Goal: Task Accomplishment & Management: Manage account settings

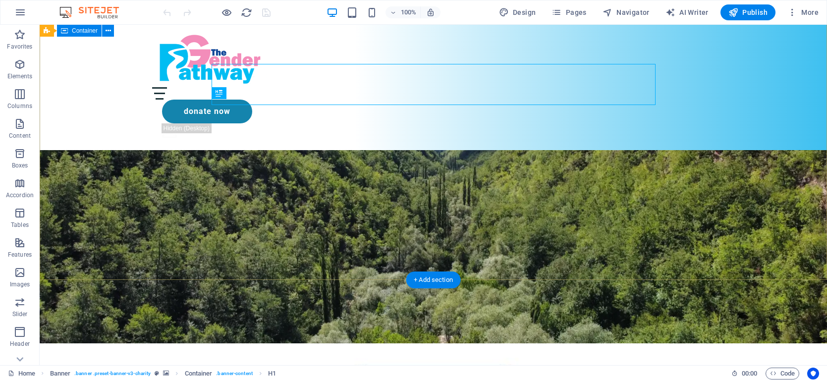
scroll to position [87, 0]
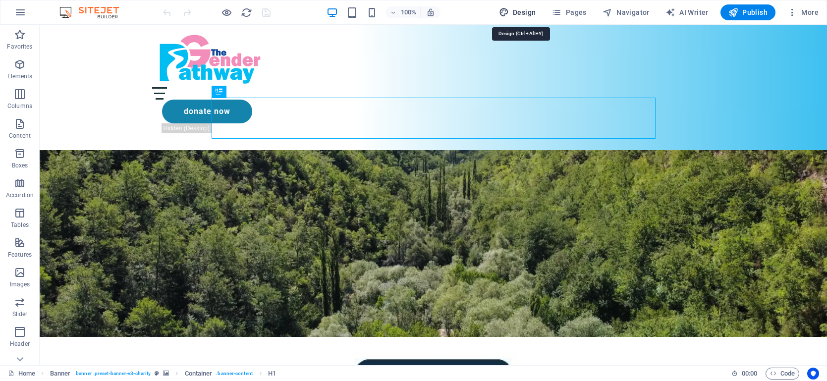
click at [533, 11] on span "Design" at bounding box center [517, 12] width 37 height 10
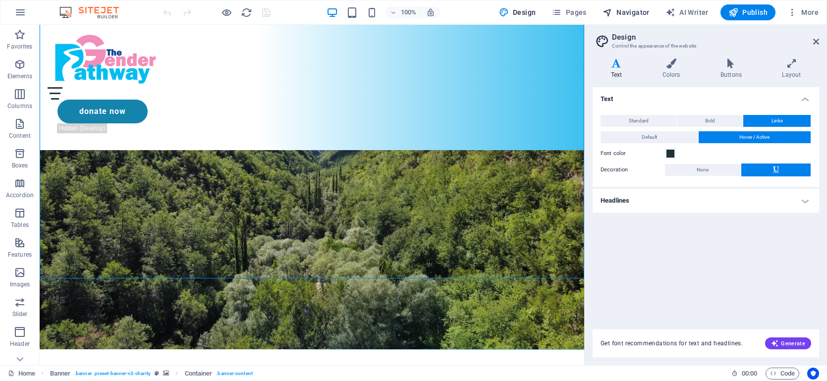
click at [617, 17] on span "Navigator" at bounding box center [626, 12] width 47 height 10
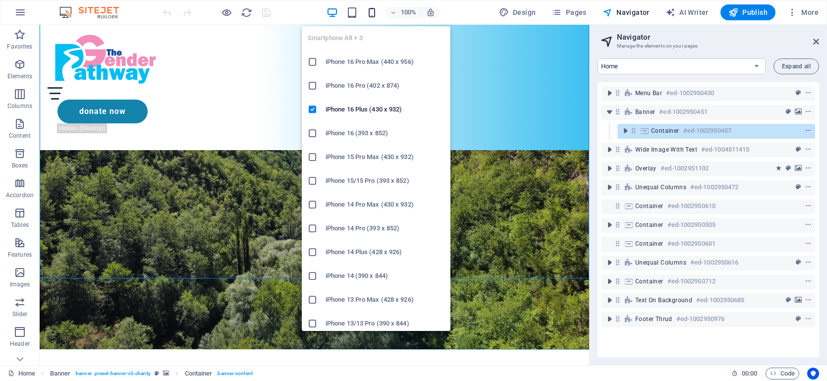
click at [374, 12] on icon "button" at bounding box center [371, 12] width 11 height 11
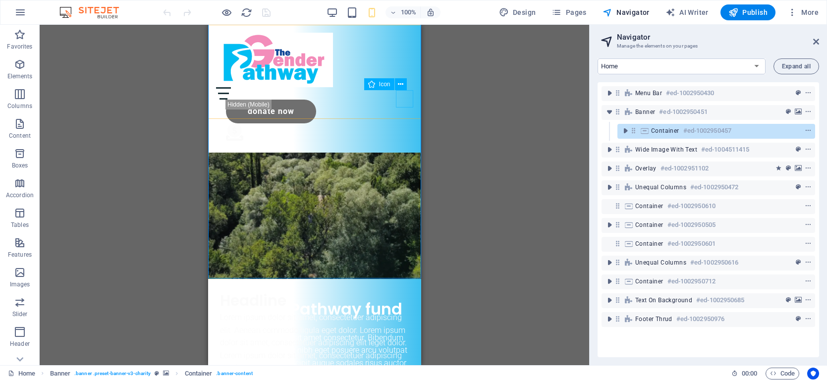
click at [402, 123] on figure ".fa-secondary{opacity:.4}" at bounding box center [319, 133] width 187 height 21
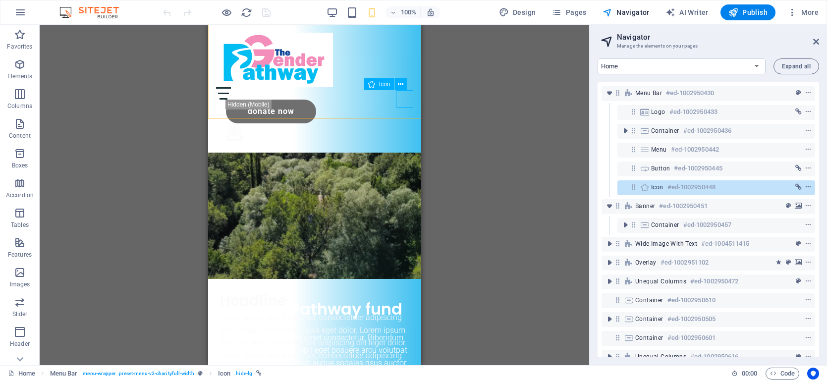
click at [807, 188] on icon "context-menu" at bounding box center [808, 187] width 7 height 7
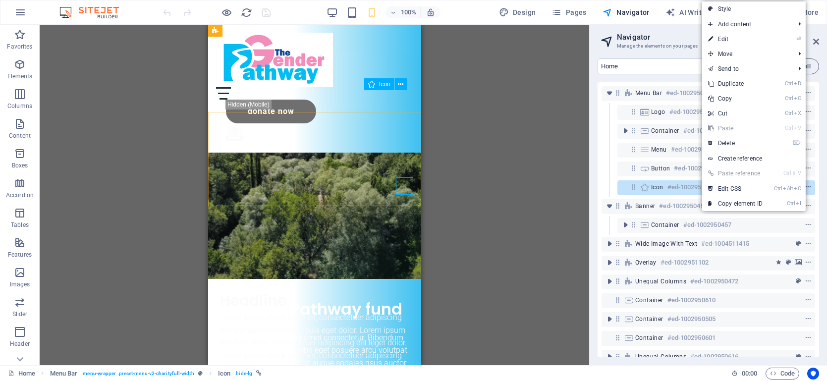
scroll to position [0, 0]
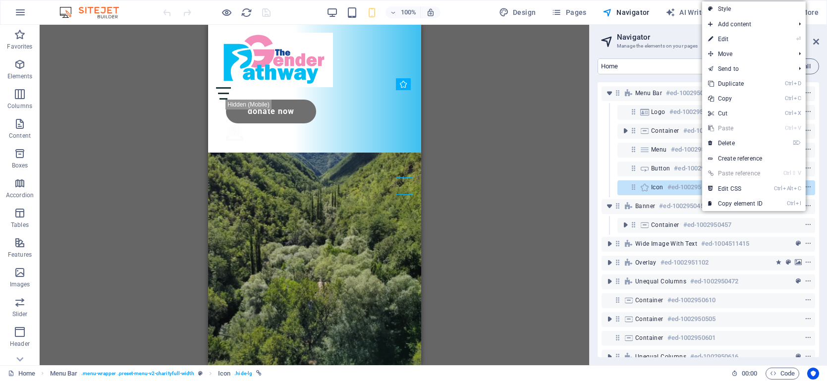
click at [740, 42] on link "⏎ Edit" at bounding box center [735, 39] width 66 height 15
select select "xMidYMid"
select select "px"
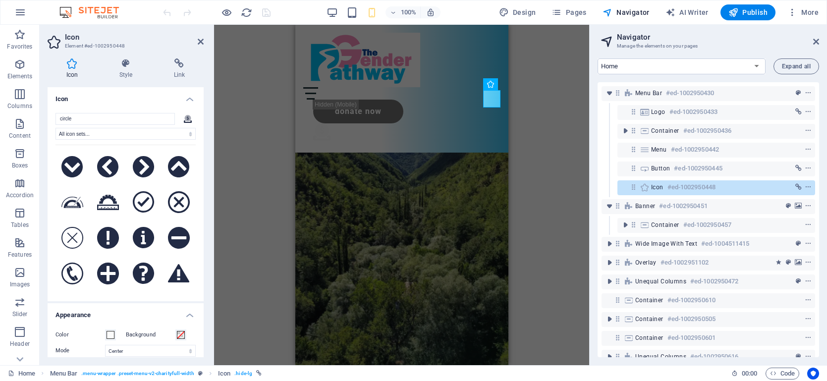
click at [186, 119] on icon at bounding box center [188, 119] width 8 height 6
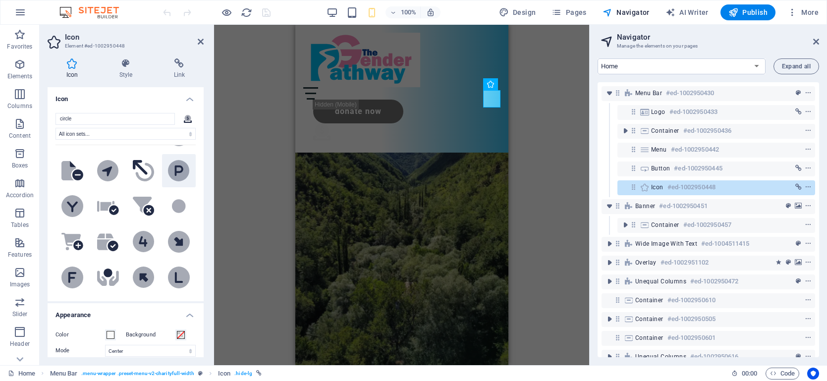
scroll to position [851, 0]
click at [106, 268] on icon at bounding box center [108, 272] width 9 height 9
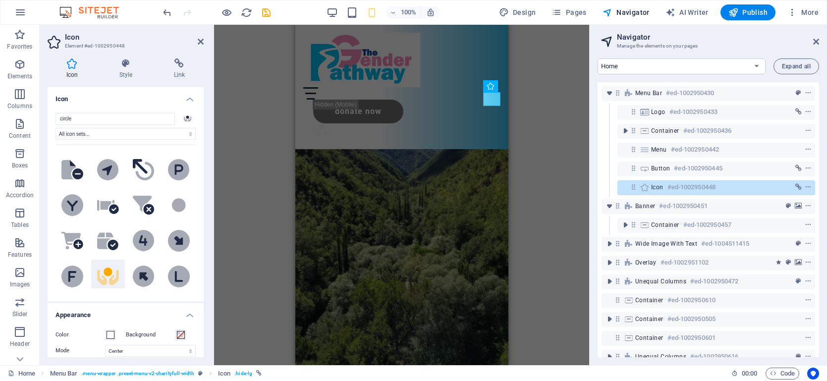
click at [281, 129] on div "H1 Banner Banner Container Menu Bar Container Spacer Button Icon Text" at bounding box center [401, 195] width 375 height 341
click at [463, 106] on div "Menu About Partners Donate Donate Now .fa-secondary{opacity:.4}" at bounding box center [401, 87] width 213 height 124
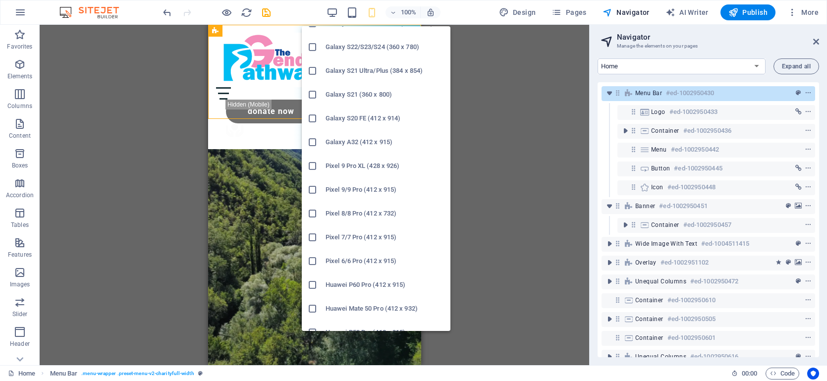
scroll to position [412, 0]
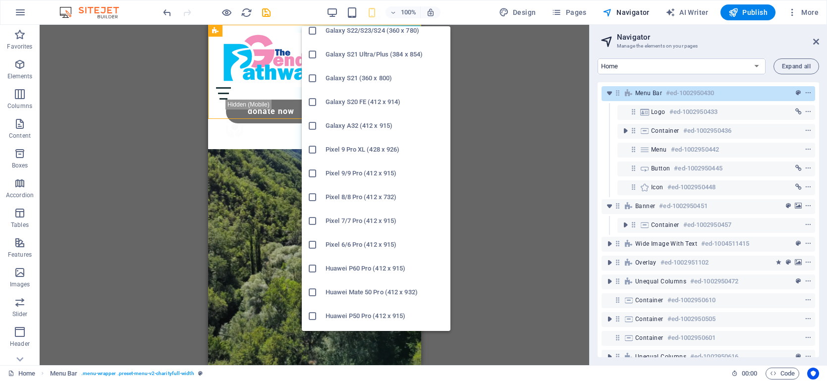
click at [337, 218] on h6 "Pixel 7/7 Pro (412 x 915)" at bounding box center [385, 221] width 119 height 12
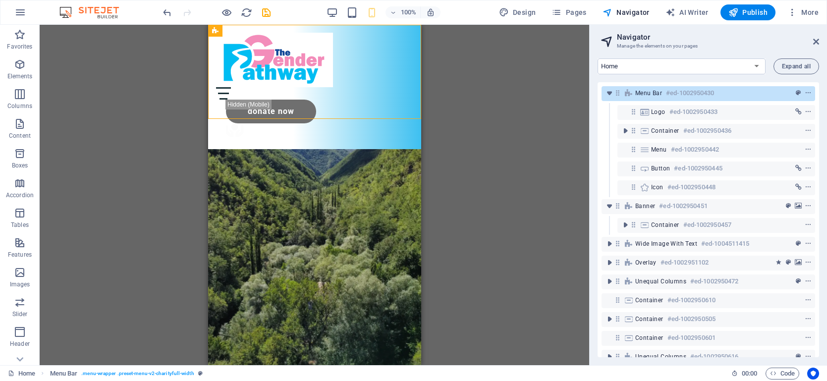
click at [440, 185] on div "H1 Banner Banner Container Menu Bar Container Spacer Button Icon Text" at bounding box center [315, 195] width 550 height 341
click at [402, 87] on div "Menu" at bounding box center [314, 93] width 197 height 12
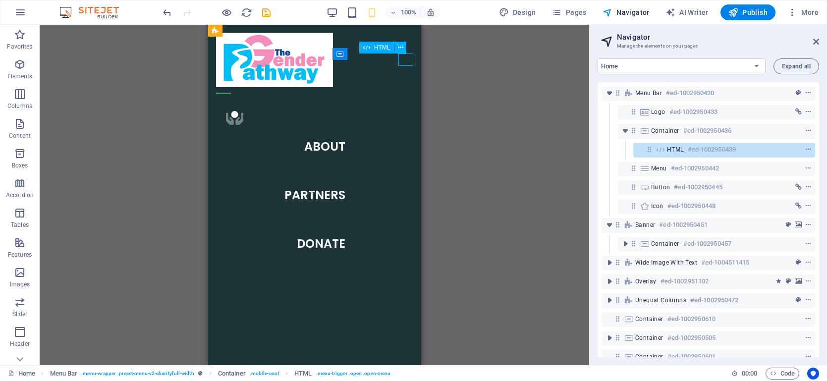
click at [231, 87] on div "Menu" at bounding box center [223, 93] width 15 height 12
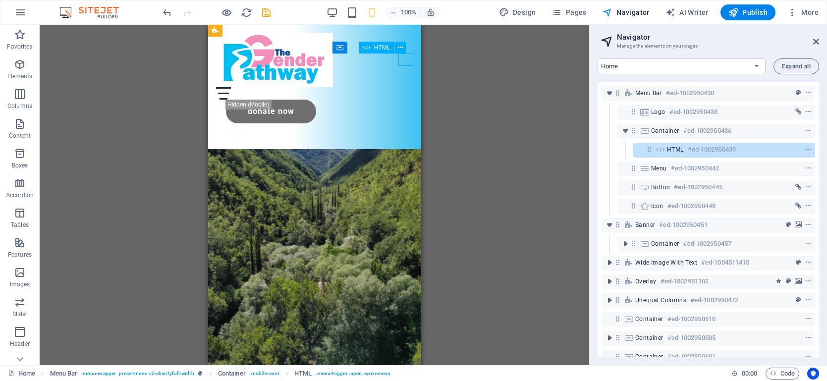
click at [402, 87] on div "Menu" at bounding box center [314, 93] width 197 height 12
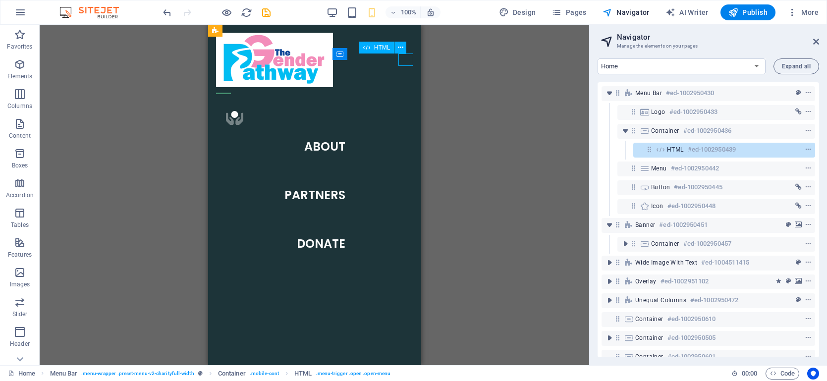
click at [231, 87] on div "Menu" at bounding box center [223, 93] width 15 height 12
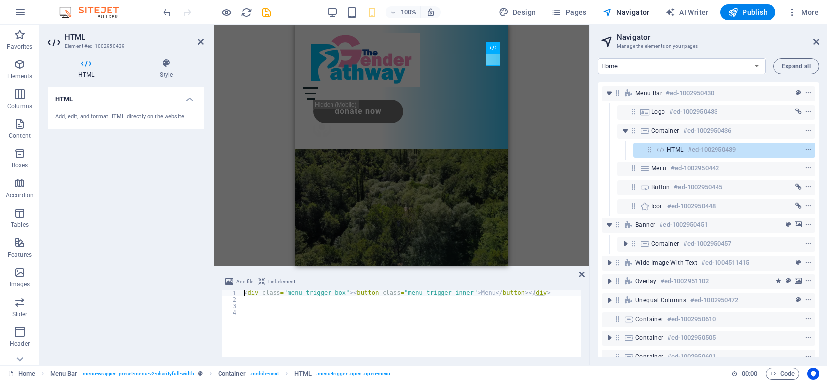
click at [547, 217] on div "H1 Banner Banner Container Menu Bar Container Spacer Button Icon Text HTML Logo" at bounding box center [401, 145] width 375 height 241
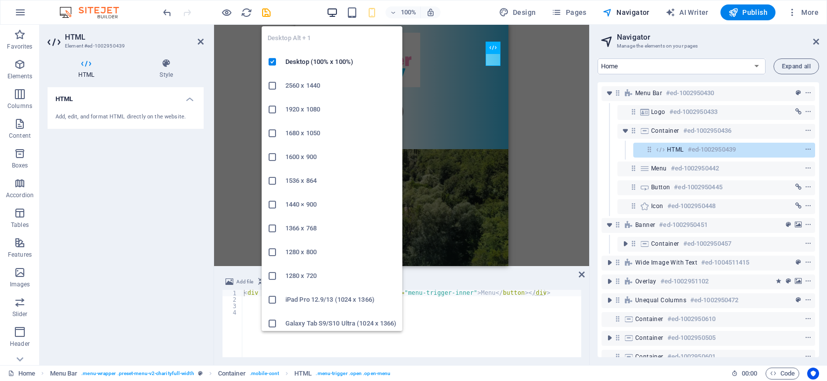
click at [333, 10] on icon "button" at bounding box center [332, 12] width 11 height 11
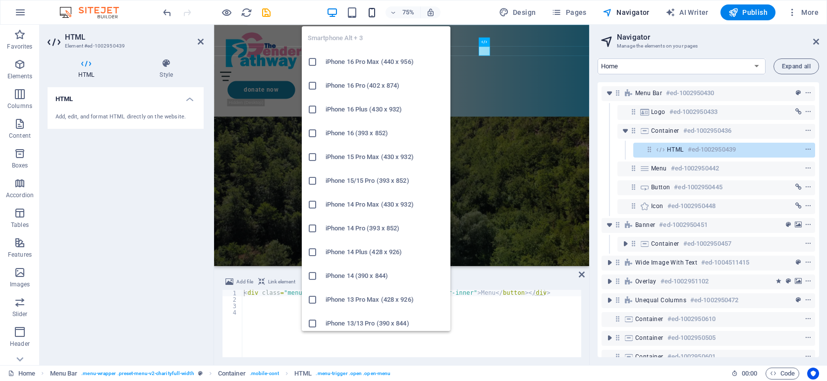
click at [372, 15] on icon "button" at bounding box center [371, 12] width 11 height 11
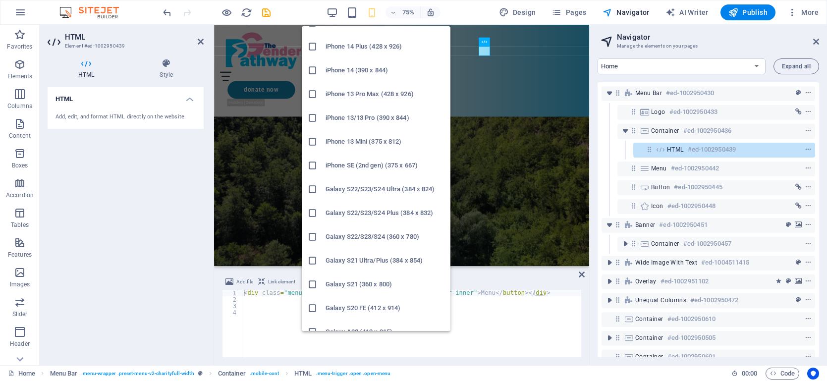
scroll to position [479, 0]
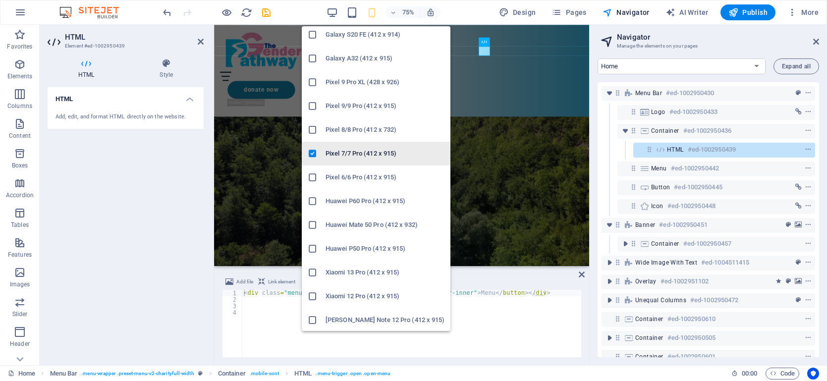
click at [361, 156] on h6 "Pixel 7/7 Pro (412 x 915)" at bounding box center [385, 154] width 119 height 12
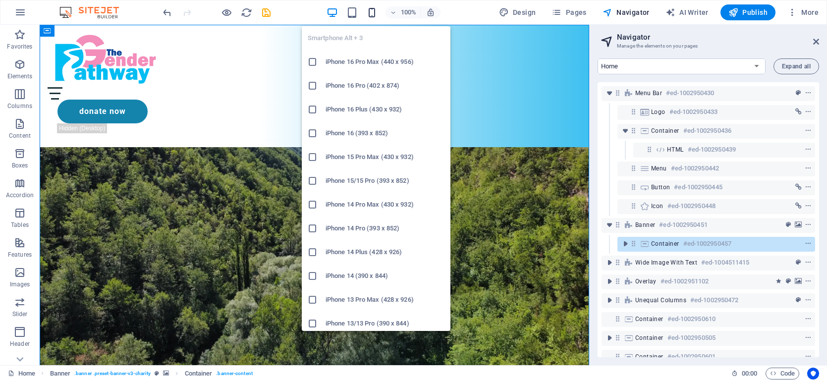
click at [371, 12] on icon "button" at bounding box center [371, 12] width 11 height 11
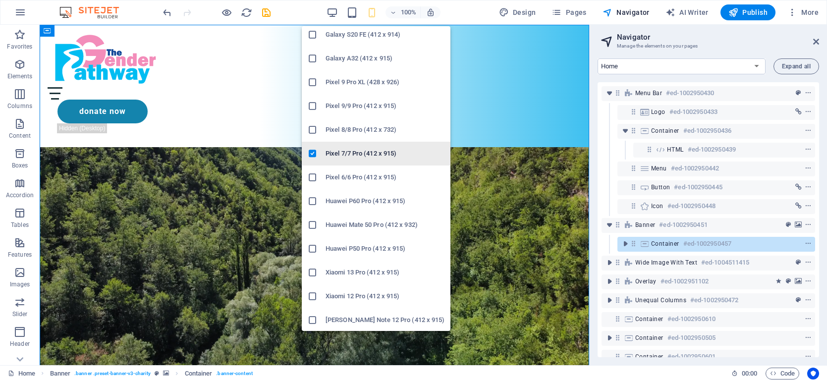
click at [367, 153] on h6 "Pixel 7/7 Pro (412 x 915)" at bounding box center [385, 154] width 119 height 12
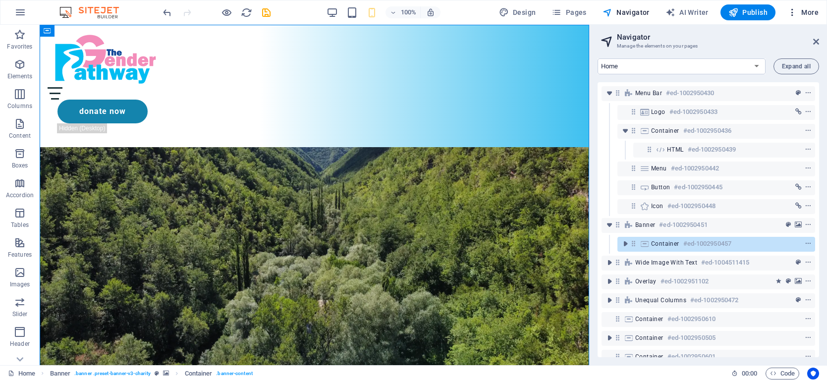
click at [795, 11] on icon "button" at bounding box center [793, 12] width 10 height 10
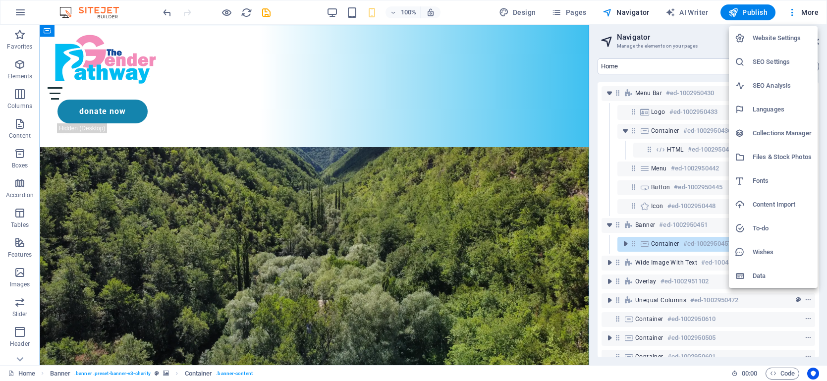
click at [473, 10] on div at bounding box center [413, 190] width 827 height 381
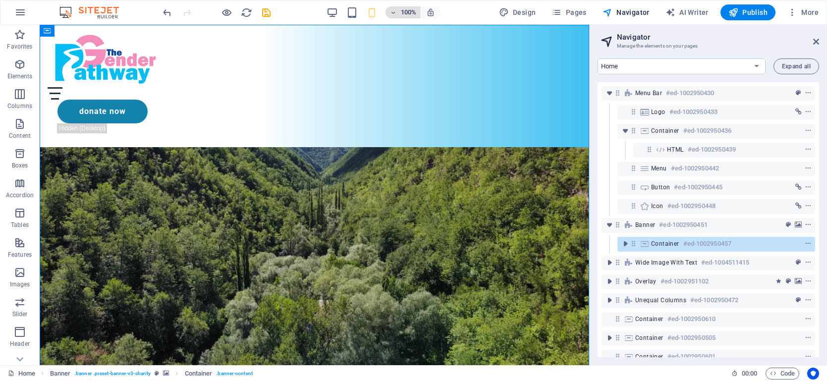
click at [395, 11] on icon "button" at bounding box center [393, 12] width 7 height 6
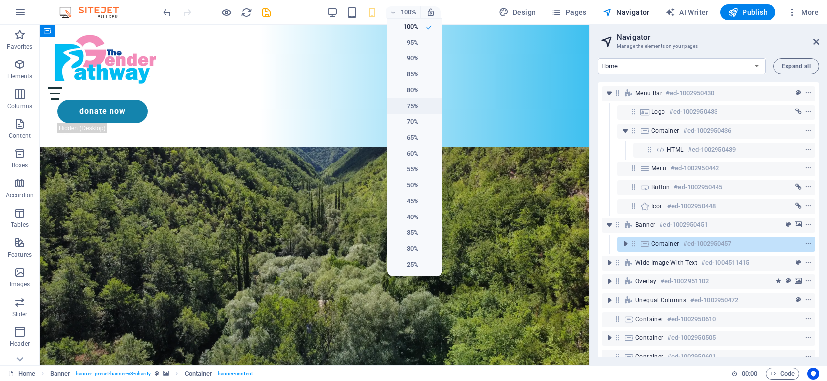
click at [411, 106] on h6 "75%" at bounding box center [406, 106] width 25 height 12
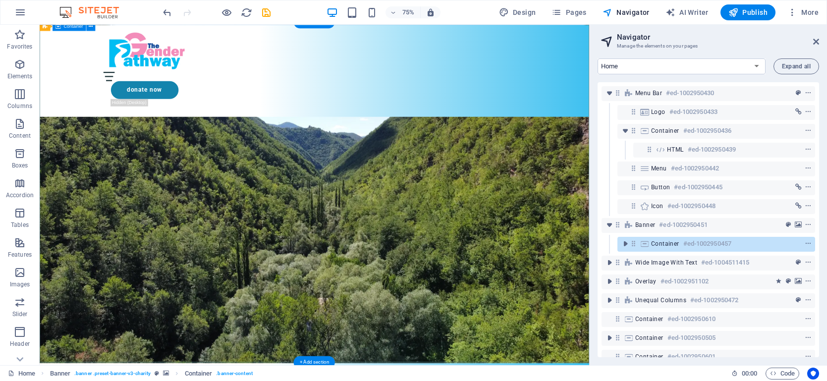
scroll to position [5, 0]
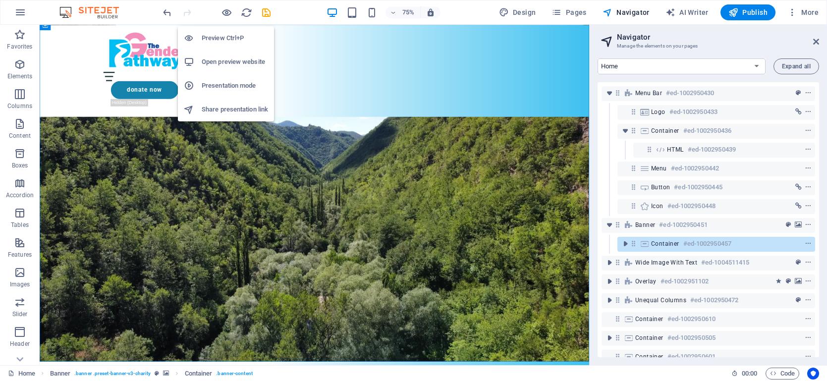
click at [229, 38] on h6 "Preview Ctrl+P" at bounding box center [235, 38] width 66 height 12
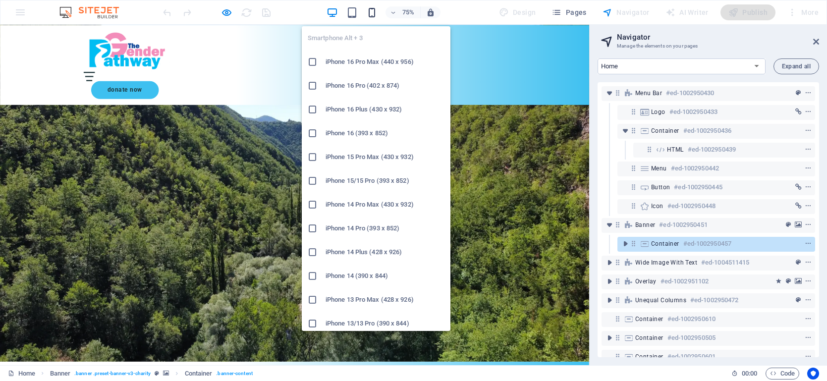
click at [371, 12] on icon "button" at bounding box center [371, 12] width 11 height 11
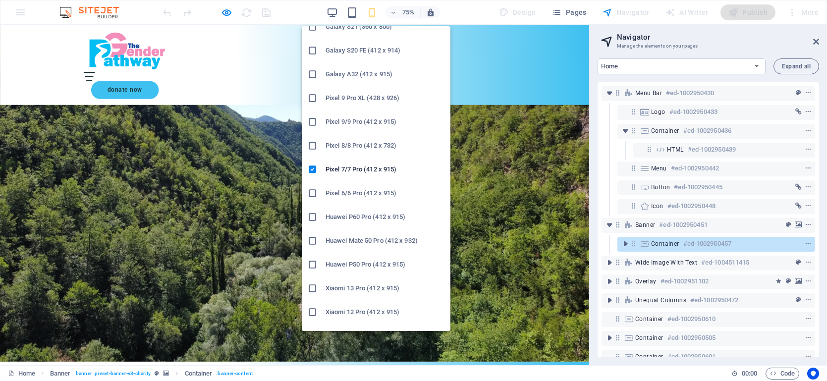
scroll to position [479, 0]
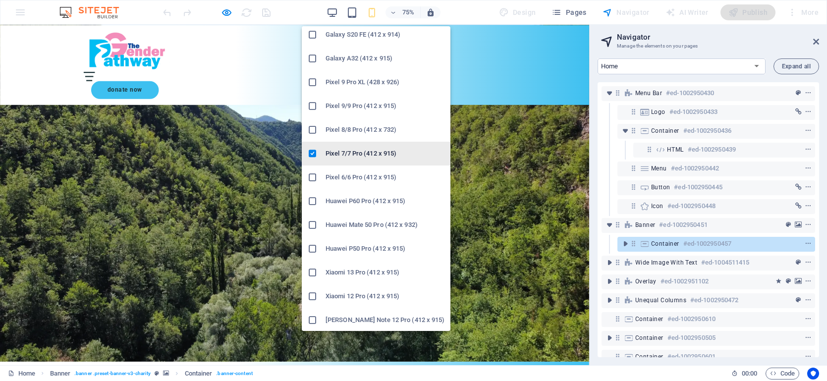
click at [369, 153] on h6 "Pixel 7/7 Pro (412 x 915)" at bounding box center [385, 154] width 119 height 12
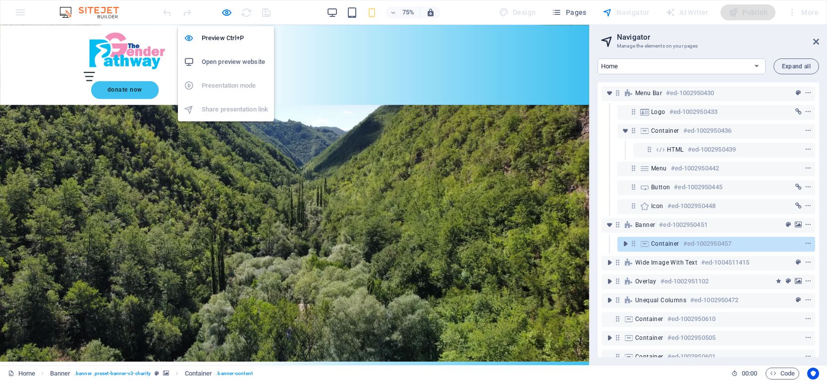
click at [235, 65] on h6 "Open preview website" at bounding box center [235, 62] width 66 height 12
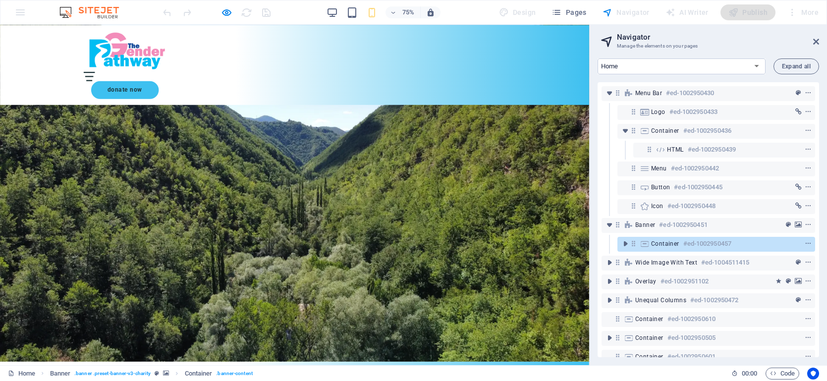
click at [610, 13] on div "Navigator" at bounding box center [626, 12] width 55 height 16
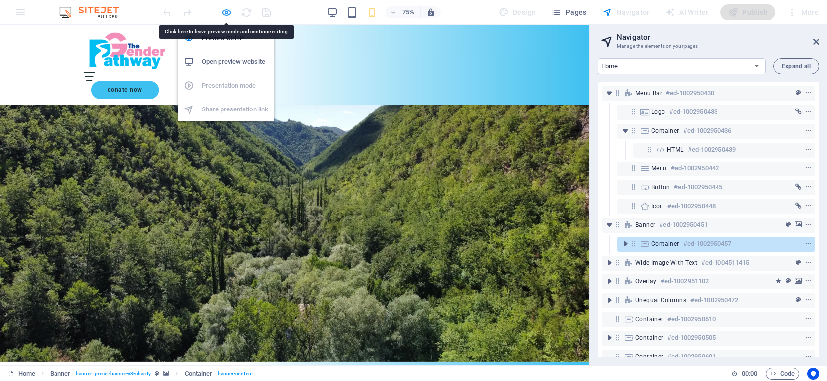
click at [228, 11] on icon "button" at bounding box center [226, 12] width 11 height 11
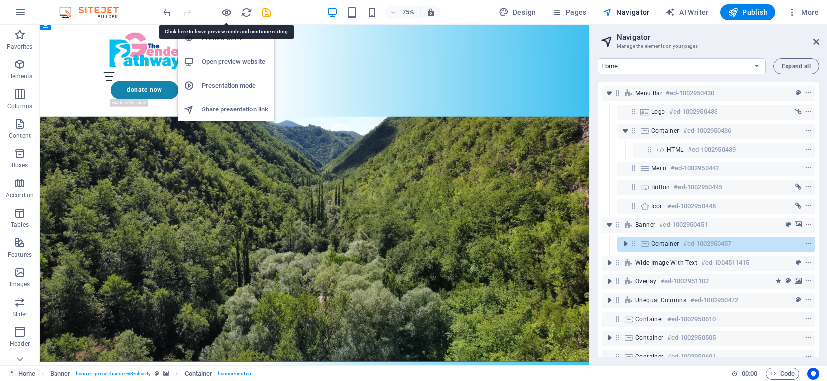
click at [228, 39] on h6 "Preview Ctrl+P" at bounding box center [235, 38] width 66 height 12
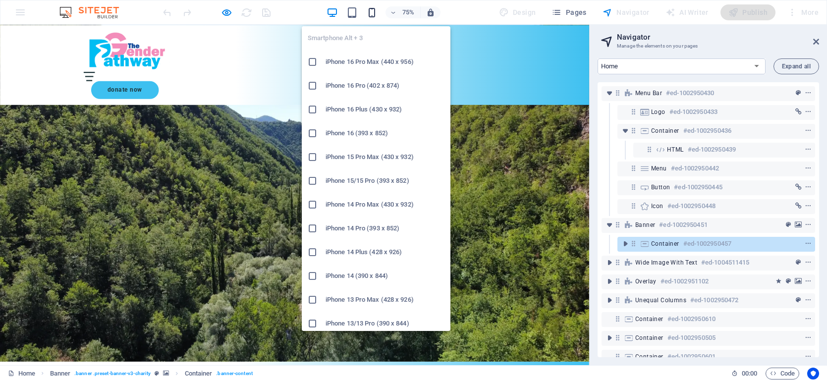
click at [371, 12] on icon "button" at bounding box center [371, 12] width 11 height 11
click at [356, 152] on h6 "iPhone 15 Pro Max (430 x 932)" at bounding box center [385, 157] width 119 height 12
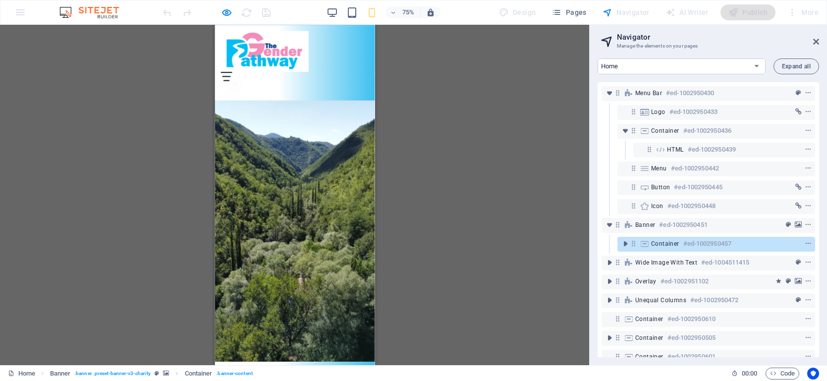
click at [237, 87] on div "Menu" at bounding box center [230, 93] width 15 height 12
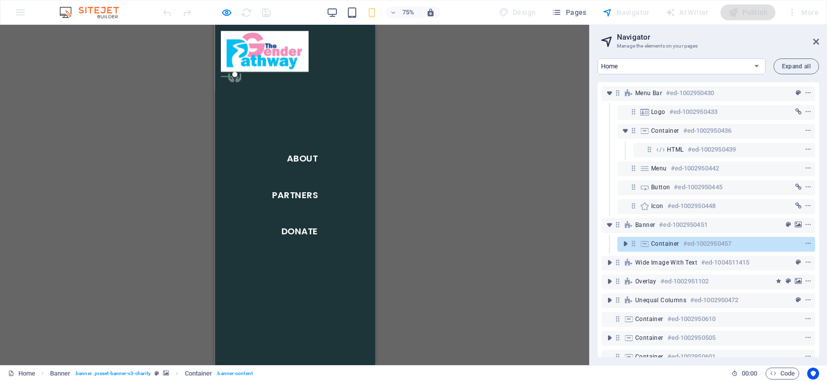
click at [237, 87] on div "Menu" at bounding box center [230, 93] width 15 height 12
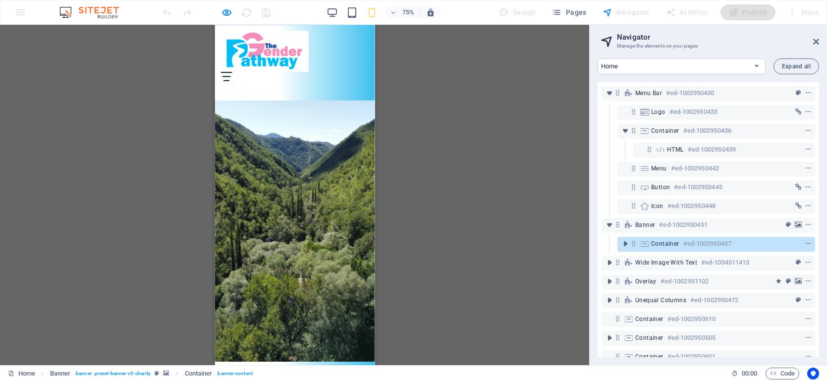
click at [269, 59] on img at bounding box center [281, 60] width 117 height 55
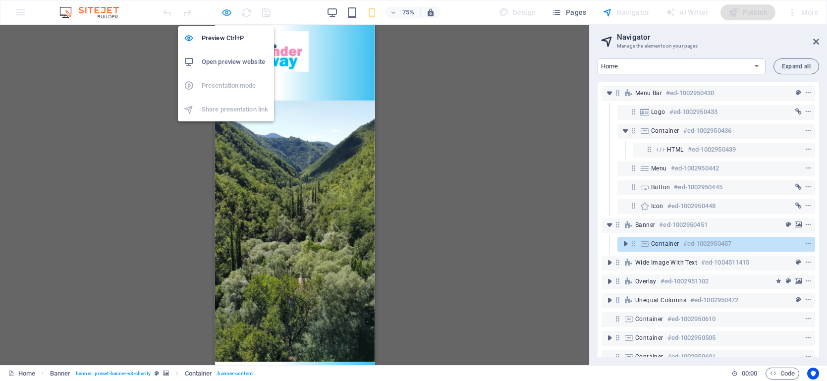
click at [224, 13] on icon "button" at bounding box center [226, 12] width 11 height 11
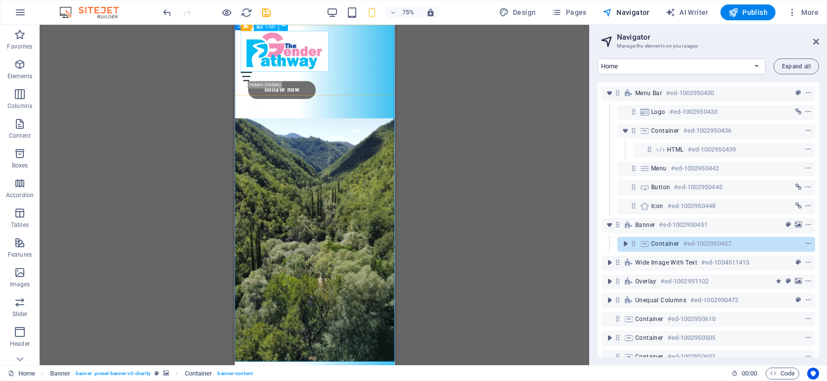
click at [318, 67] on div at bounding box center [340, 60] width 197 height 55
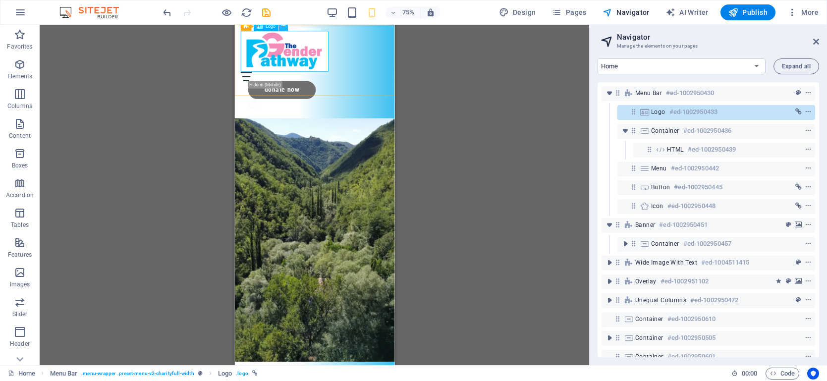
click at [282, 29] on icon at bounding box center [283, 26] width 4 height 8
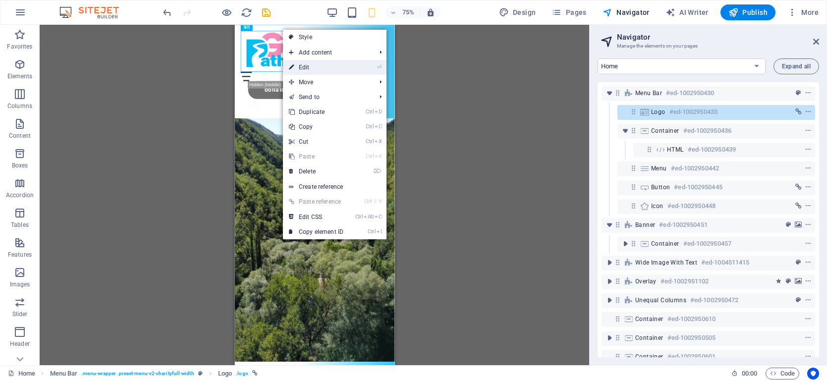
click at [306, 70] on link "⏎ Edit" at bounding box center [316, 67] width 66 height 15
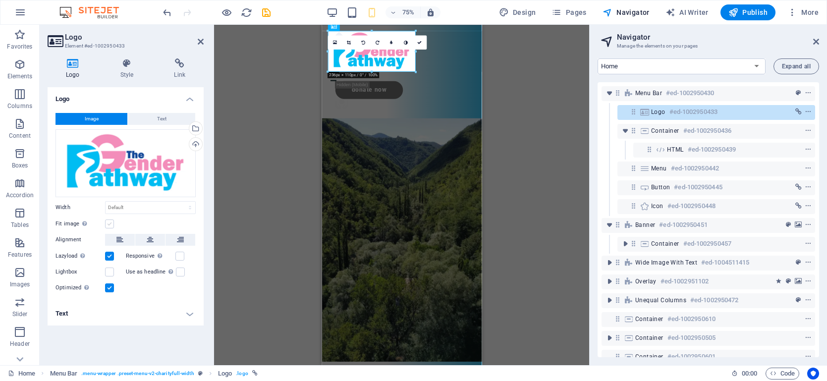
click at [107, 221] on label at bounding box center [109, 224] width 9 height 9
click at [0, 0] on input "Fit image Automatically fit image to a fixed width and height" at bounding box center [0, 0] width 0 height 0
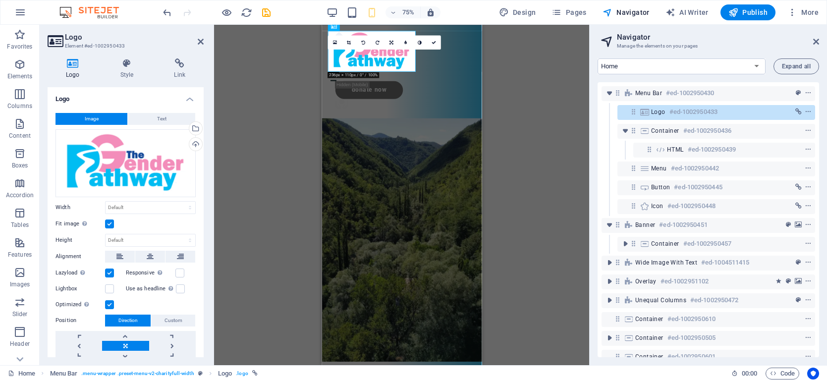
click at [241, 218] on div "H1 Banner Banner Container Menu Bar Container Spacer Button Icon Text HTML Menu…" at bounding box center [401, 195] width 375 height 341
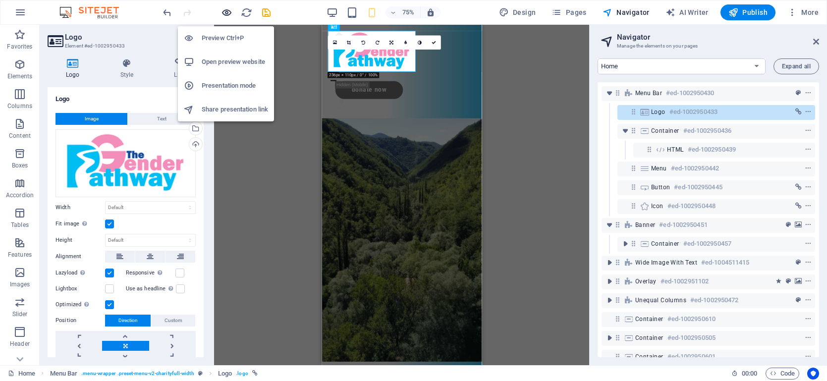
click at [227, 10] on icon "button" at bounding box center [226, 12] width 11 height 11
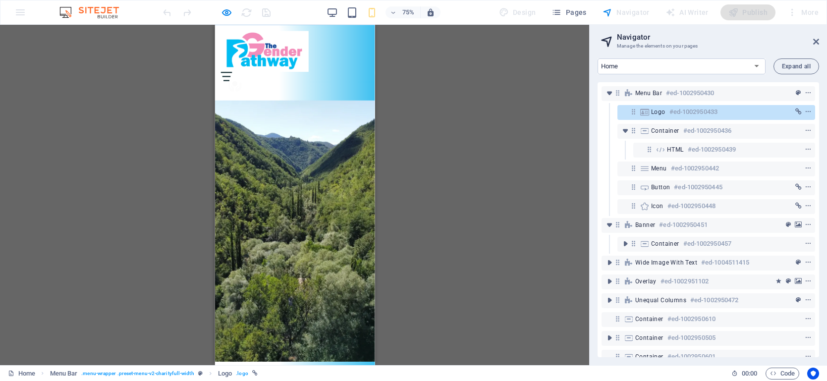
click at [271, 62] on img at bounding box center [281, 60] width 117 height 55
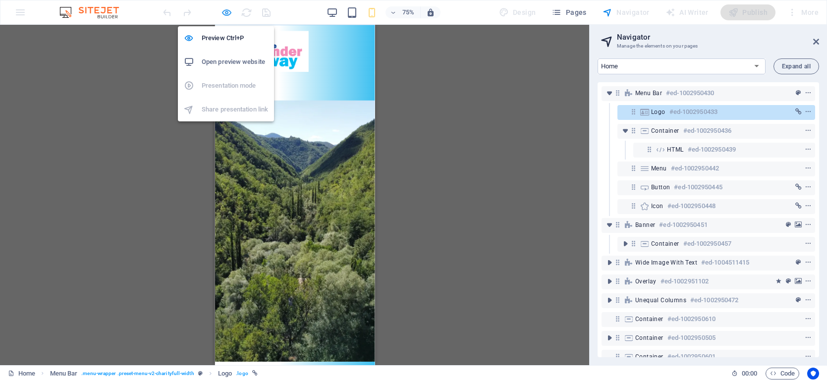
click at [228, 12] on icon "button" at bounding box center [226, 12] width 11 height 11
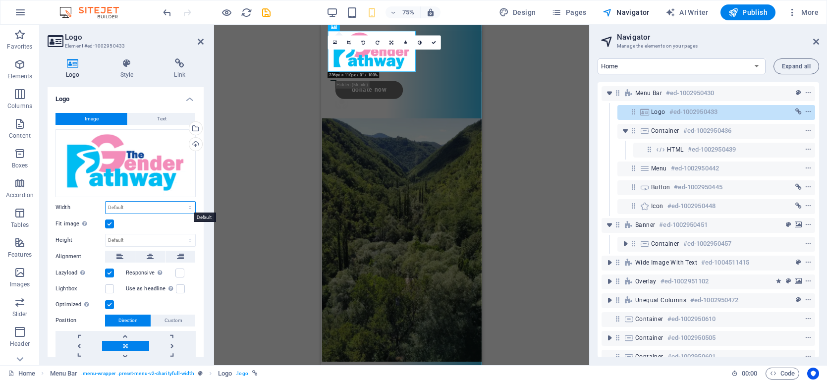
click at [167, 204] on select "Default auto px rem % em vh vw" at bounding box center [151, 208] width 90 height 12
click at [106, 202] on select "Default auto px rem % em vh vw" at bounding box center [151, 208] width 90 height 12
select select "DISABLED_OPTION_VALUE"
click at [155, 240] on select "Default auto px" at bounding box center [151, 240] width 90 height 12
click at [106, 234] on select "Default auto px" at bounding box center [151, 240] width 90 height 12
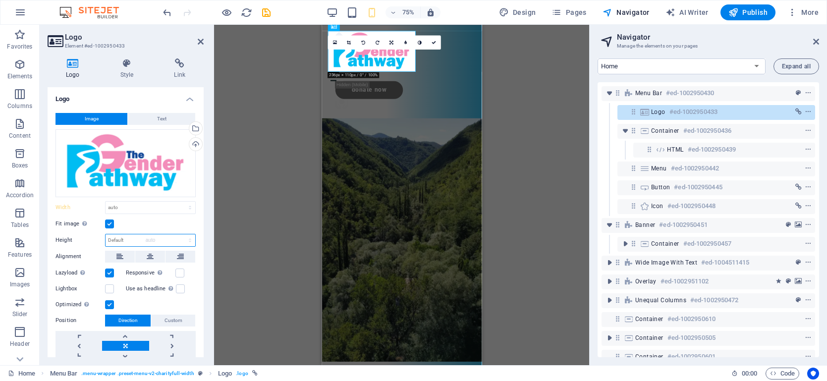
select select "DISABLED_OPTION_VALUE"
click at [106, 221] on label at bounding box center [109, 224] width 9 height 9
click at [0, 0] on input "Fit image Automatically fit image to a fixed width and height" at bounding box center [0, 0] width 0 height 0
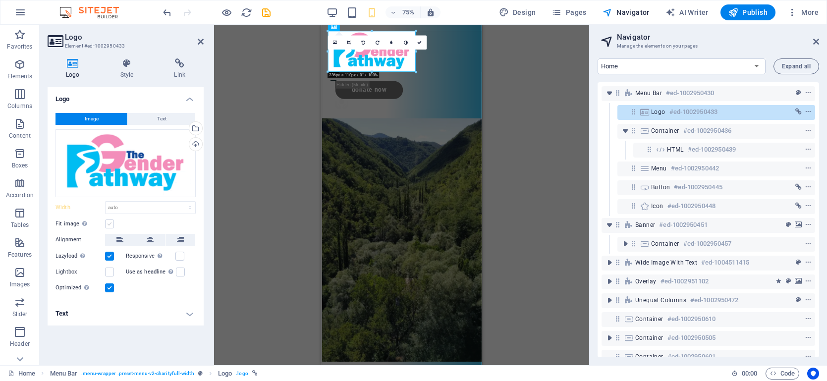
click at [107, 221] on label at bounding box center [109, 224] width 9 height 9
click at [0, 0] on input "Fit image Automatically fit image to a fixed width and height" at bounding box center [0, 0] width 0 height 0
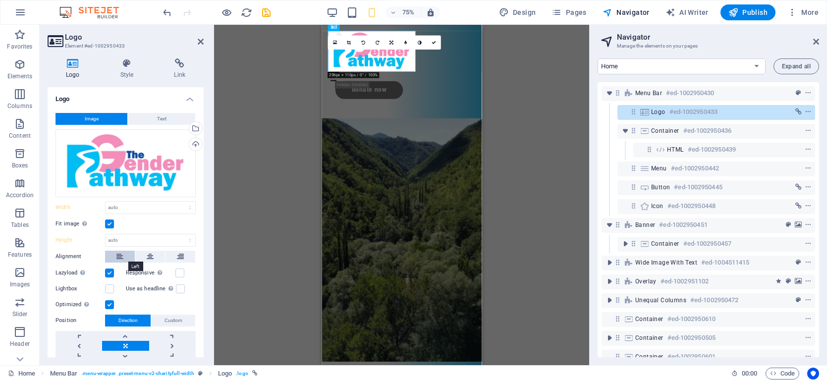
click at [118, 254] on icon at bounding box center [120, 257] width 7 height 12
click at [78, 343] on link at bounding box center [79, 346] width 47 height 10
click at [179, 339] on link at bounding box center [172, 336] width 47 height 10
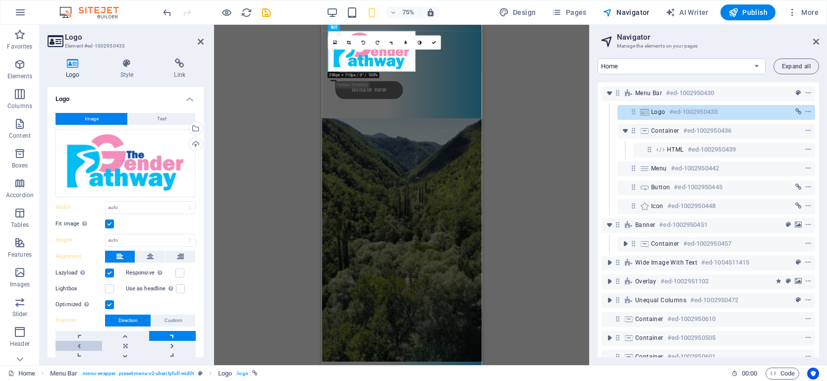
click at [78, 343] on link at bounding box center [79, 346] width 47 height 10
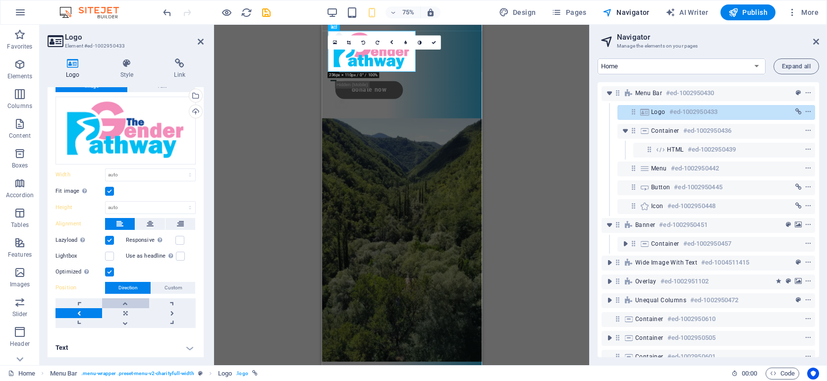
scroll to position [33, 0]
click at [190, 348] on h4 "Text" at bounding box center [126, 348] width 156 height 24
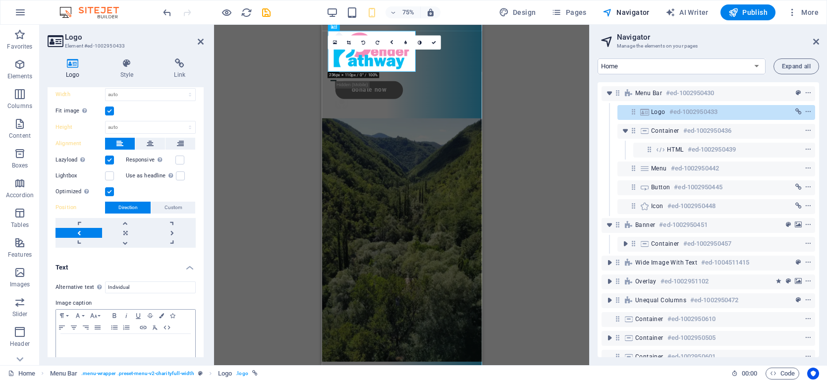
scroll to position [126, 0]
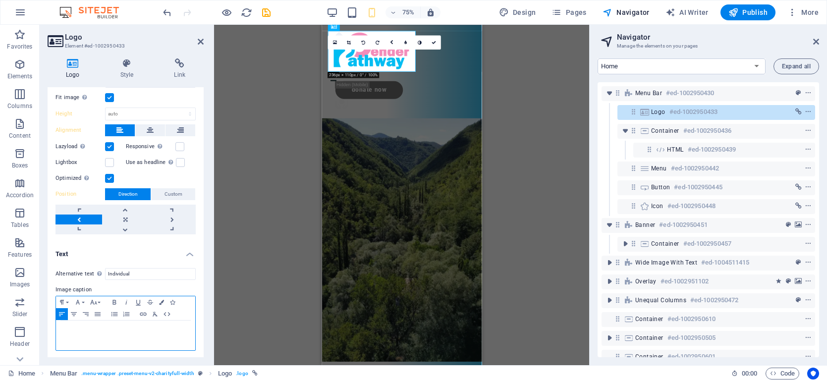
click at [90, 323] on div at bounding box center [125, 336] width 139 height 30
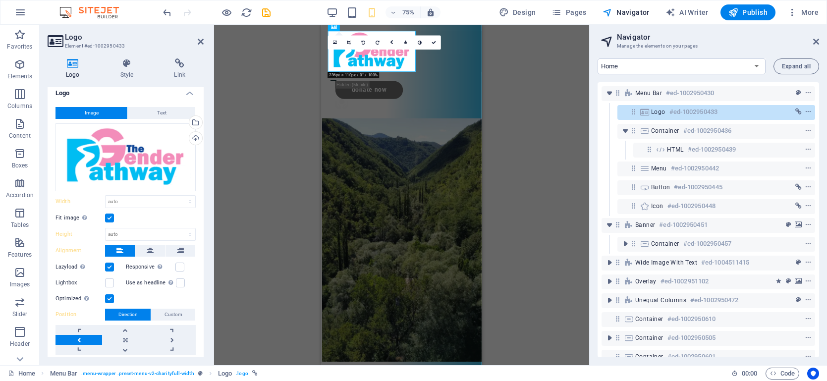
scroll to position [0, 0]
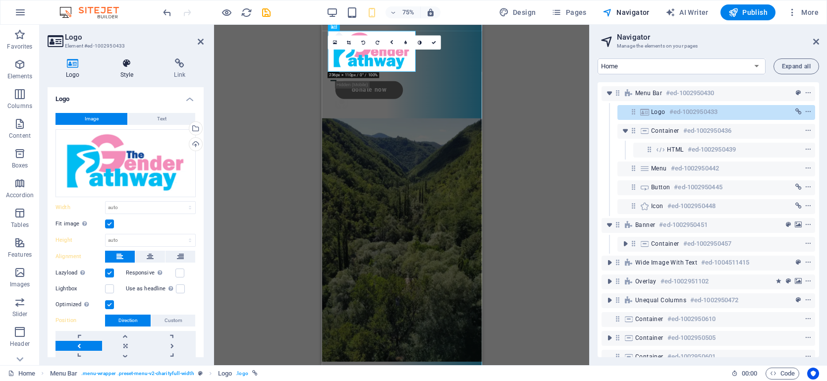
click at [127, 65] on icon at bounding box center [127, 63] width 50 height 10
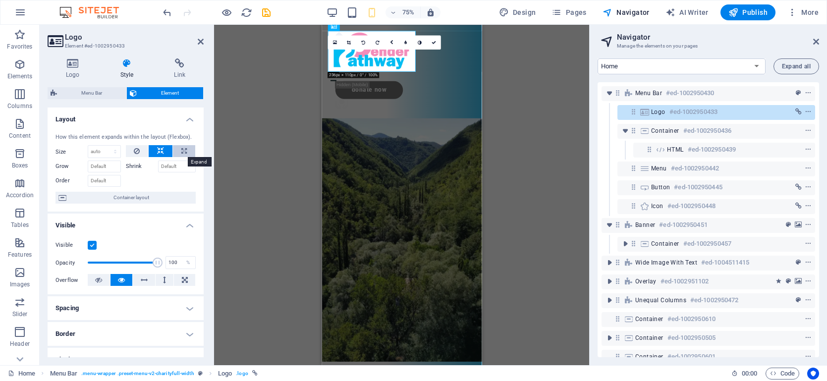
click at [183, 153] on icon at bounding box center [183, 151] width 5 height 12
type input "100"
select select "%"
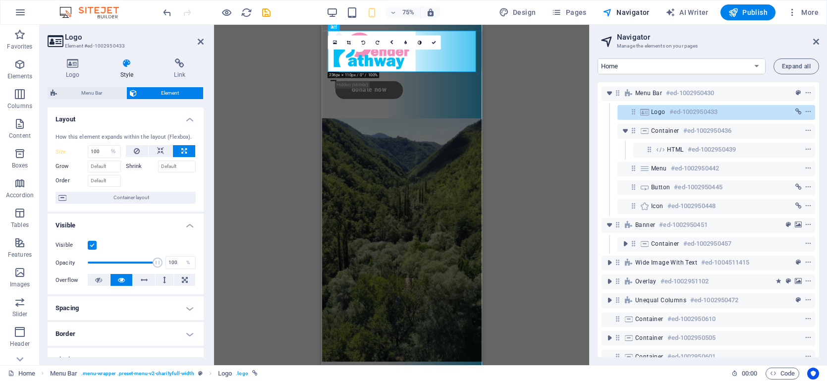
click at [183, 153] on icon at bounding box center [183, 151] width 5 height 12
click at [163, 152] on button at bounding box center [161, 151] width 24 height 12
select select "DISABLED_OPTION_VALUE"
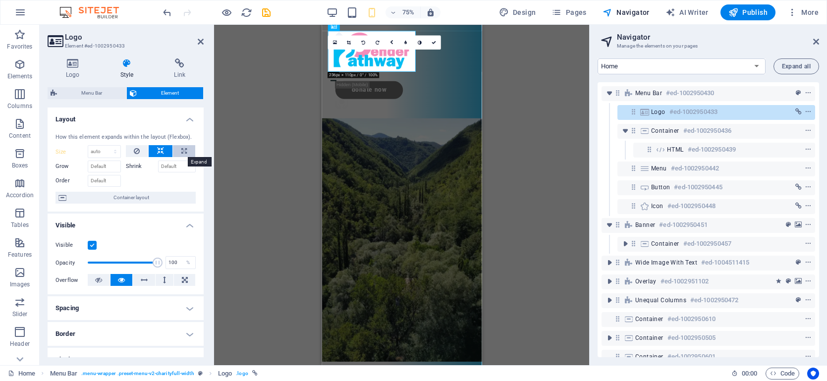
click at [181, 149] on icon at bounding box center [183, 151] width 5 height 12
type input "100"
select select "%"
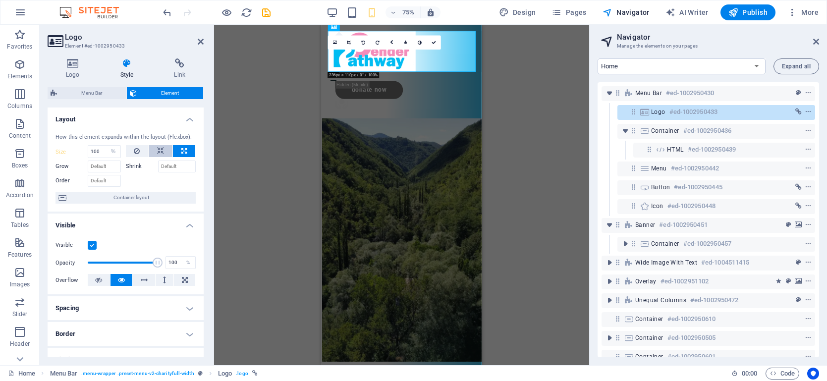
click at [170, 150] on button at bounding box center [161, 151] width 24 height 12
select select "DISABLED_OPTION_VALUE"
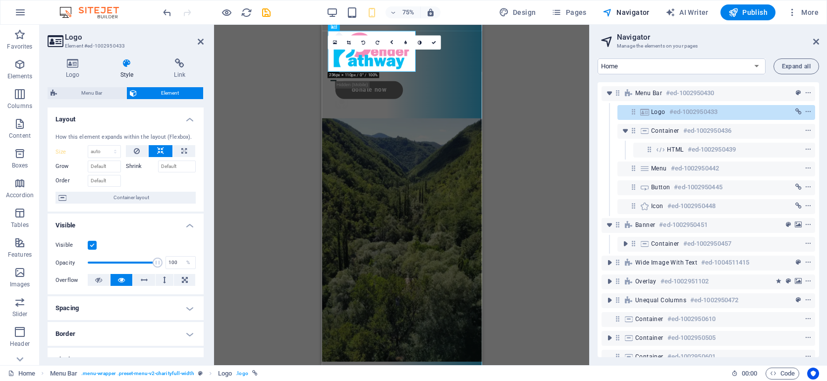
click at [130, 164] on label "Shrink" at bounding box center [142, 167] width 32 height 12
click at [135, 152] on icon at bounding box center [137, 151] width 6 height 12
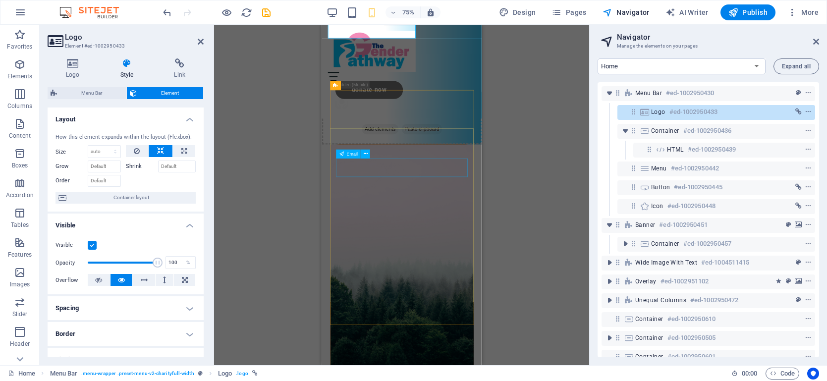
scroll to position [637, 0]
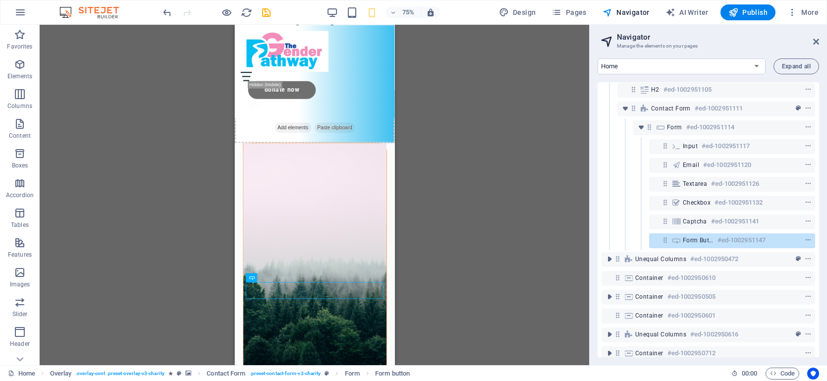
scroll to position [234, 0]
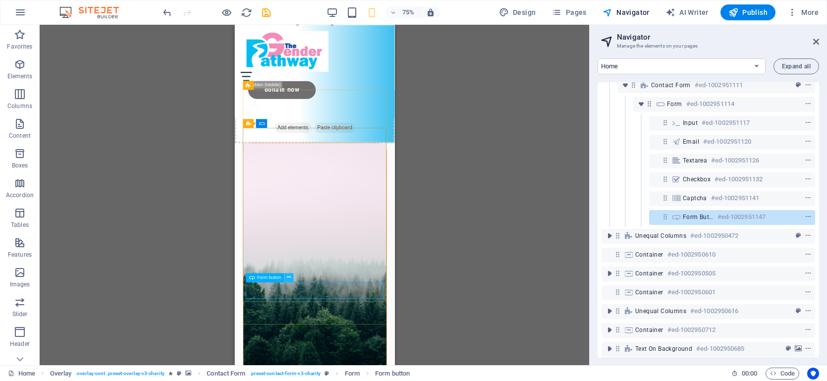
click at [289, 278] on icon at bounding box center [289, 278] width 4 height 8
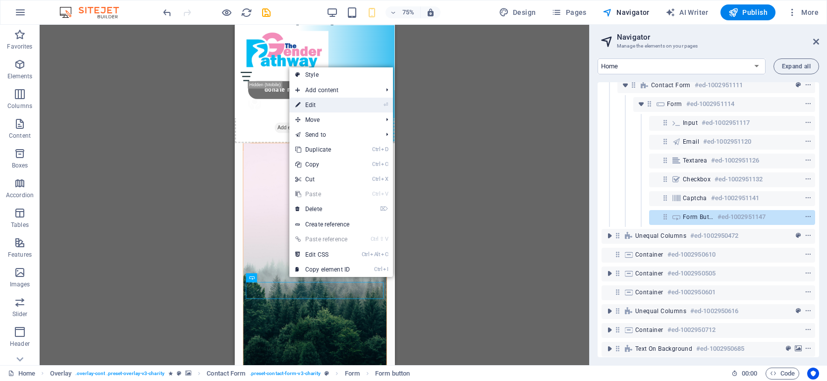
click at [317, 104] on link "⏎ Edit" at bounding box center [323, 105] width 66 height 15
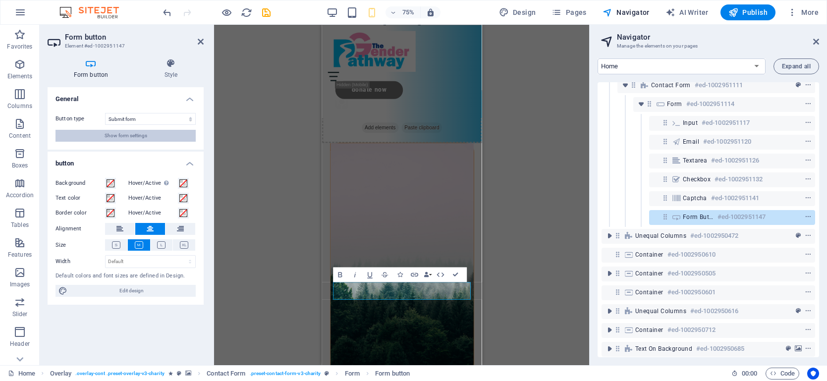
click at [122, 138] on span "Show form settings" at bounding box center [126, 136] width 43 height 12
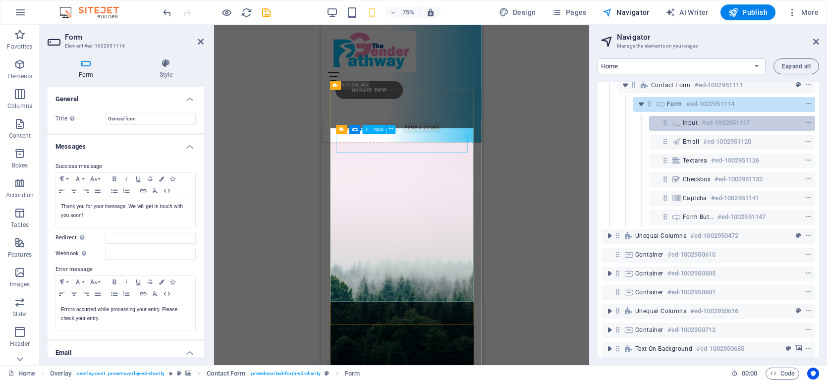
click at [675, 122] on icon at bounding box center [676, 123] width 11 height 8
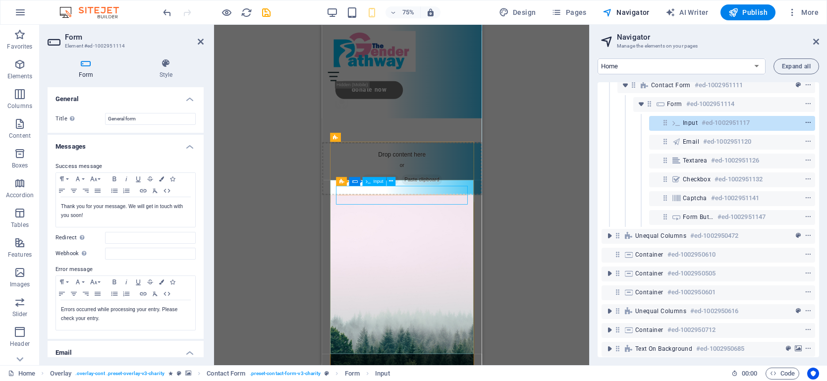
click at [807, 123] on icon "context-menu" at bounding box center [808, 122] width 7 height 7
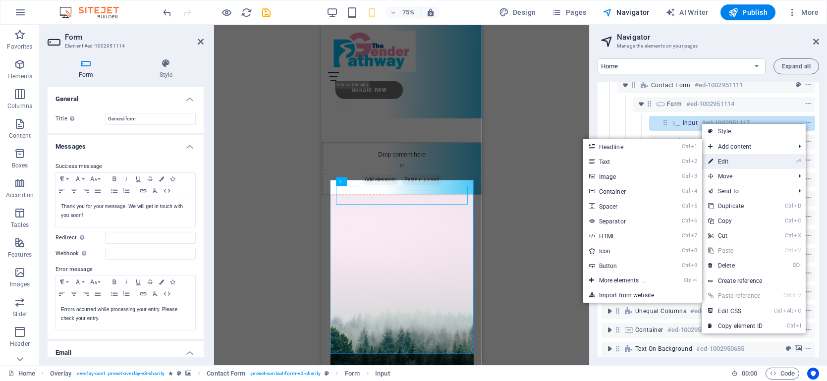
click at [749, 161] on link "⏎ Edit" at bounding box center [735, 161] width 66 height 15
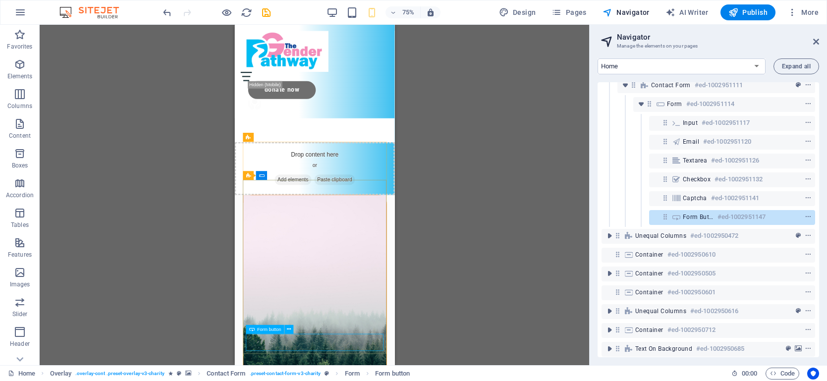
click at [273, 330] on span "Form button" at bounding box center [269, 329] width 24 height 4
click at [291, 332] on icon at bounding box center [289, 330] width 4 height 8
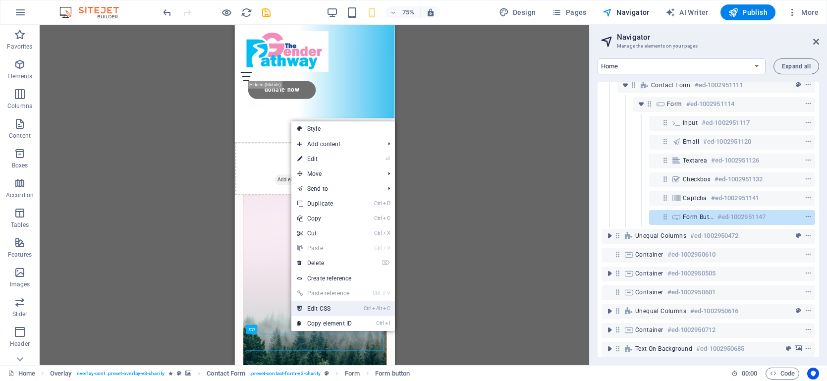
click at [326, 310] on link "Ctrl Alt C Edit CSS" at bounding box center [325, 308] width 66 height 15
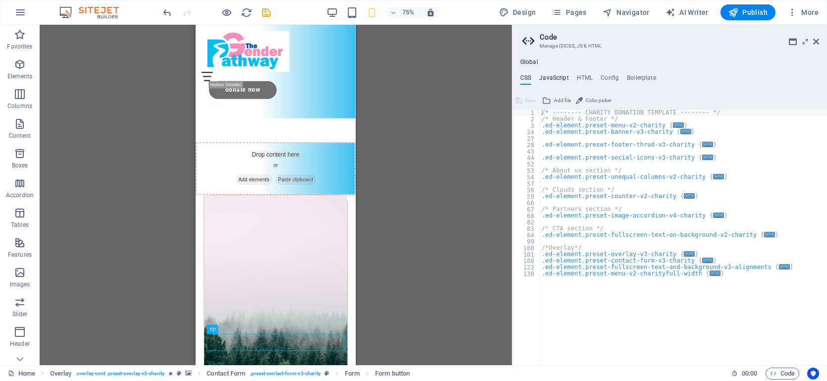
click at [559, 80] on h4 "JavaScript" at bounding box center [553, 79] width 29 height 11
type textarea "/* JS for preset "Menu V2" */"
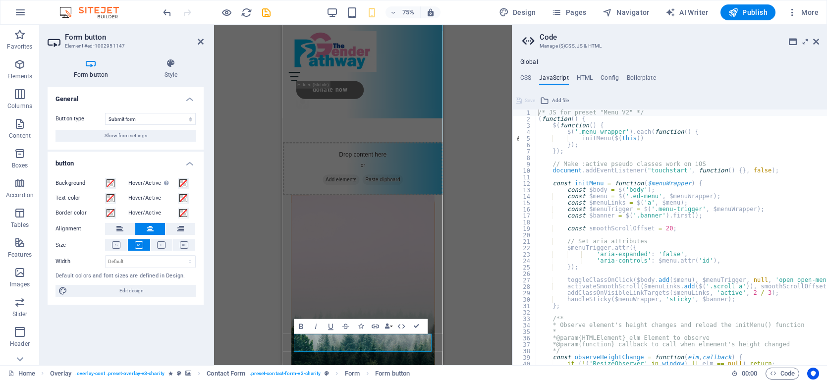
click at [266, 347] on div "H1 Banner Banner Container Menu Bar Container Spacer Button Icon Text HTML Logo…" at bounding box center [363, 195] width 298 height 341
click at [271, 251] on div "H1 Banner Banner Container Menu Bar Container Spacer Button Icon Text HTML Logo…" at bounding box center [363, 195] width 298 height 341
click at [167, 13] on icon "undo" at bounding box center [167, 12] width 11 height 11
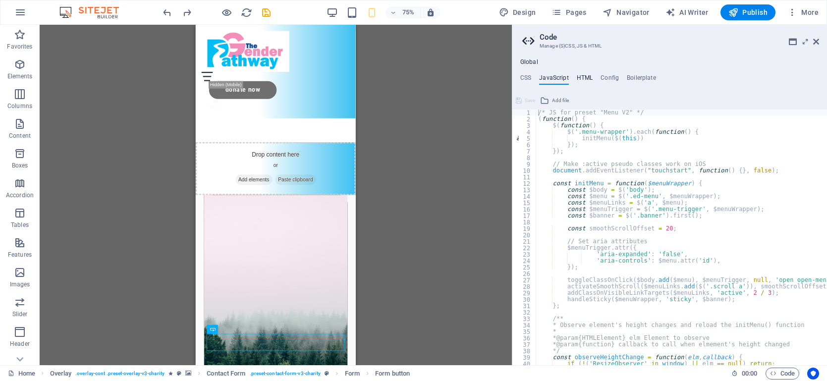
click at [587, 80] on h4 "HTML" at bounding box center [585, 79] width 16 height 11
type textarea "<a href="#main-content" class="wv-link-content button">Skip to main content</a>"
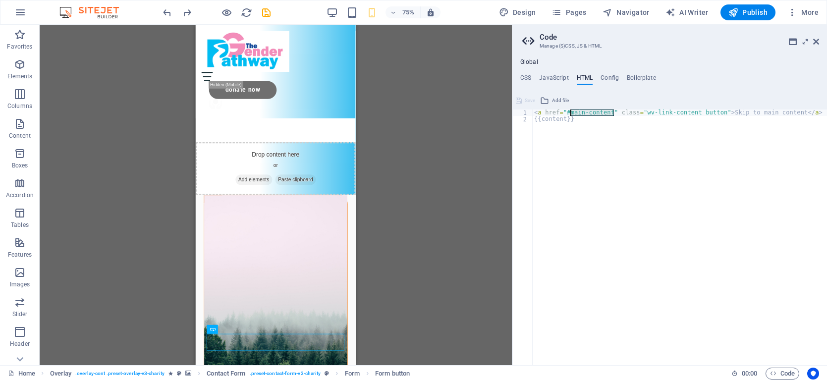
drag, startPoint x: 616, startPoint y: 112, endPoint x: 570, endPoint y: 114, distance: 46.1
click at [570, 114] on div "< a href = "#main-content" class = "wv-link-content button" > Skip to main cont…" at bounding box center [679, 244] width 295 height 269
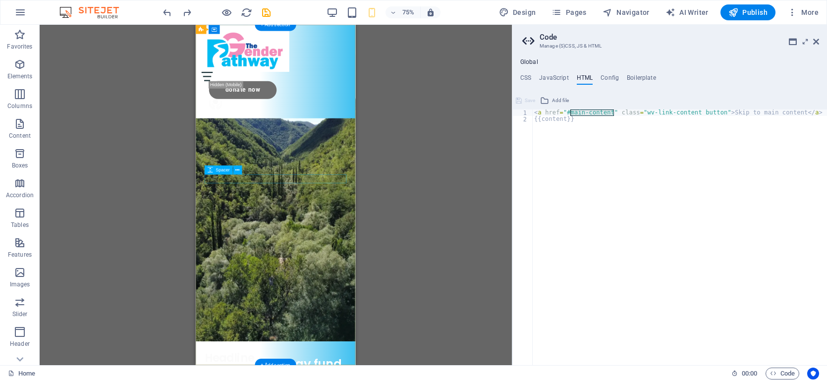
scroll to position [0, 0]
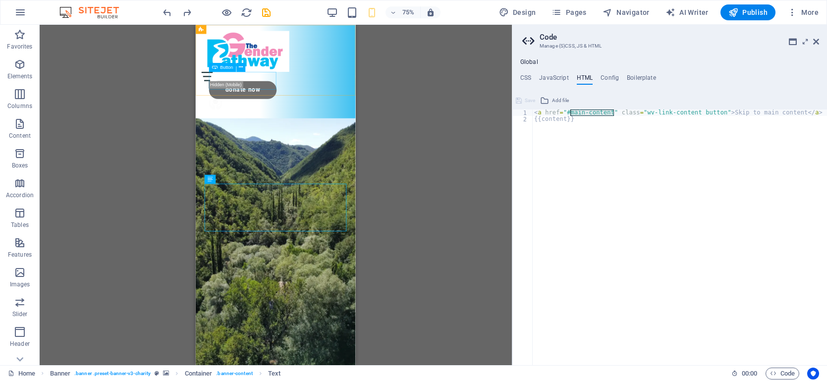
click at [247, 70] on div "Button" at bounding box center [229, 66] width 41 height 9
click at [266, 100] on div "Donate Now" at bounding box center [307, 112] width 187 height 24
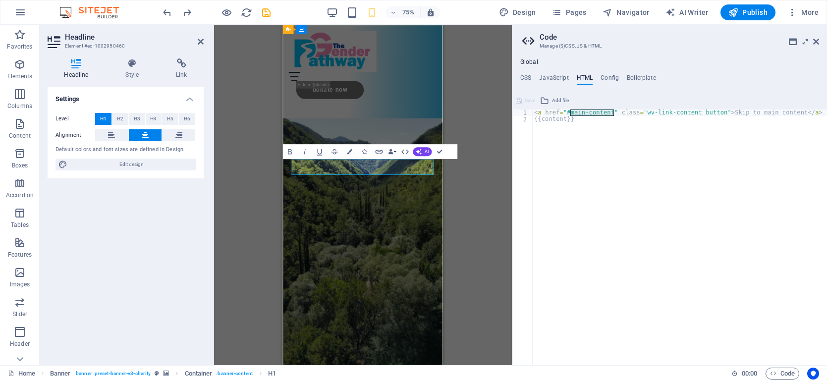
scroll to position [0, 3]
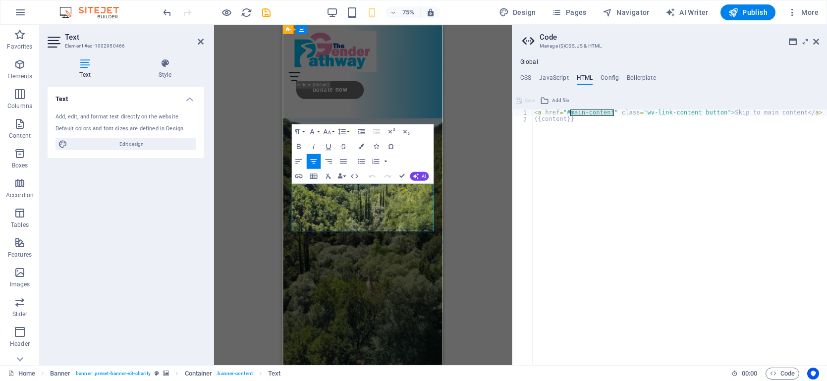
drag, startPoint x: 307, startPoint y: 246, endPoint x: 410, endPoint y: 297, distance: 115.5
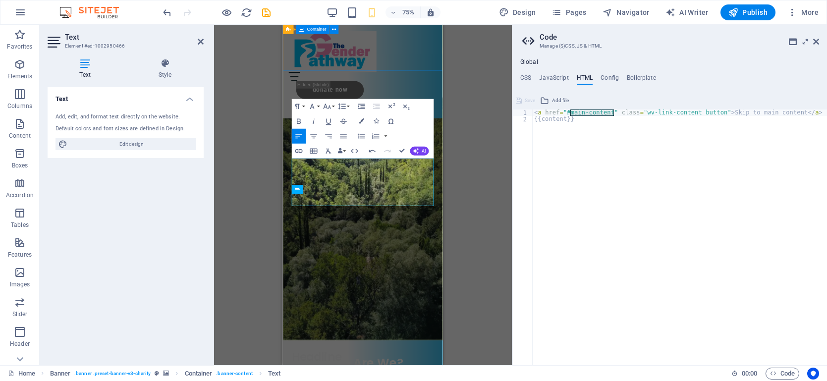
scroll to position [32, 0]
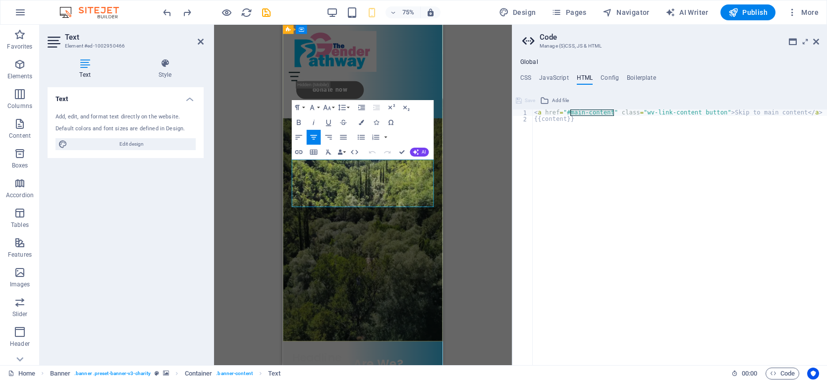
drag, startPoint x: 325, startPoint y: 209, endPoint x: 347, endPoint y: 209, distance: 21.8
drag, startPoint x: 338, startPoint y: 209, endPoint x: 297, endPoint y: 243, distance: 53.5
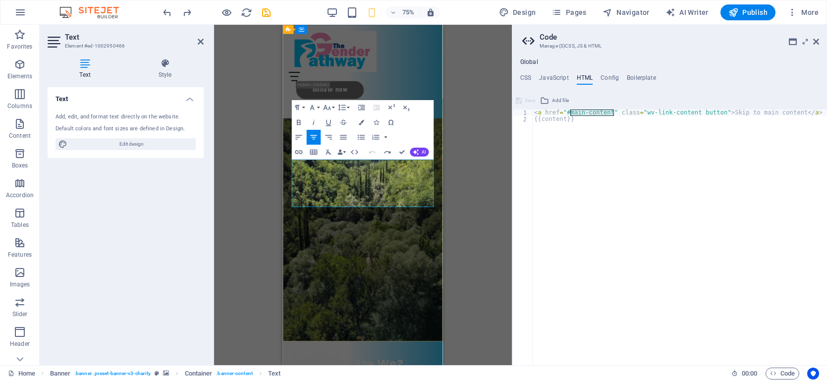
drag, startPoint x: 414, startPoint y: 263, endPoint x: 287, endPoint y: 198, distance: 142.6
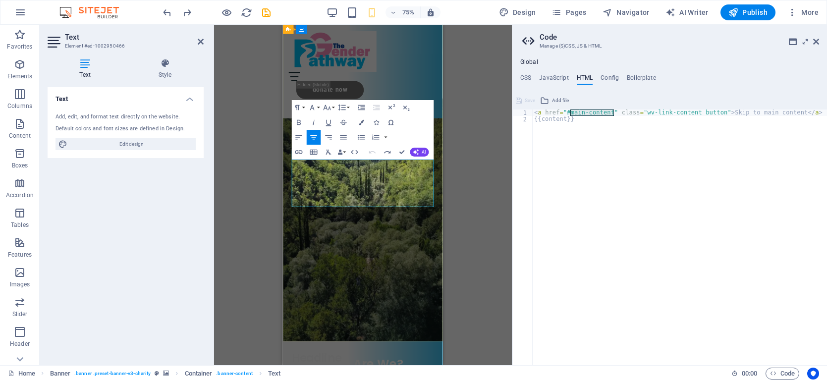
drag, startPoint x: 402, startPoint y: 260, endPoint x: 304, endPoint y: 210, distance: 110.0
drag, startPoint x: 408, startPoint y: 263, endPoint x: 282, endPoint y: 204, distance: 138.8
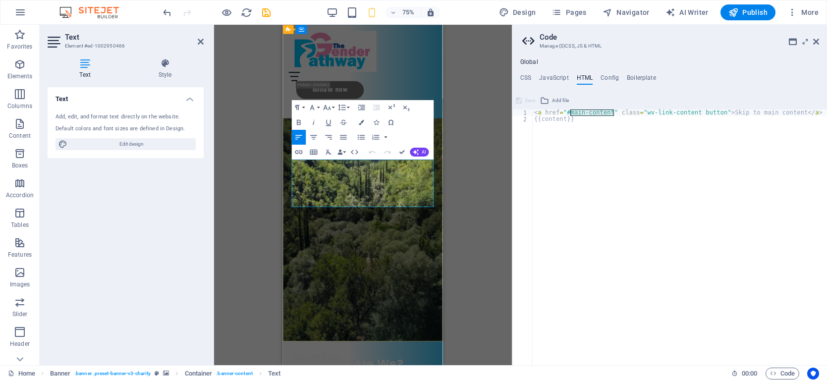
click at [312, 136] on icon "button" at bounding box center [313, 136] width 9 height 9
drag, startPoint x: 372, startPoint y: 231, endPoint x: 367, endPoint y: 229, distance: 5.8
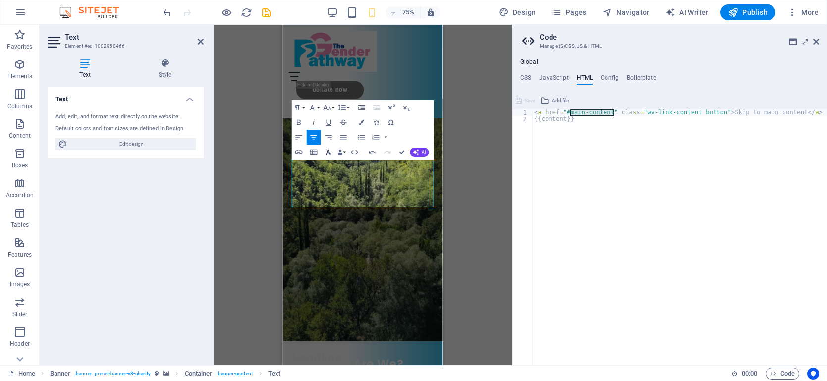
click at [326, 149] on icon "button" at bounding box center [328, 151] width 9 height 9
click at [328, 152] on icon "button" at bounding box center [328, 151] width 9 height 9
click at [328, 123] on icon "button" at bounding box center [328, 121] width 9 height 9
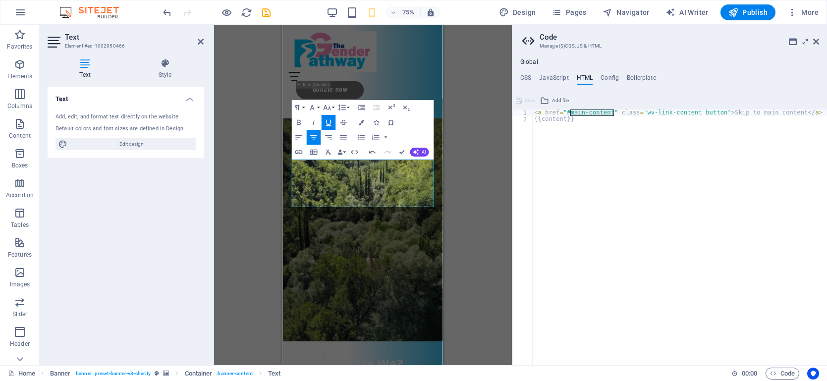
click at [327, 122] on icon "button" at bounding box center [328, 122] width 5 height 6
click at [357, 153] on icon "button" at bounding box center [355, 151] width 9 height 9
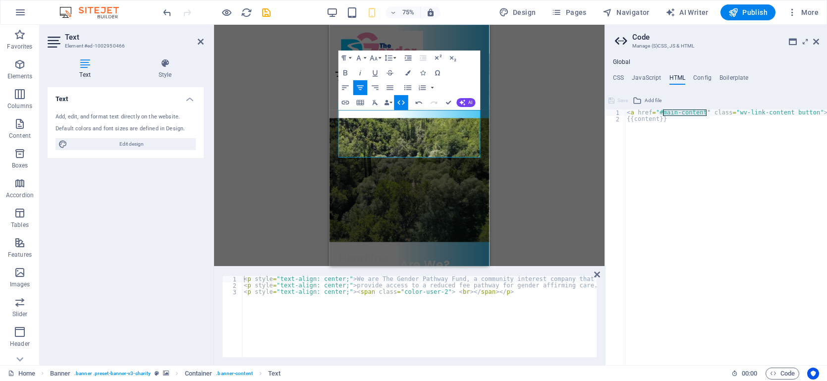
drag, startPoint x: 512, startPoint y: 259, endPoint x: 602, endPoint y: 266, distance: 90.5
click at [602, 266] on div "Home Favorites Elements Columns Content Boxes Accordion Tables Features Images …" at bounding box center [413, 195] width 827 height 341
click at [525, 289] on div "< p style = "text-align: center;" > We are The Gender Pathway Fund, a community…" at bounding box center [353, 322] width 444 height 93
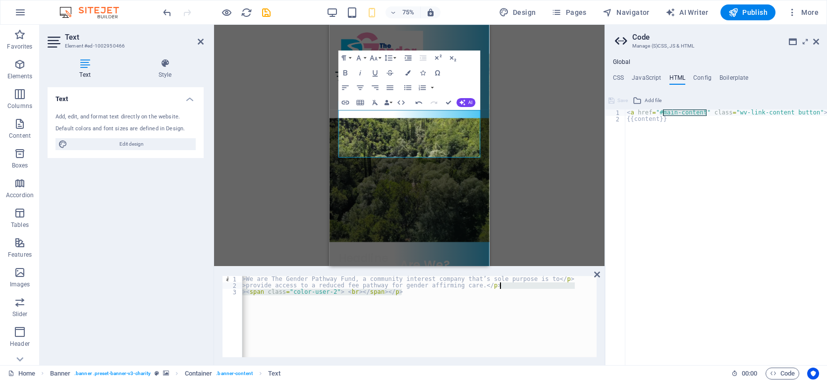
click at [508, 304] on div "< p style = "text-align: center;" > We are The Gender Pathway Fund, a community…" at bounding box center [419, 316] width 354 height 81
type textarea "<p style="text-align: center;"><span class="color-user-2"> <br></span></p>"
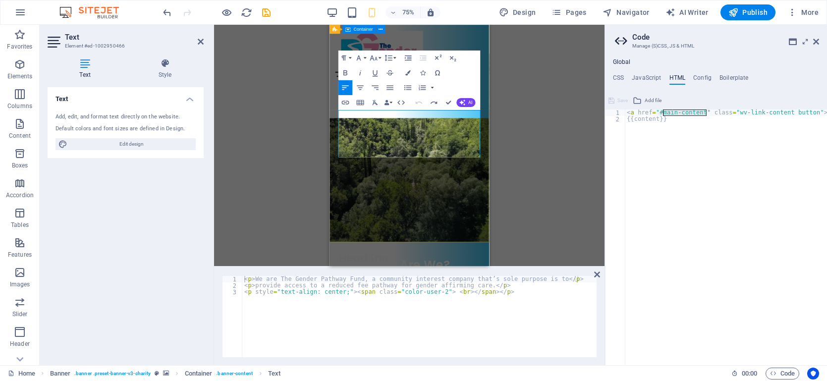
click at [382, 315] on div "Who Are We? We are The Gender Pathway Fund, a community interest company that’s…" at bounding box center [435, 383] width 213 height 136
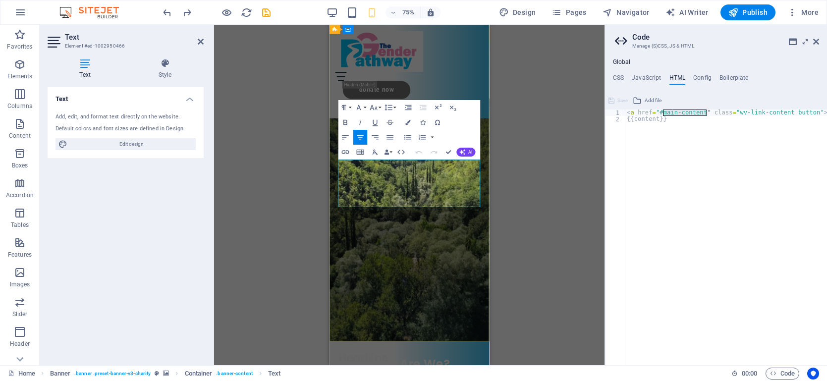
click at [401, 152] on icon "button" at bounding box center [401, 151] width 9 height 9
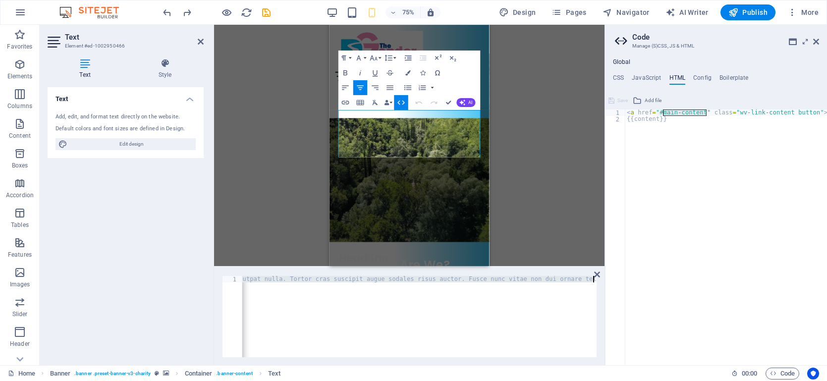
scroll to position [0, 703]
drag, startPoint x: 457, startPoint y: 278, endPoint x: 537, endPoint y: 281, distance: 80.4
click at [537, 281] on div "< p style = "text-align: center;" > < span class = "color-user-2" > Lorem ipsum…" at bounding box center [67, 322] width 1058 height 93
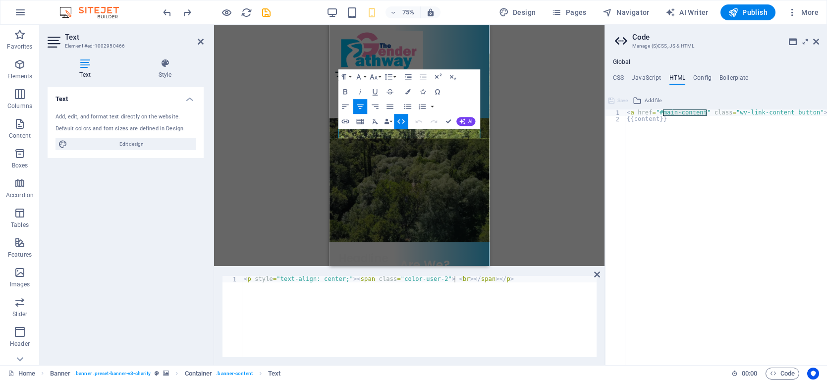
click at [457, 277] on div "< p style = "text-align: center;" > < span class = "color-user-2" > < br > </ s…" at bounding box center [419, 323] width 355 height 94
paste textarea "provide access to a reduced fee pathway for gender affirming care."
type textarea "provide access to a reduced fee pathway for gender affirming care.<br></span></…"
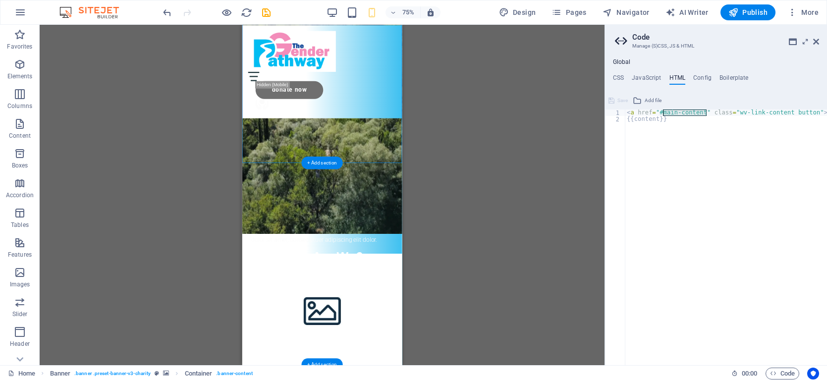
scroll to position [270, 0]
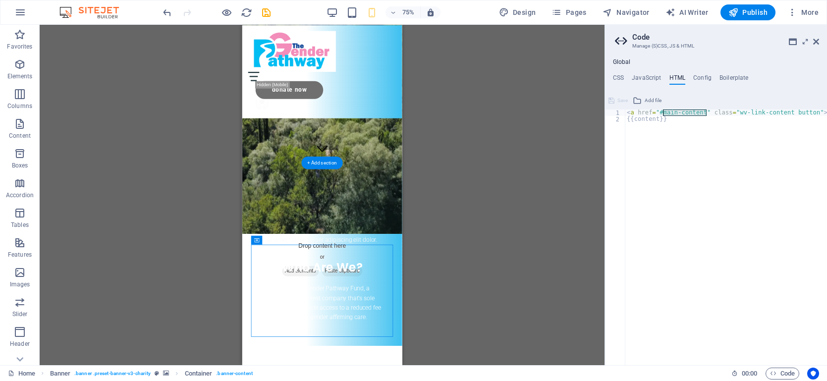
click at [367, 281] on div "Lorem ipsum dolor sit amet, consectetuer adipiscing elit. Aenean commodo ligula…" at bounding box center [348, 279] width 189 height 76
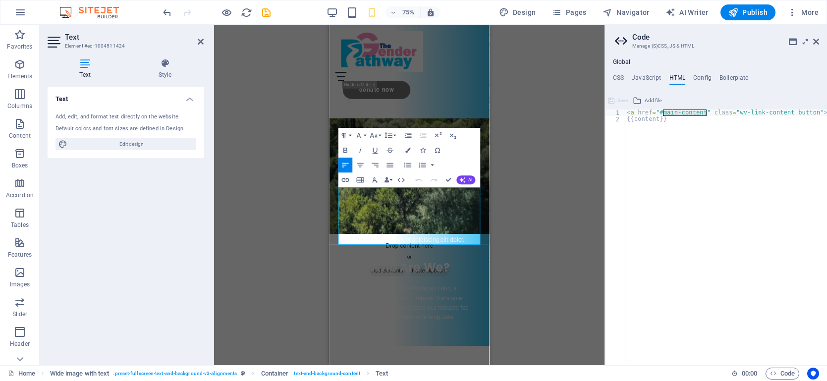
click at [290, 238] on div "Drag here to replace the existing content. Press “Ctrl” if you want to create a…" at bounding box center [409, 195] width 391 height 341
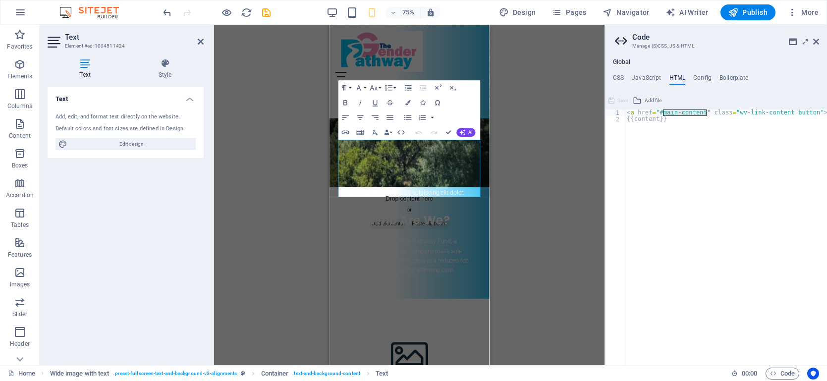
scroll to position [333, 0]
click at [556, 243] on div "Drag here to replace the existing content. Press “Ctrl” if you want to create a…" at bounding box center [409, 195] width 391 height 341
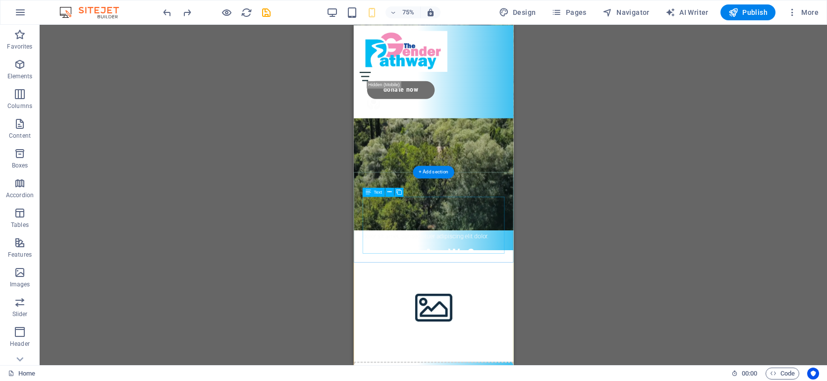
scroll to position [284, 0]
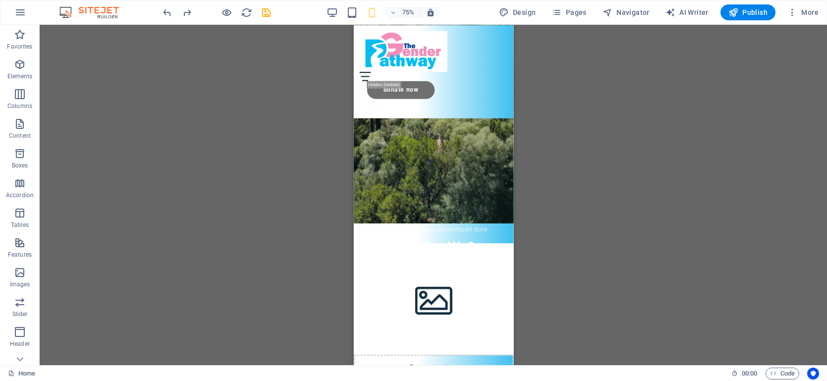
click at [117, 211] on div "Drag here to replace the existing content. Press “Ctrl” if you want to create a…" at bounding box center [434, 195] width 788 height 341
click at [460, 270] on div "Lorem ipsum dolor sit amet, consectetuer adipiscing elit. Aenean commodo ligula…" at bounding box center [459, 266] width 189 height 76
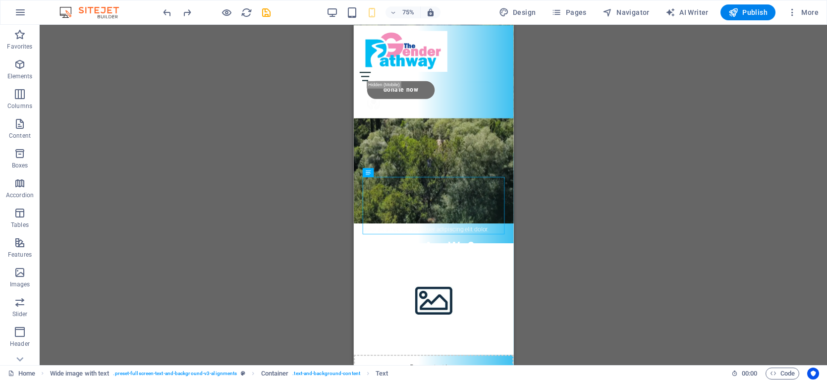
click at [277, 117] on div "Drag here to replace the existing content. Press “Ctrl” if you want to create a…" at bounding box center [434, 195] width 788 height 341
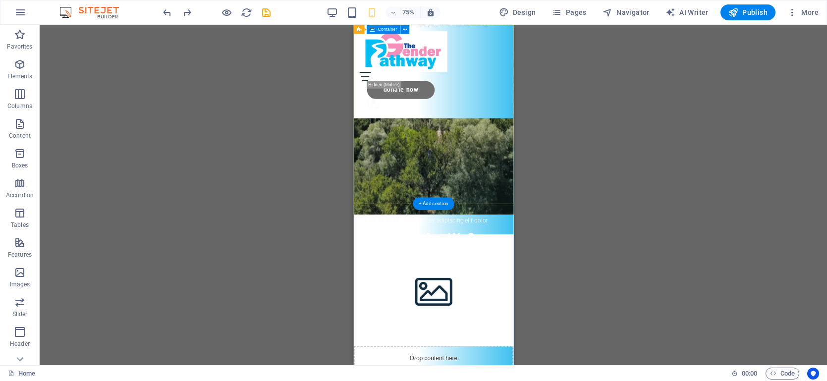
scroll to position [296, 0]
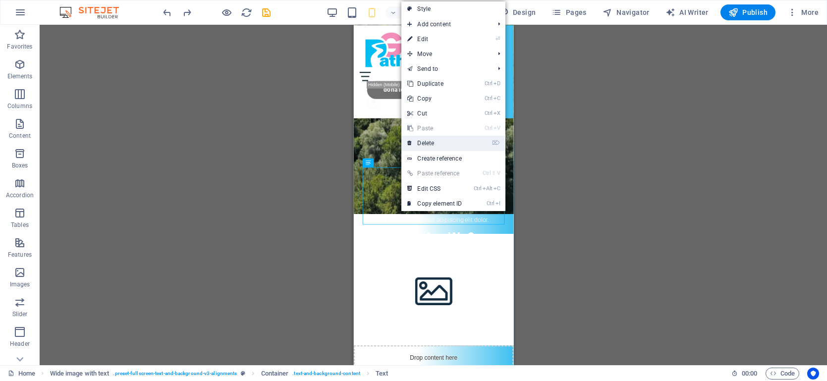
click at [424, 145] on link "⌦ Delete" at bounding box center [435, 143] width 66 height 15
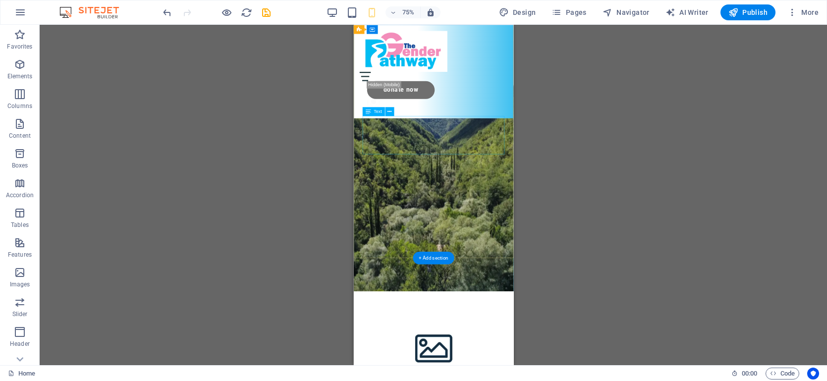
scroll to position [137, 0]
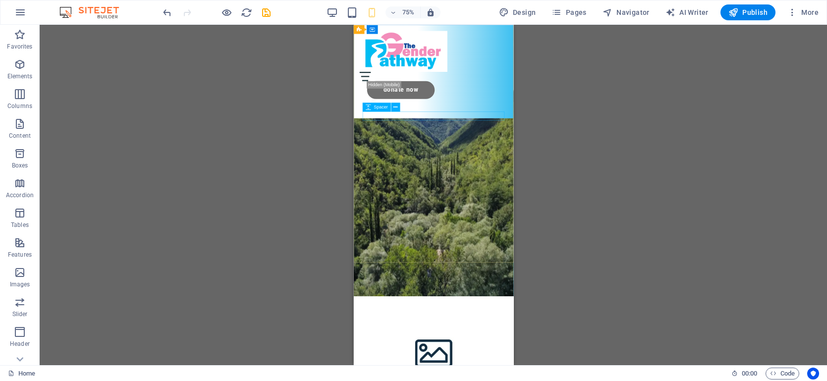
click at [372, 108] on div "Spacer" at bounding box center [376, 107] width 28 height 9
click at [207, 196] on div "Drag here to replace the existing content. Press “Ctrl” if you want to create a…" at bounding box center [434, 195] width 788 height 341
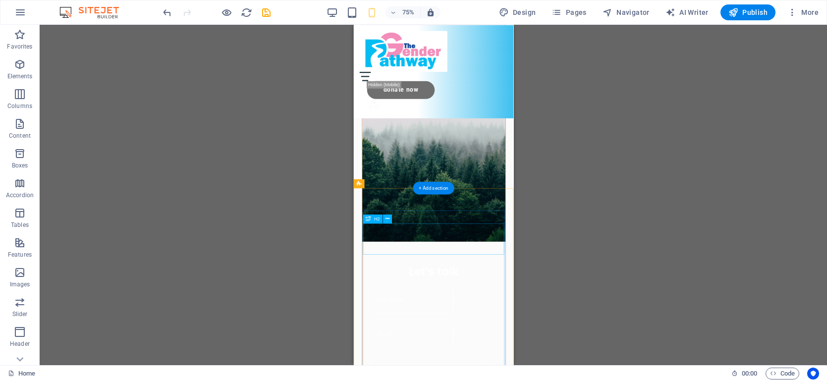
scroll to position [748, 0]
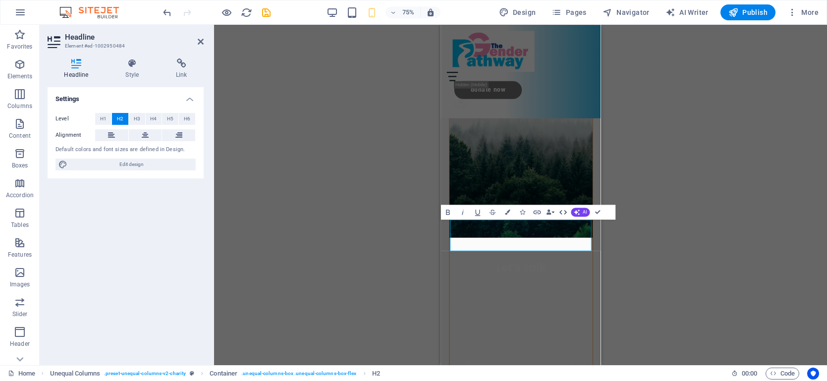
click at [565, 212] on icon "button" at bounding box center [563, 212] width 9 height 9
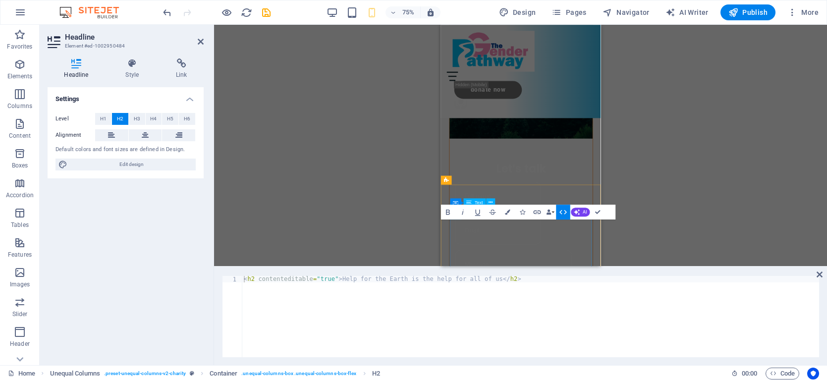
scroll to position [616, 0]
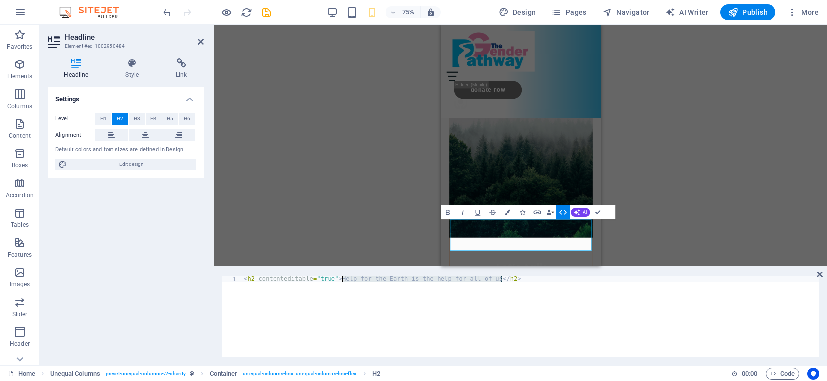
drag, startPoint x: 501, startPoint y: 278, endPoint x: 343, endPoint y: 278, distance: 158.6
click at [343, 278] on div "< h2 contenteditable = "true" > Help for the Earth is the help for all of us </…" at bounding box center [531, 323] width 578 height 94
type textarea "<h2 contenteditable="true">Our Aim</h2>"
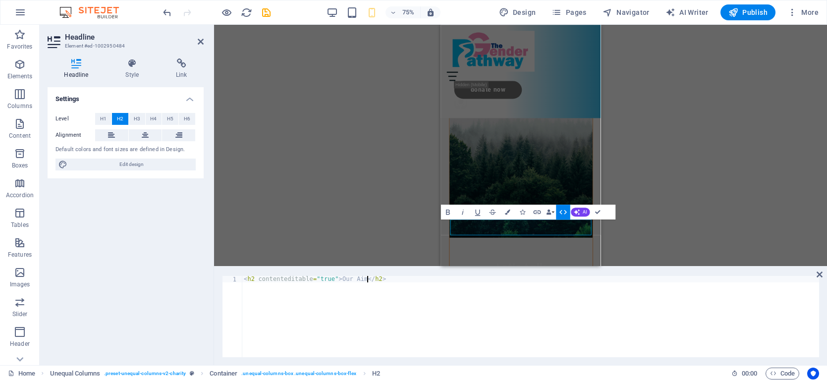
click at [369, 313] on div "< h2 contenteditable = "true" > Our Aim </ h2 >" at bounding box center [531, 323] width 578 height 94
click at [393, 193] on div "H1 Banner Banner Container Menu Bar Container Spacer Button Icon Text HTML Logo…" at bounding box center [520, 145] width 613 height 241
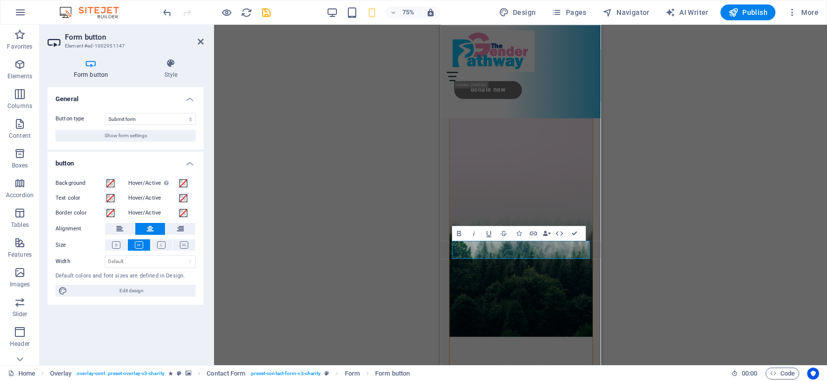
click at [394, 257] on div "H1 Banner Banner Container Menu Bar Container Spacer Button Icon Text HTML Logo…" at bounding box center [520, 195] width 613 height 341
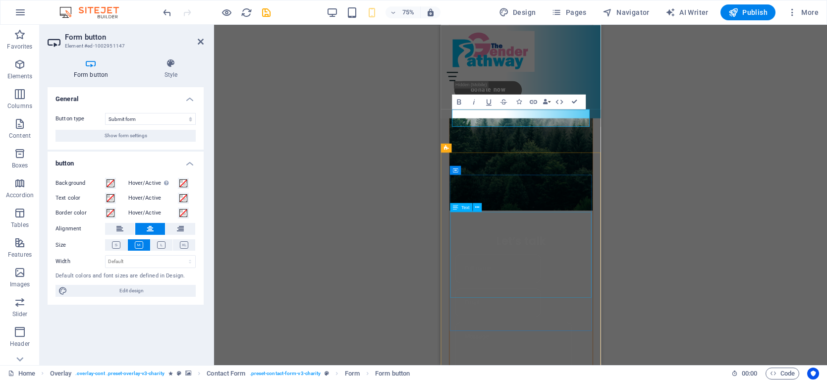
scroll to position [791, 0]
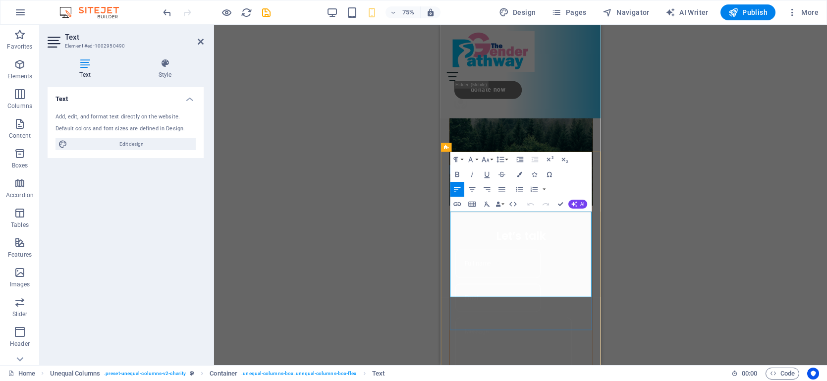
drag, startPoint x: 520, startPoint y: 382, endPoint x: 454, endPoint y: 280, distance: 121.6
click at [513, 204] on icon "button" at bounding box center [513, 203] width 9 height 9
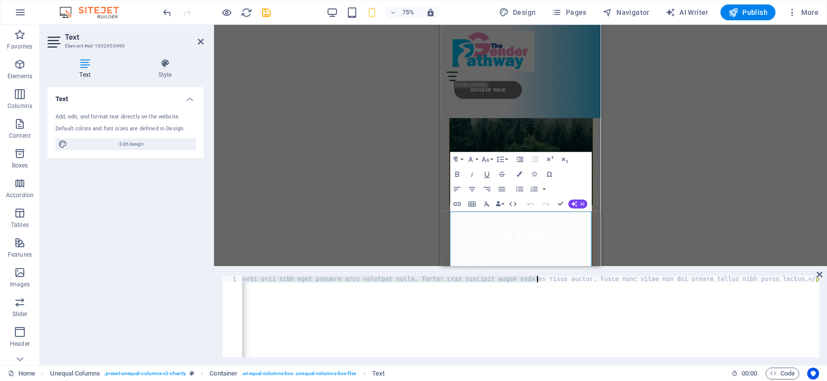
scroll to position [0, 0]
drag, startPoint x: 256, startPoint y: 276, endPoint x: 757, endPoint y: 279, distance: 501.2
click at [730, 279] on div "odales risus auctor. Fusce nunc vitae non dui ornare tellus nibh purus lectus. …" at bounding box center [787, 322] width 1091 height 93
click at [729, 279] on div "cing morbi orci nibh eget posuere arcu volutpat nulla. Tortor cras suscipit aug…" at bounding box center [544, 322] width 604 height 93
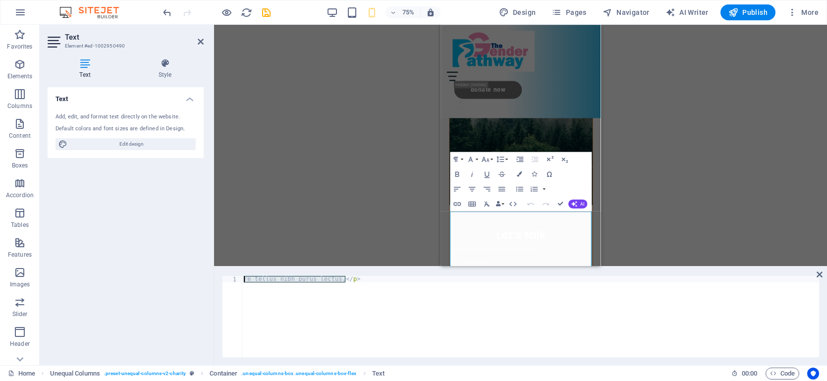
drag, startPoint x: 347, startPoint y: 279, endPoint x: 177, endPoint y: 271, distance: 169.2
click at [177, 271] on div "Text Element #ed-1002950490 Text Style Text Add, edit, and format text directly…" at bounding box center [434, 195] width 788 height 341
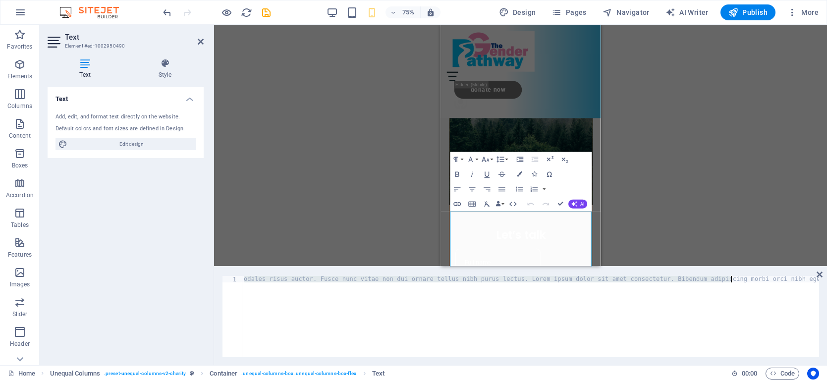
type textarea "<p>Lorem ipsum dolor sit amet consectetur. Bibendum adipiscing morbi orci nibh …"
click at [258, 281] on div "< p > Lorem ipsum dolor sit amet consectetur. Bibendum adipiscing morbi orci ni…" at bounding box center [531, 316] width 578 height 81
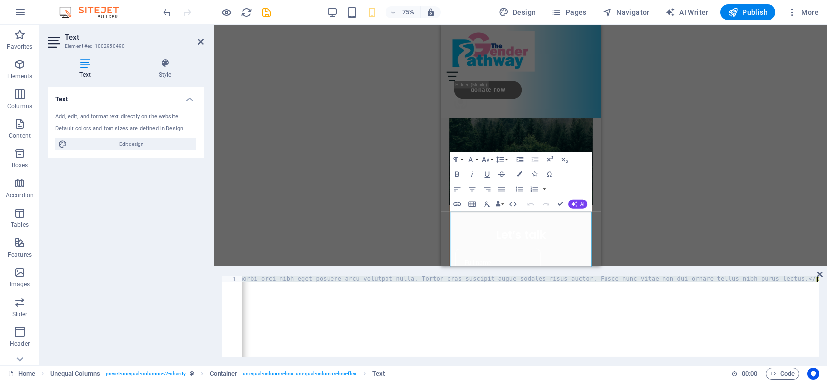
drag, startPoint x: 256, startPoint y: 277, endPoint x: 615, endPoint y: 286, distance: 359.0
click at [616, 287] on div "< p > Lorem ipsum dolor sit amet consectetur. Bibendum adipiscing morbi orci ni…" at bounding box center [17, 322] width 1604 height 93
type textarea "<p>"
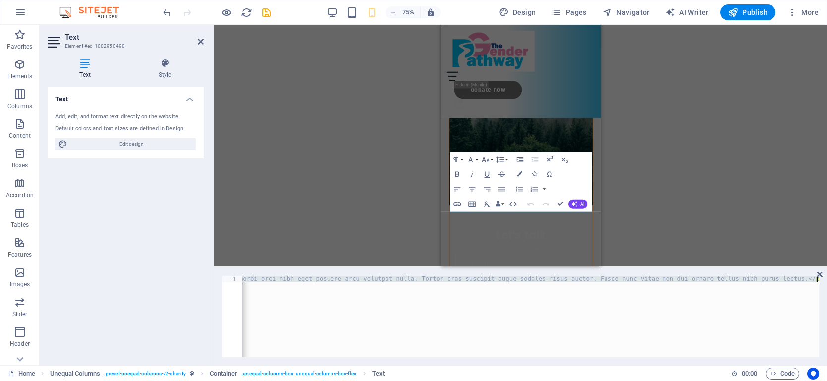
click at [787, 281] on div "< p > Lorem ipsum dolor sit amet consectetur. Bibendum adipiscing morbi orci ni…" at bounding box center [531, 316] width 578 height 81
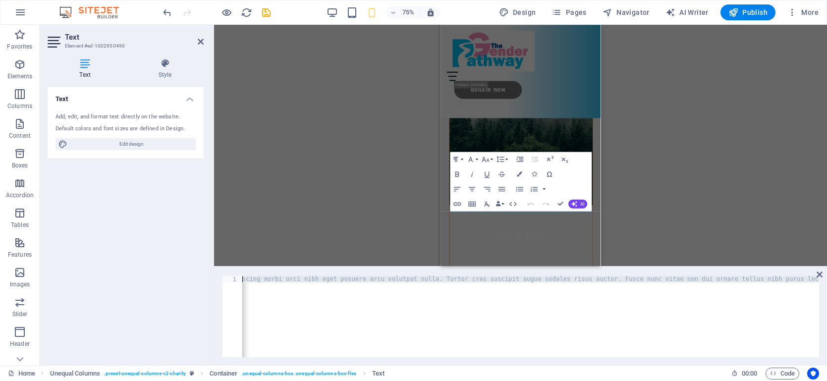
scroll to position [0, 0]
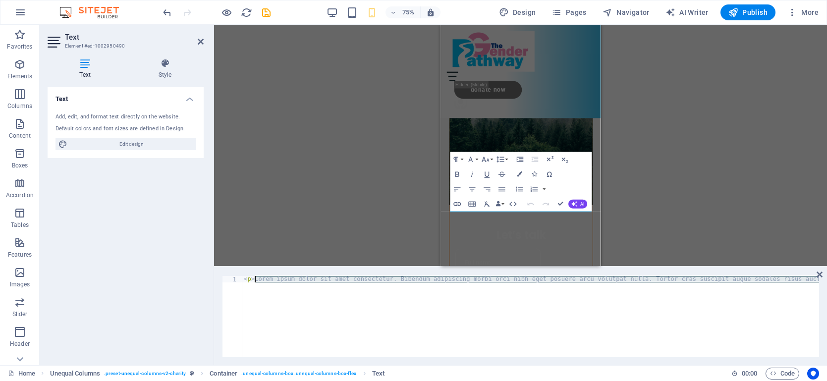
drag, startPoint x: 803, startPoint y: 277, endPoint x: 254, endPoint y: 282, distance: 548.8
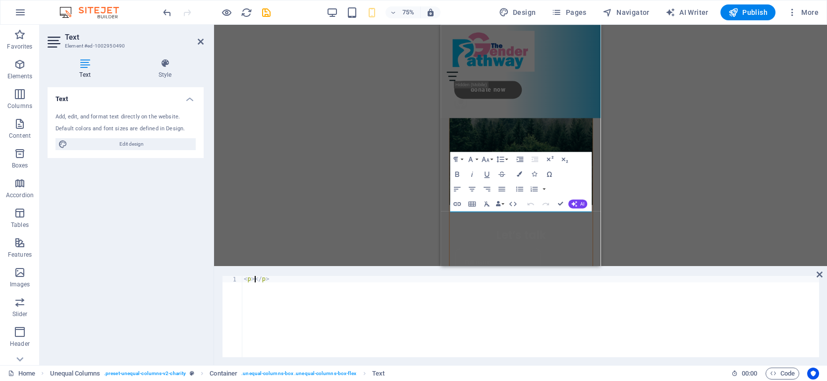
paste textarea "within the NHS adult gender service specifications."
type textarea "within the NHS adult gender service specifications.</p>"
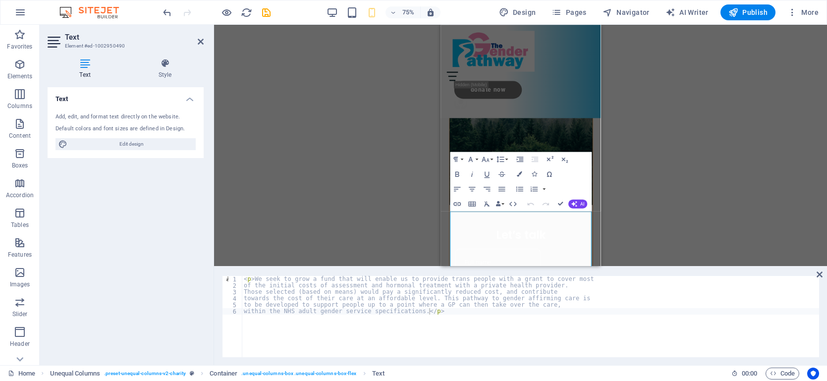
click at [375, 237] on div "Drag here to replace the existing content. Press “Ctrl” if you want to create a…" at bounding box center [520, 145] width 613 height 241
click at [403, 342] on div "< p > We seek to grow a fund that will enable us to provide trans people with a…" at bounding box center [531, 323] width 578 height 94
click at [397, 189] on div "Drag here to replace the existing content. Press “Ctrl” if you want to create a…" at bounding box center [520, 145] width 613 height 241
click at [625, 97] on div "Menu About Partners Donate Donate Now .fa-secondary{opacity:.4}" at bounding box center [547, 87] width 213 height 124
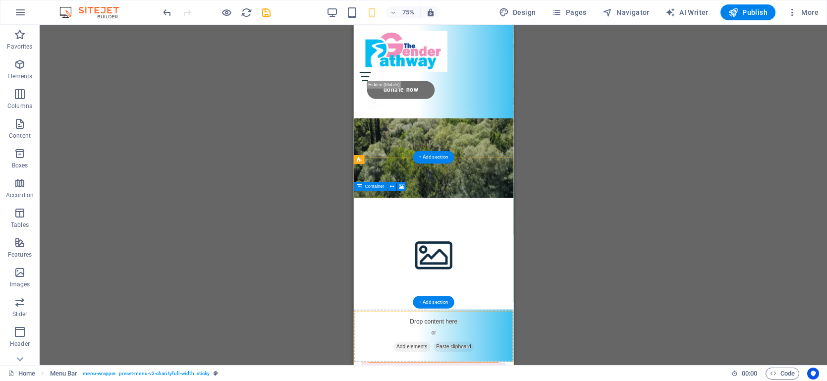
scroll to position [268, 0]
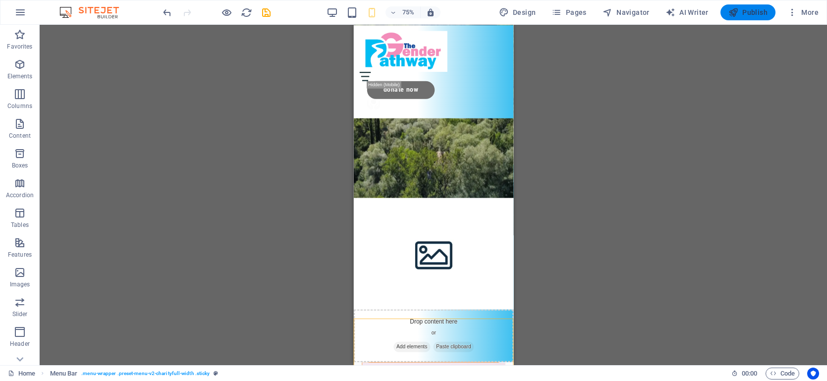
click at [741, 14] on span "Publish" at bounding box center [748, 12] width 39 height 10
checkbox input "false"
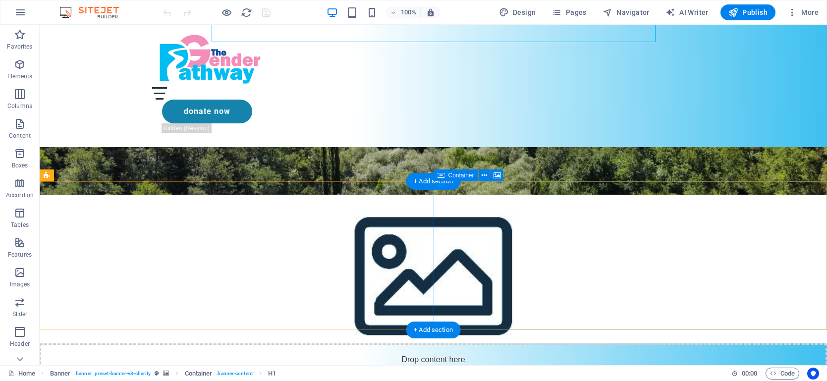
scroll to position [205, 0]
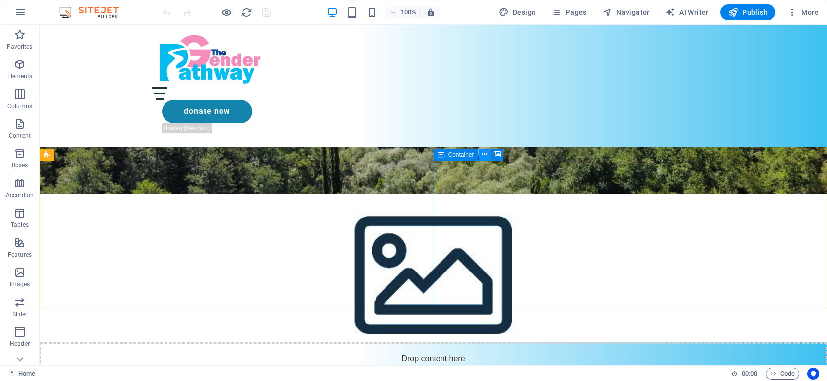
click at [485, 155] on icon at bounding box center [484, 154] width 5 height 10
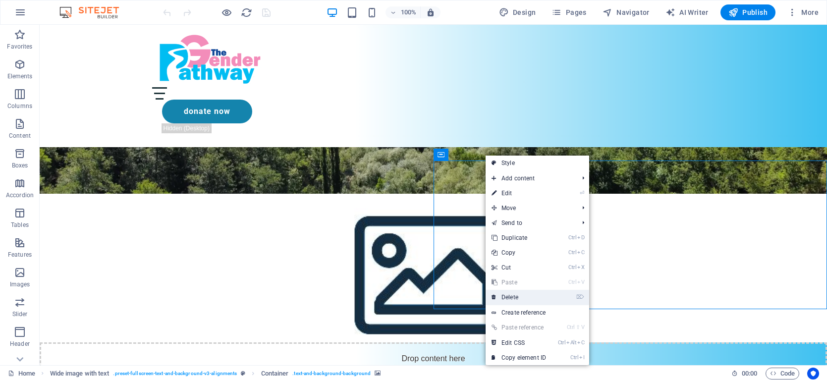
click at [515, 301] on link "⌦ Delete" at bounding box center [519, 297] width 66 height 15
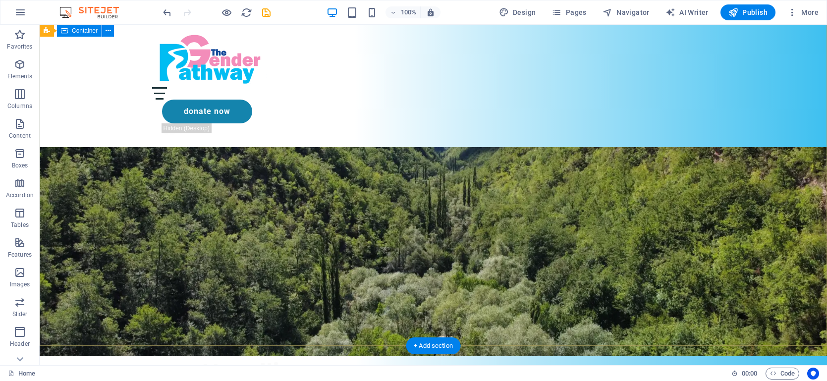
scroll to position [0, 0]
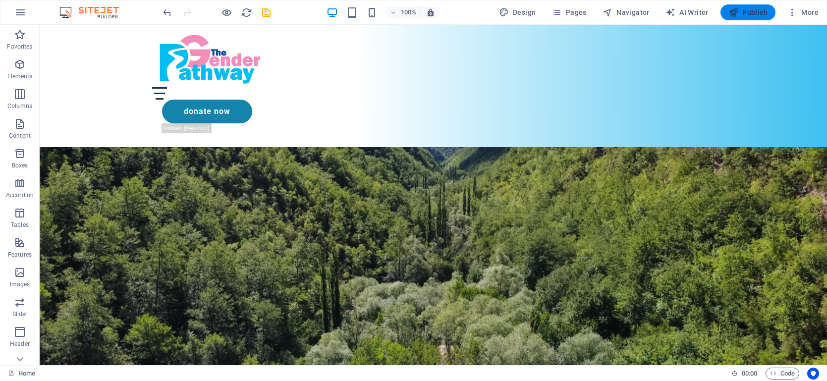
click at [749, 10] on span "Publish" at bounding box center [748, 12] width 39 height 10
checkbox input "false"
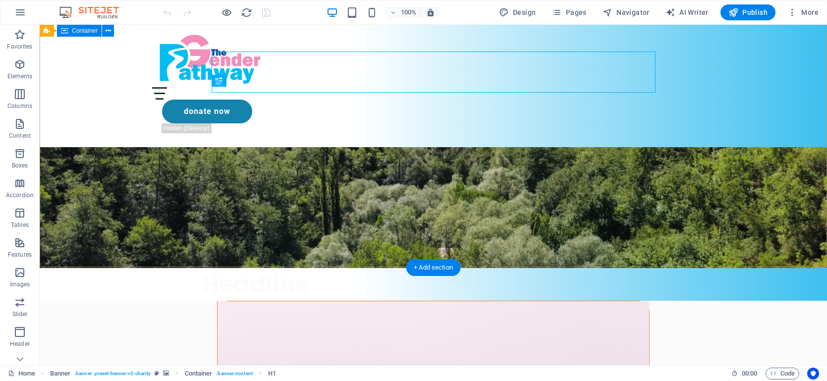
scroll to position [98, 0]
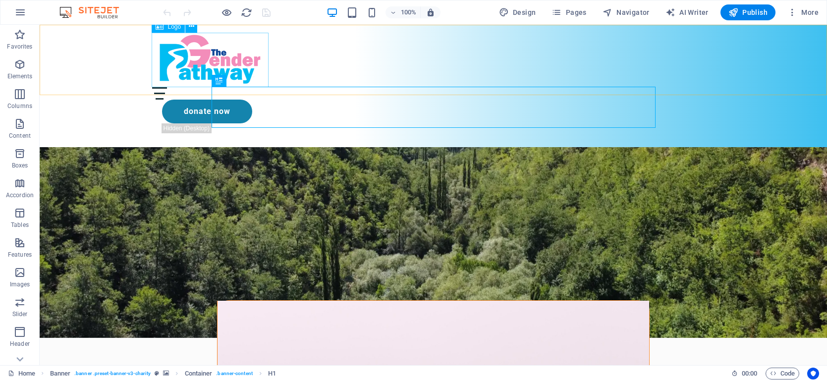
click at [179, 63] on div at bounding box center [433, 60] width 563 height 55
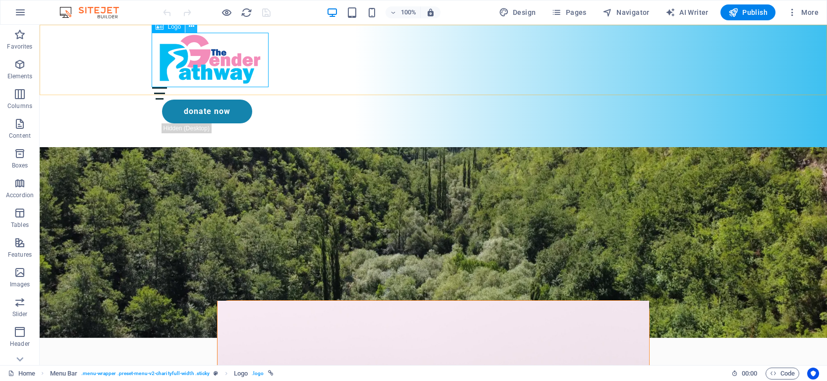
click at [189, 30] on icon at bounding box center [191, 26] width 5 height 10
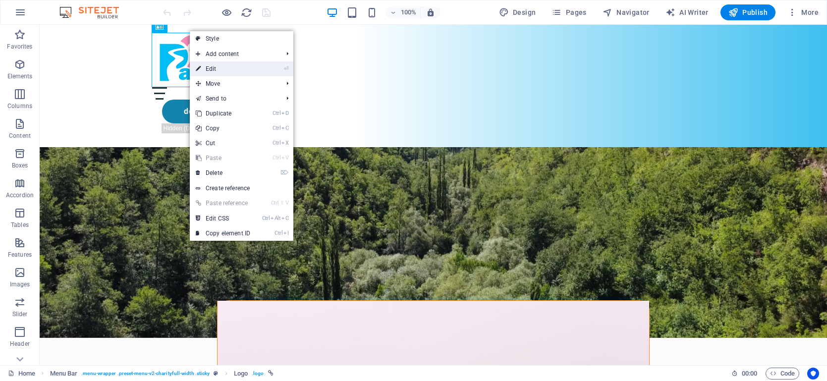
click at [220, 69] on link "⏎ Edit" at bounding box center [223, 68] width 66 height 15
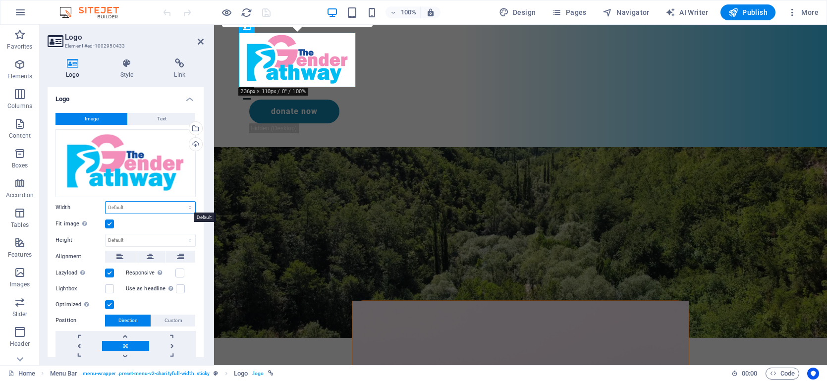
click at [130, 207] on select "Default auto px rem % em vh vw" at bounding box center [151, 208] width 90 height 12
select select "%"
click at [179, 202] on select "Default auto px rem % em vh vw" at bounding box center [151, 208] width 90 height 12
type input "20.8"
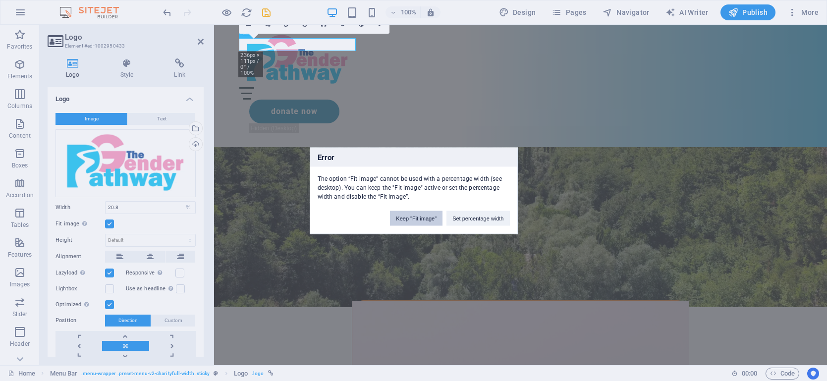
click at [412, 221] on button "Keep "Fit image"" at bounding box center [416, 218] width 53 height 15
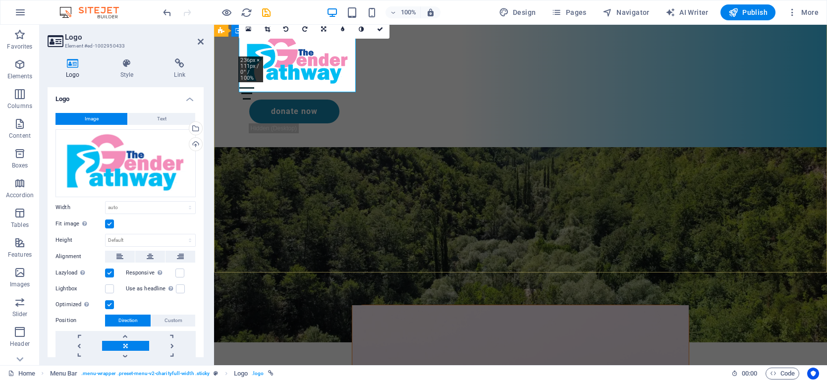
scroll to position [93, 0]
click at [145, 207] on select "Default auto px rem % em vh vw" at bounding box center [151, 208] width 90 height 12
select select "px"
click at [179, 202] on select "Default auto px rem % em vh vw" at bounding box center [151, 208] width 90 height 12
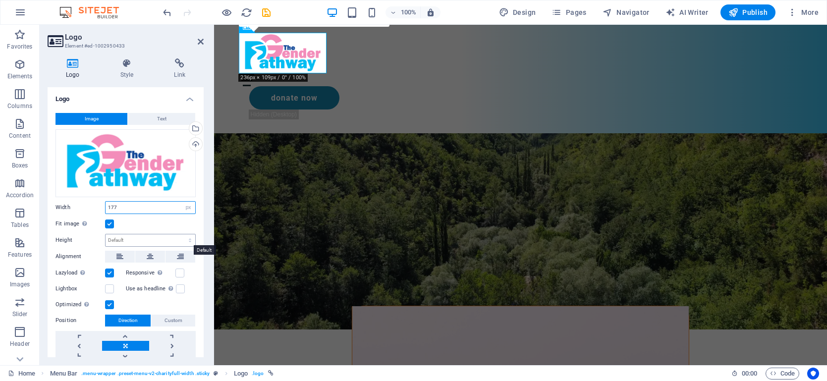
type input "177"
click at [149, 238] on select "Default auto px" at bounding box center [151, 240] width 90 height 12
select select "px"
click at [179, 234] on select "Default auto px" at bounding box center [151, 240] width 90 height 12
type input "82"
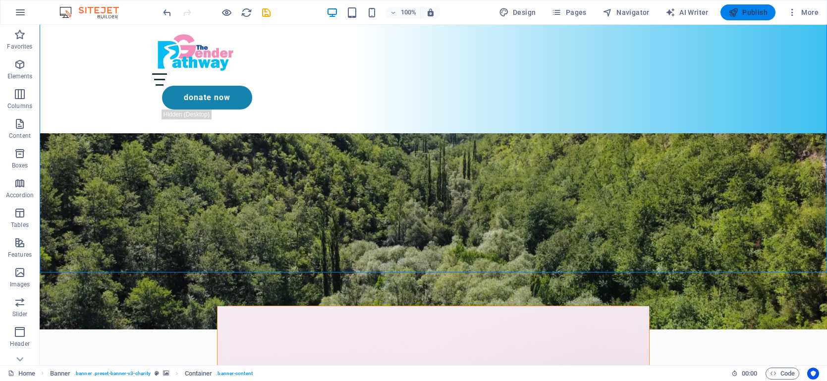
click at [748, 14] on span "Publish" at bounding box center [748, 12] width 39 height 10
checkbox input "false"
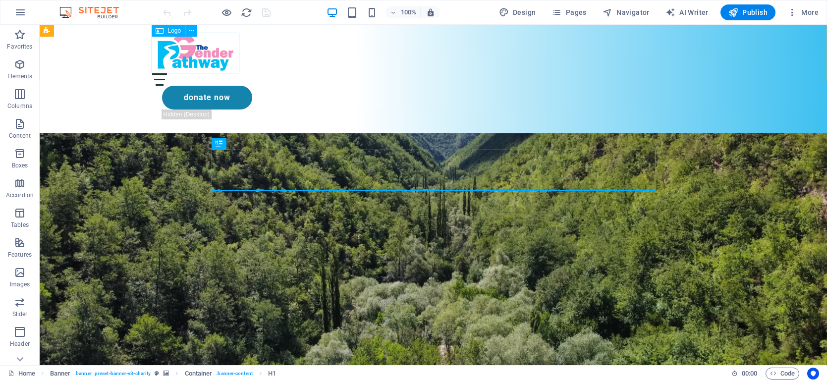
click at [192, 55] on div at bounding box center [433, 53] width 563 height 41
click at [190, 32] on icon at bounding box center [191, 31] width 5 height 10
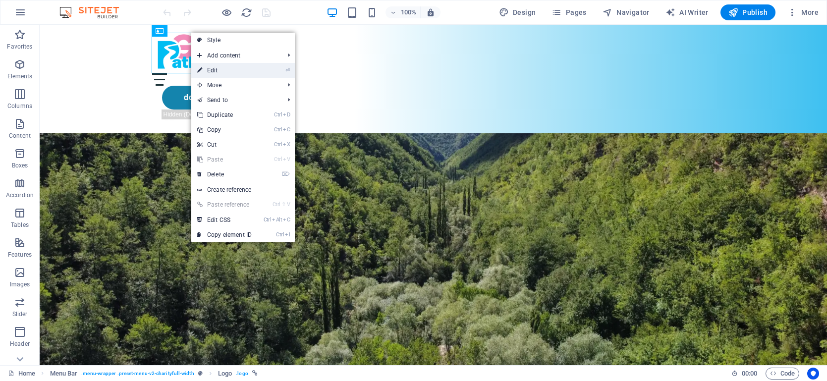
click at [213, 70] on link "⏎ Edit" at bounding box center [224, 70] width 66 height 15
select select "px"
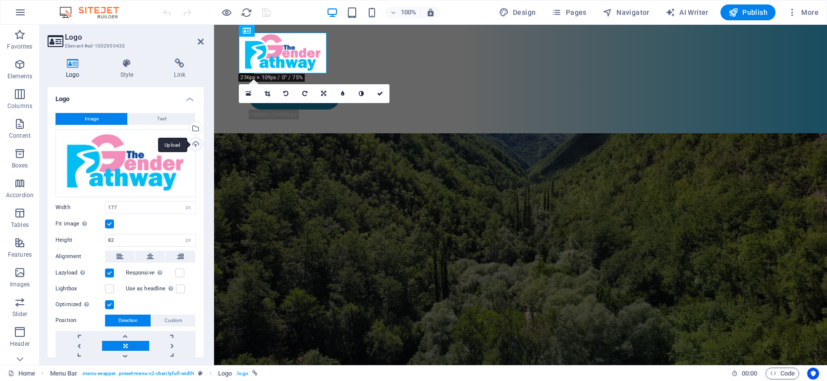
click at [194, 143] on div "Upload" at bounding box center [194, 145] width 15 height 15
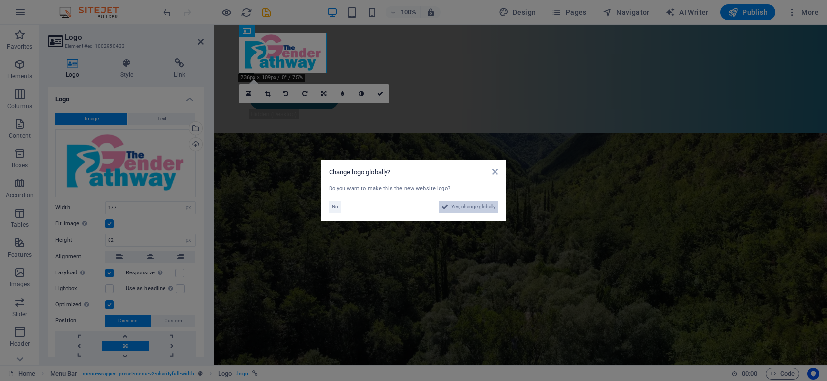
click at [465, 208] on span "Yes, change globally" at bounding box center [474, 207] width 44 height 12
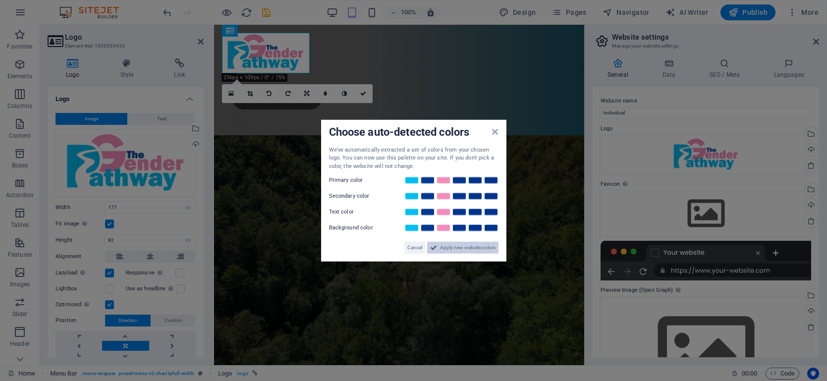
drag, startPoint x: 477, startPoint y: 247, endPoint x: 262, endPoint y: 223, distance: 216.6
click at [477, 247] on span "Apply new website colors" at bounding box center [468, 248] width 56 height 12
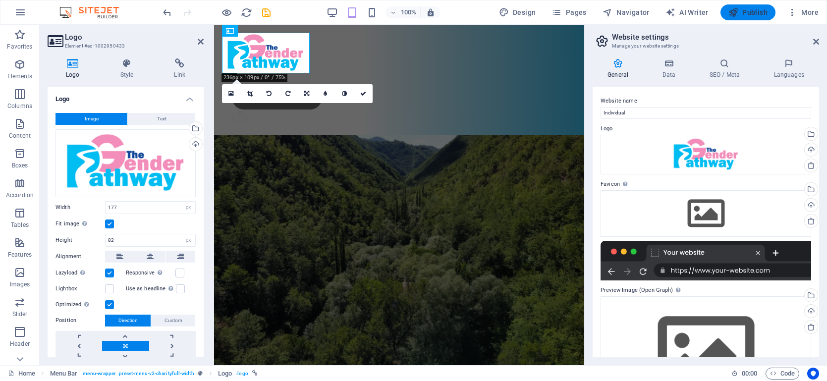
click at [756, 12] on span "Publish" at bounding box center [748, 12] width 39 height 10
checkbox input "false"
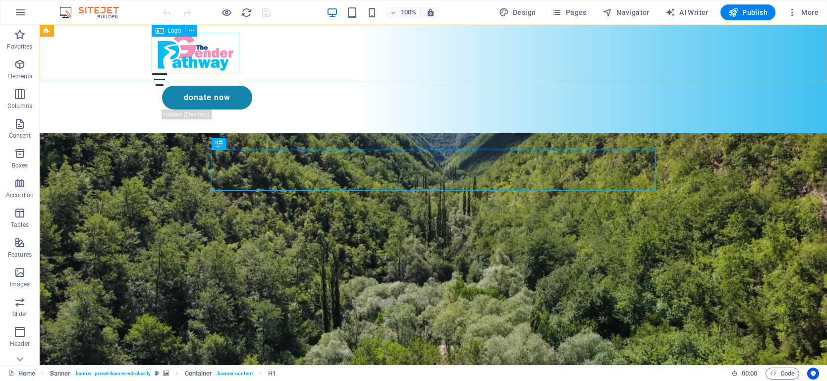
click at [197, 56] on div at bounding box center [433, 53] width 563 height 41
click at [177, 30] on span "Logo" at bounding box center [174, 31] width 13 height 6
click at [194, 33] on button at bounding box center [191, 31] width 12 height 12
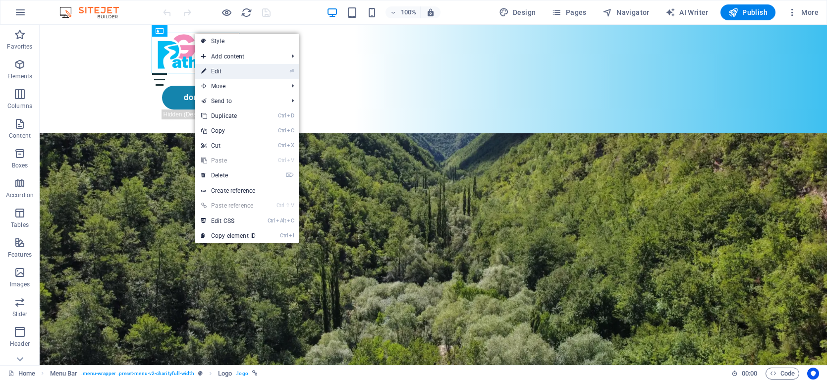
click at [225, 70] on link "⏎ Edit" at bounding box center [228, 71] width 66 height 15
select select "px"
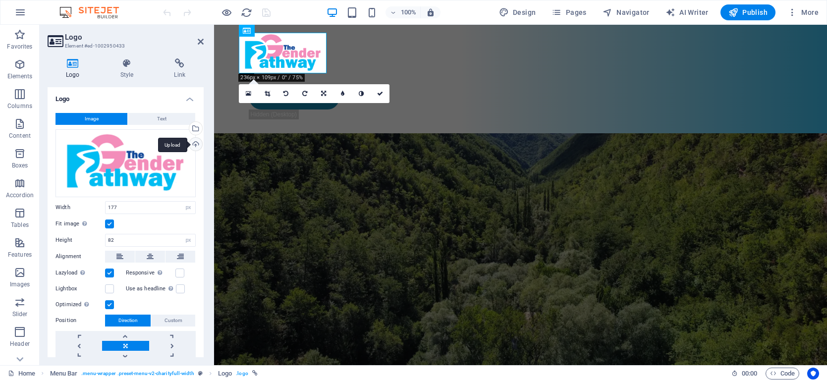
click at [192, 144] on div "Upload" at bounding box center [194, 145] width 15 height 15
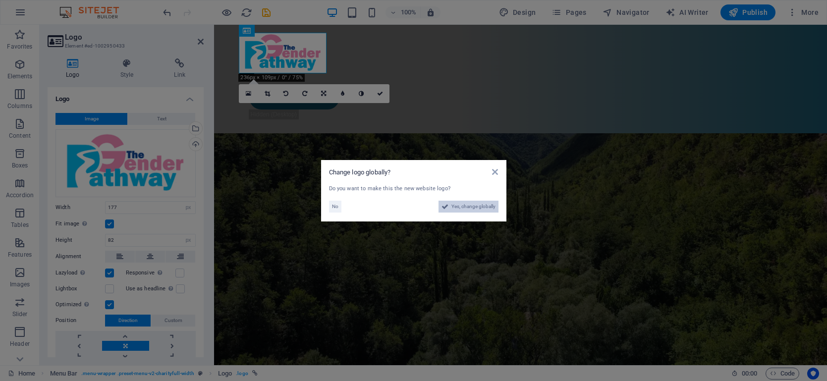
drag, startPoint x: 459, startPoint y: 208, endPoint x: 244, endPoint y: 184, distance: 216.0
click at [459, 208] on span "Yes, change globally" at bounding box center [474, 207] width 44 height 12
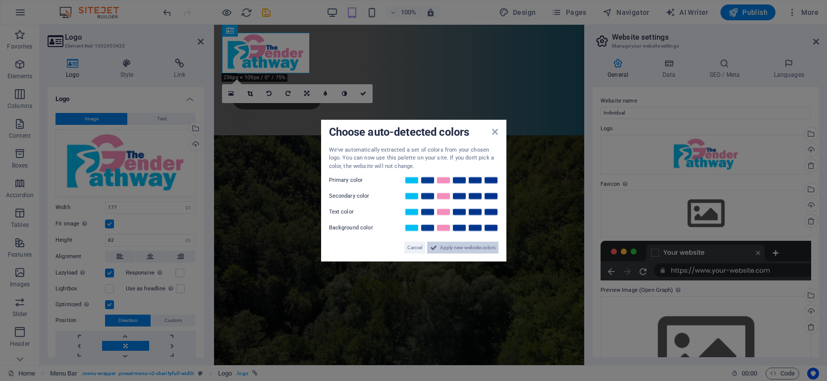
click at [459, 247] on span "Apply new website colors" at bounding box center [468, 248] width 56 height 12
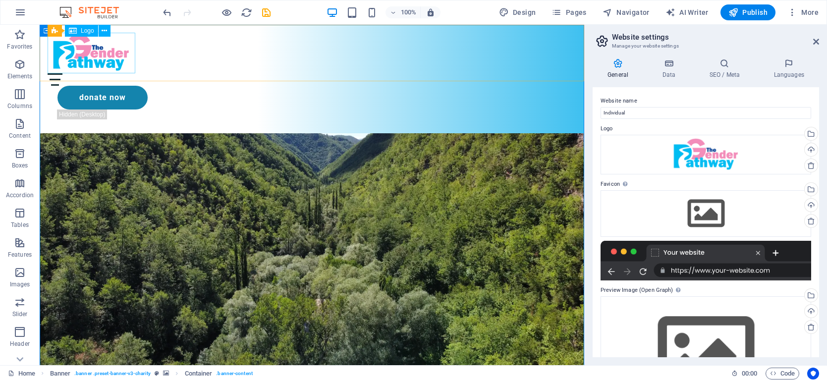
click at [98, 56] on div at bounding box center [312, 53] width 529 height 41
click at [754, 12] on span "Publish" at bounding box center [748, 12] width 39 height 10
checkbox input "false"
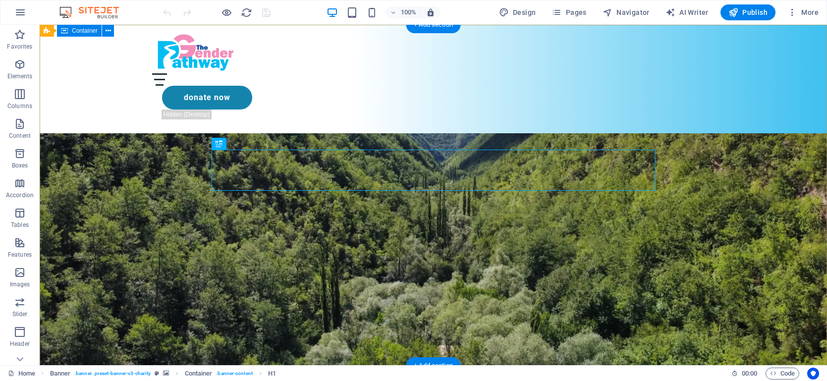
drag, startPoint x: 129, startPoint y: 212, endPoint x: 168, endPoint y: 236, distance: 45.7
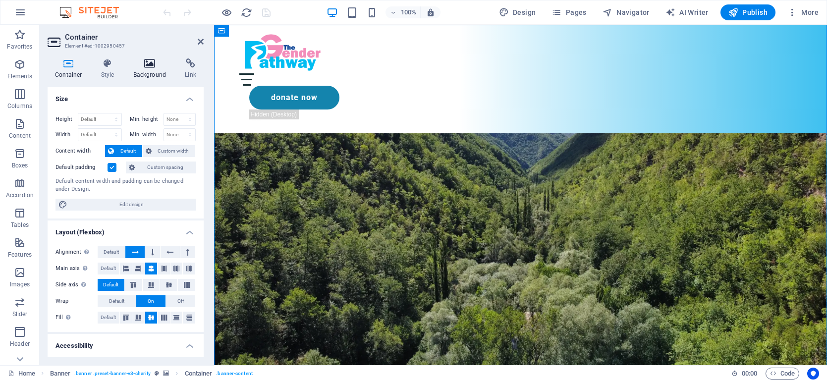
click at [148, 70] on h4 "Background" at bounding box center [152, 68] width 52 height 21
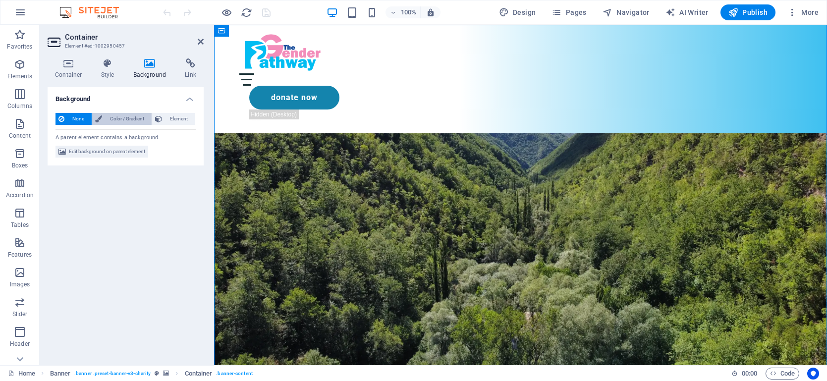
click at [124, 118] on span "Color / Gradient" at bounding box center [127, 119] width 44 height 12
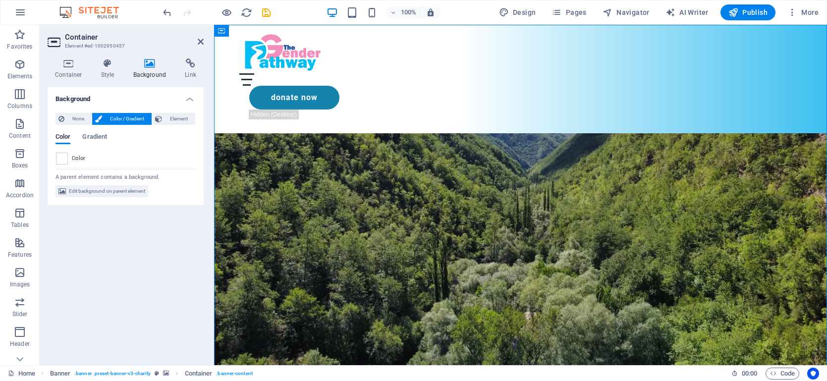
click at [92, 109] on div "None Color / Gradient Element Stretch background to full-width Color overlay Pl…" at bounding box center [126, 155] width 156 height 101
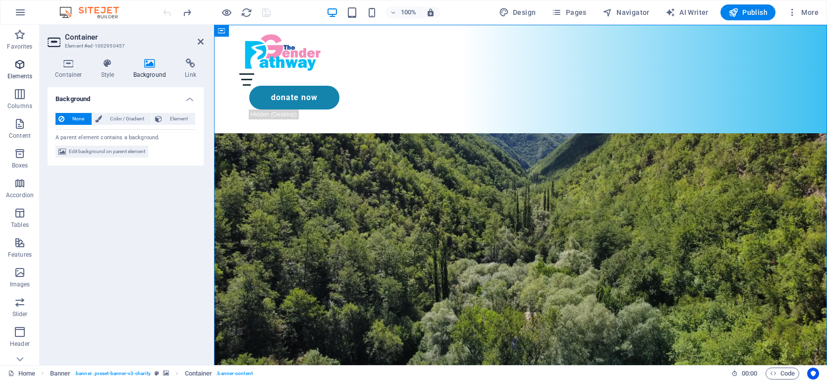
click at [20, 63] on icon "button" at bounding box center [20, 64] width 12 height 12
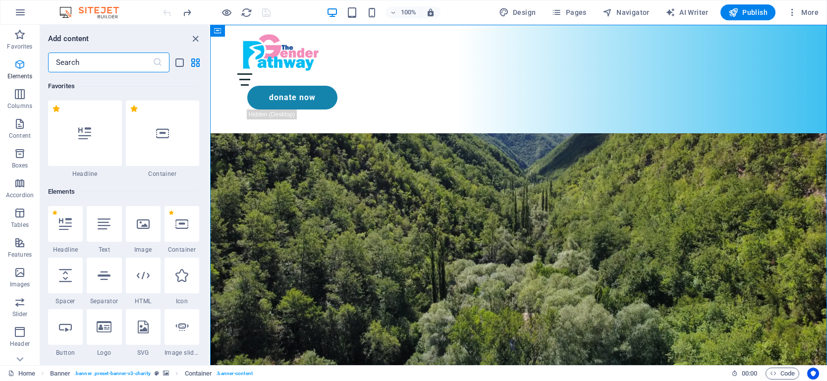
scroll to position [105, 0]
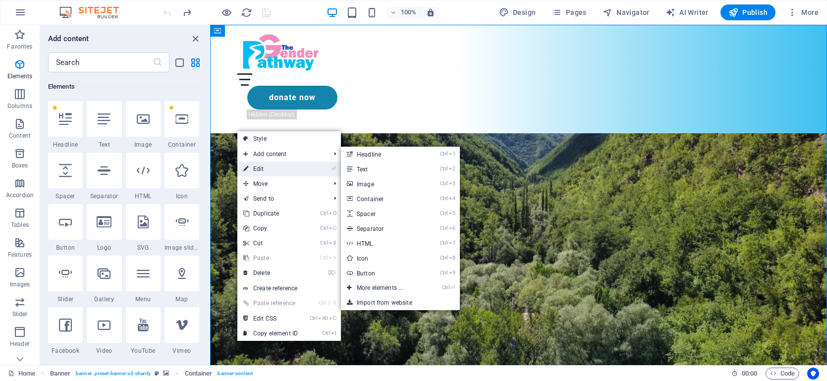
click at [256, 171] on link "⏎ Edit" at bounding box center [270, 169] width 66 height 15
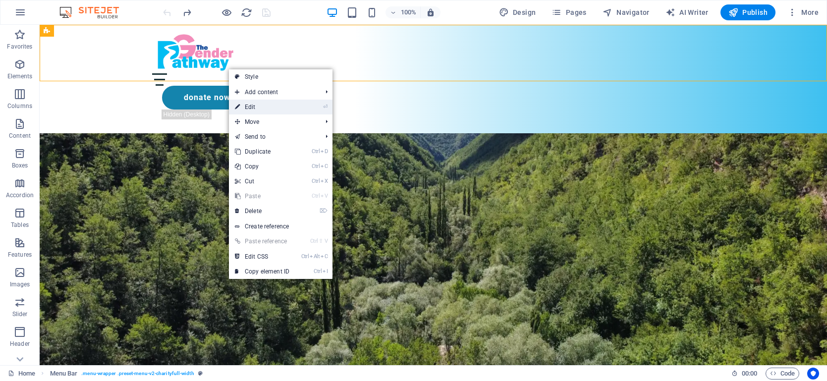
drag, startPoint x: 243, startPoint y: 105, endPoint x: 34, endPoint y: 81, distance: 210.6
click at [243, 105] on link "⏎ Edit" at bounding box center [262, 107] width 66 height 15
select select "header"
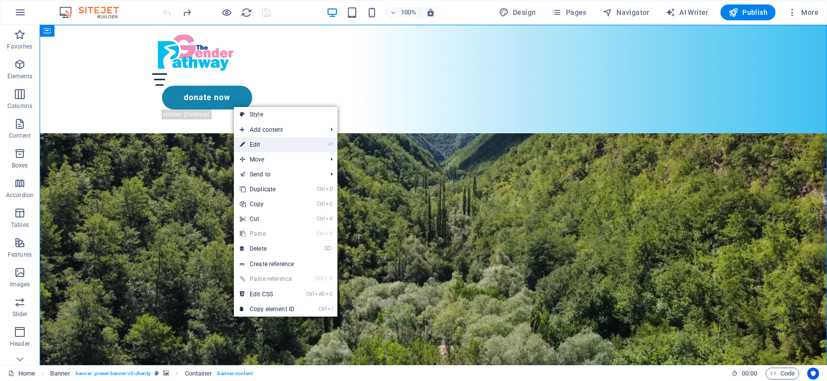
click at [252, 147] on link "⏎ Edit" at bounding box center [267, 144] width 66 height 15
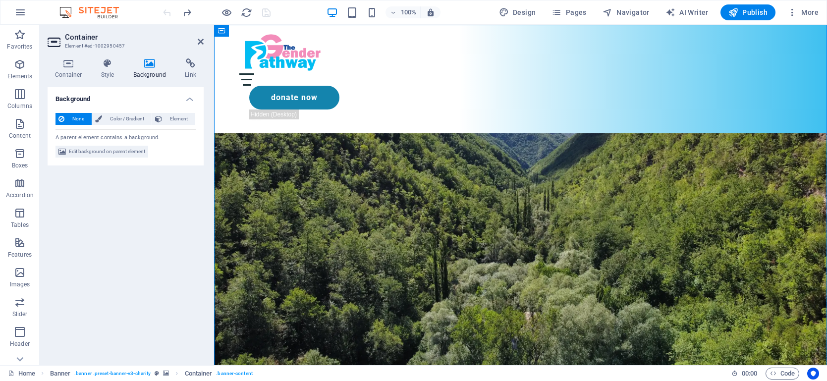
click at [145, 61] on icon at bounding box center [150, 63] width 48 height 10
click at [95, 154] on span "Edit background on parent element" at bounding box center [107, 152] width 76 height 12
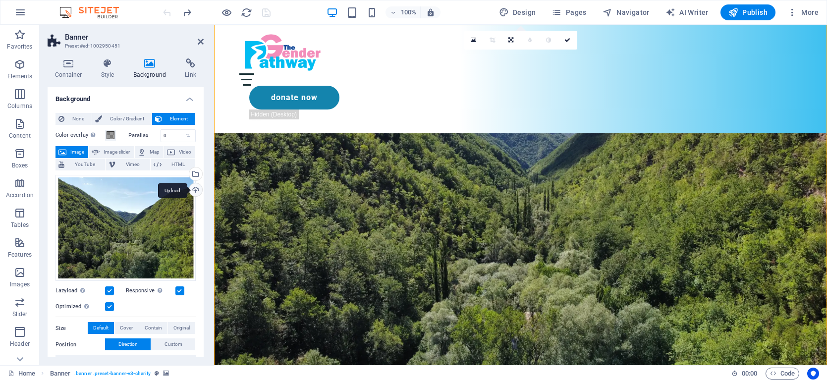
click at [194, 191] on div "Upload" at bounding box center [194, 190] width 15 height 15
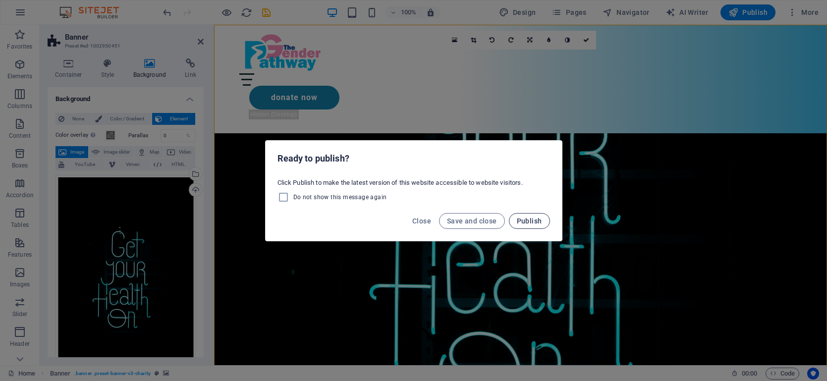
click at [530, 222] on span "Publish" at bounding box center [529, 221] width 25 height 8
checkbox input "false"
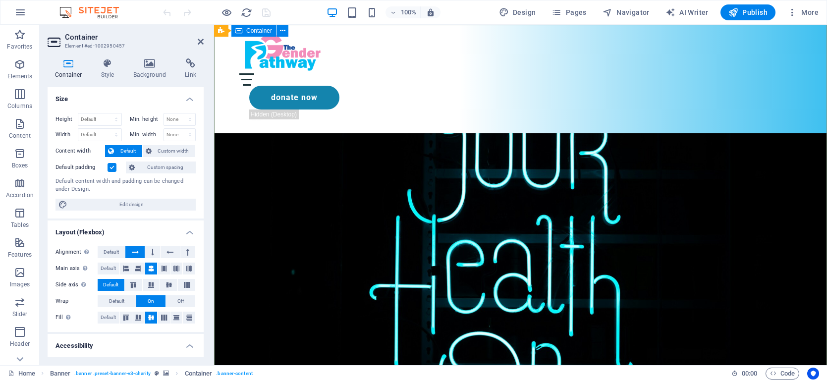
click at [153, 67] on icon at bounding box center [150, 63] width 48 height 10
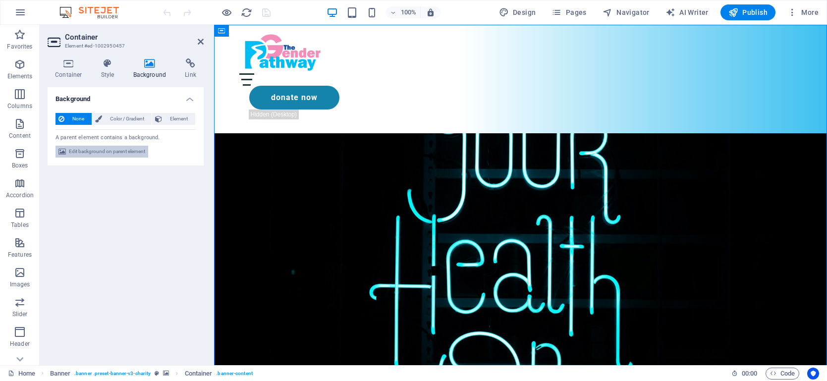
click at [103, 151] on span "Edit background on parent element" at bounding box center [107, 152] width 76 height 12
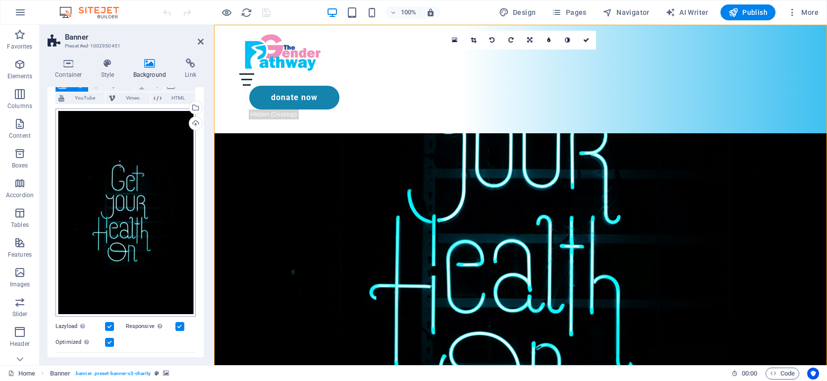
scroll to position [67, 0]
click at [126, 215] on div "Drag files here, click to choose files or select files from Files or our free s…" at bounding box center [126, 212] width 140 height 208
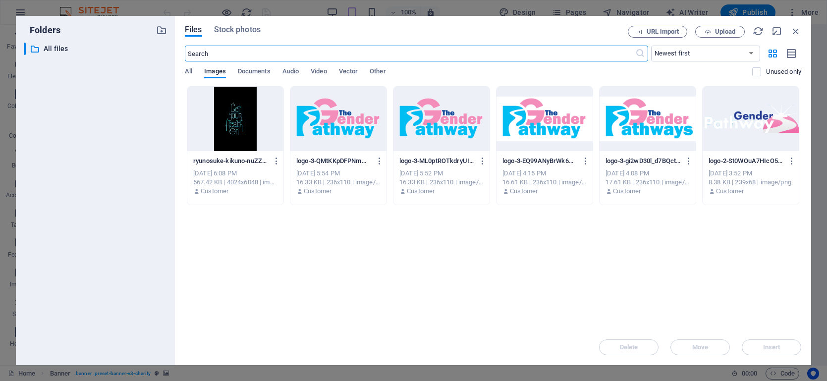
click at [230, 122] on div at bounding box center [235, 119] width 96 height 64
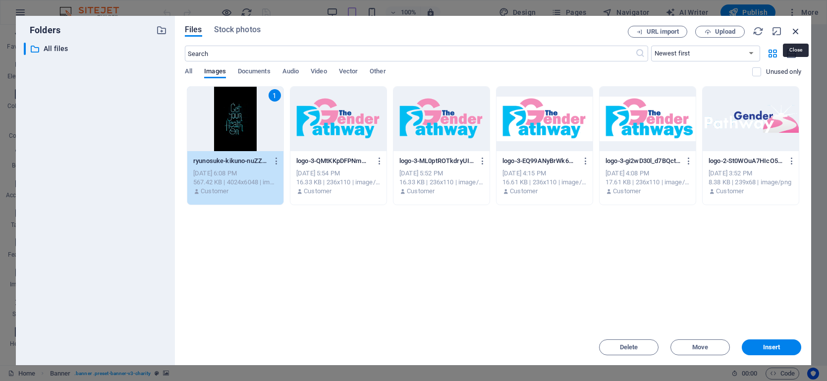
click at [797, 31] on icon "button" at bounding box center [796, 31] width 11 height 11
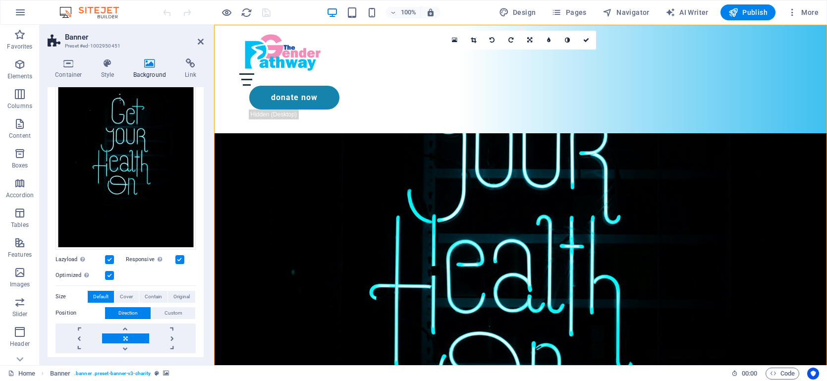
scroll to position [128, 0]
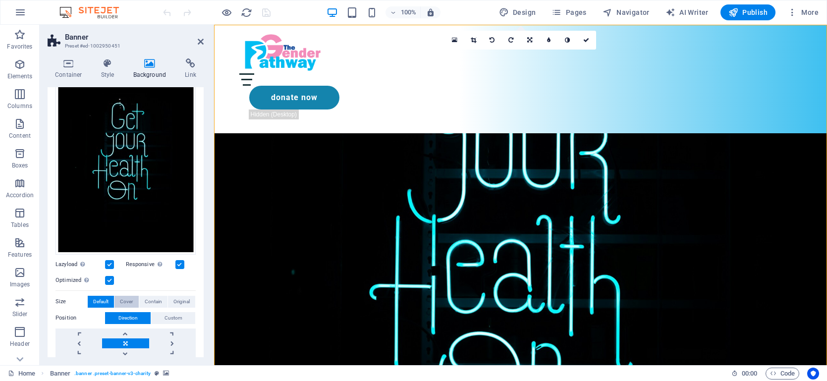
click at [120, 303] on span "Cover" at bounding box center [126, 302] width 13 height 12
click at [149, 302] on span "Contain" at bounding box center [153, 302] width 17 height 12
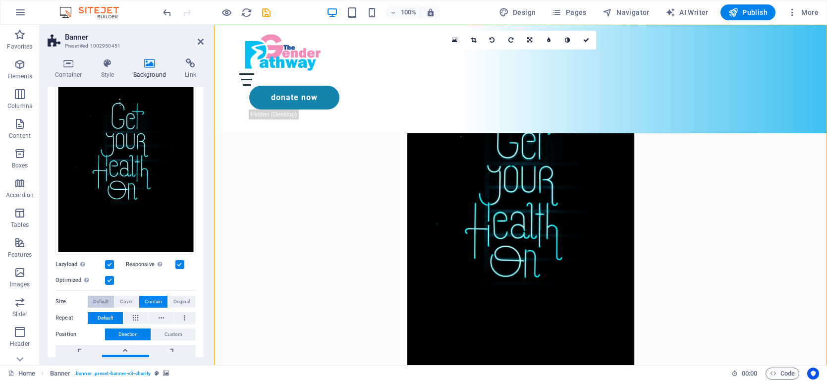
click at [96, 297] on span "Default" at bounding box center [100, 302] width 15 height 12
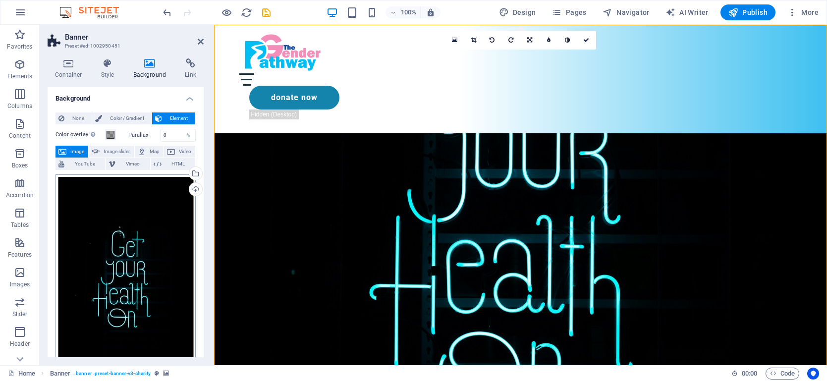
scroll to position [0, 0]
click at [123, 150] on span "Image slider" at bounding box center [117, 152] width 28 height 12
select select "ms"
select select "s"
select select "progressive"
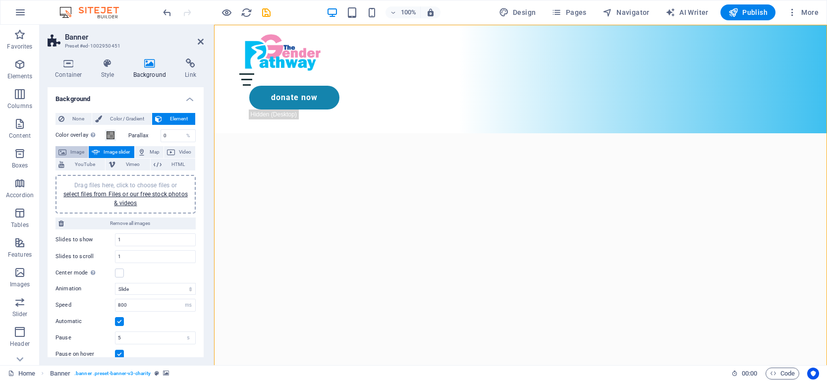
click at [75, 148] on span "Image" at bounding box center [77, 152] width 16 height 12
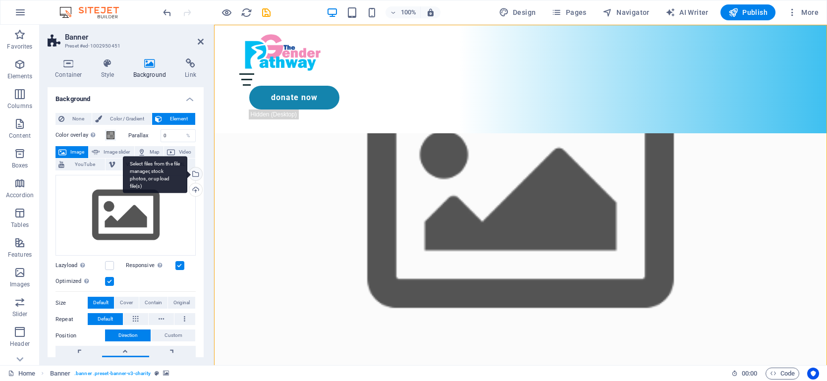
click at [197, 175] on div "Select files from the file manager, stock photos, or upload file(s)" at bounding box center [194, 175] width 15 height 15
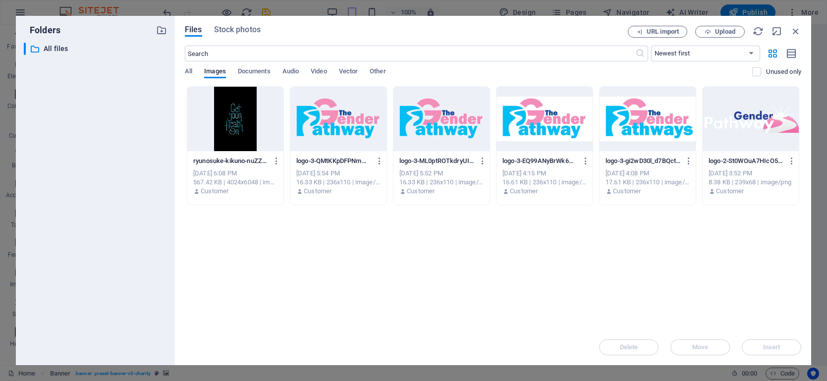
click at [240, 140] on div at bounding box center [235, 119] width 96 height 64
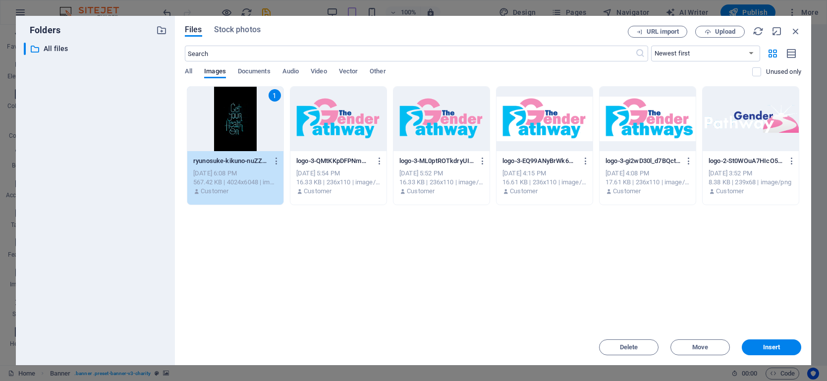
click at [240, 140] on div "1" at bounding box center [235, 119] width 96 height 64
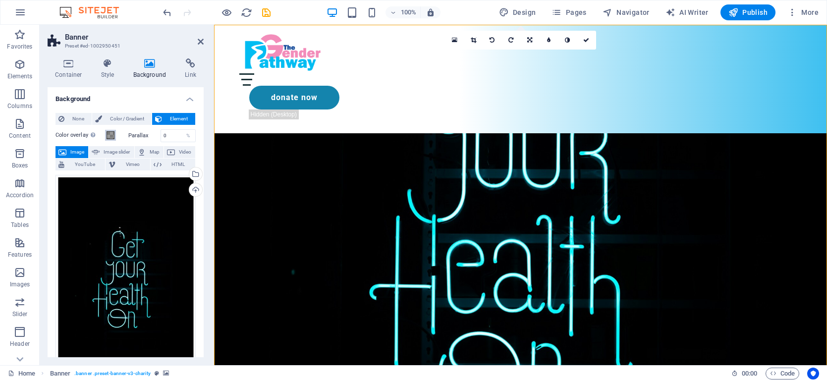
click at [113, 136] on span at bounding box center [111, 135] width 8 height 8
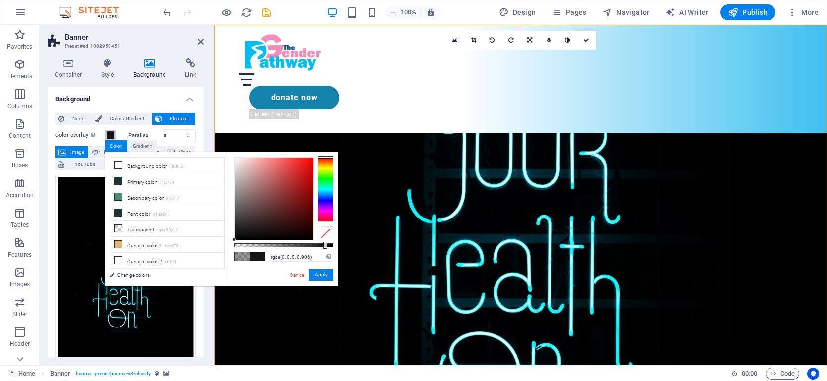
drag, startPoint x: 276, startPoint y: 246, endPoint x: 324, endPoint y: 246, distance: 48.6
click at [324, 246] on div at bounding box center [325, 245] width 4 height 7
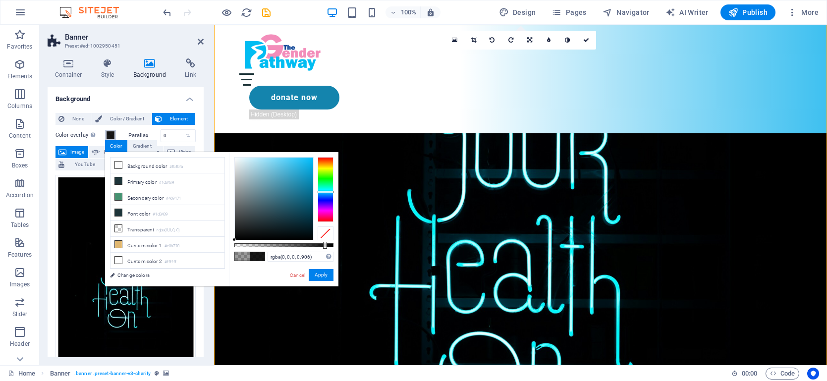
click at [328, 192] on div at bounding box center [326, 189] width 16 height 64
click at [315, 277] on button "Apply" at bounding box center [321, 275] width 25 height 12
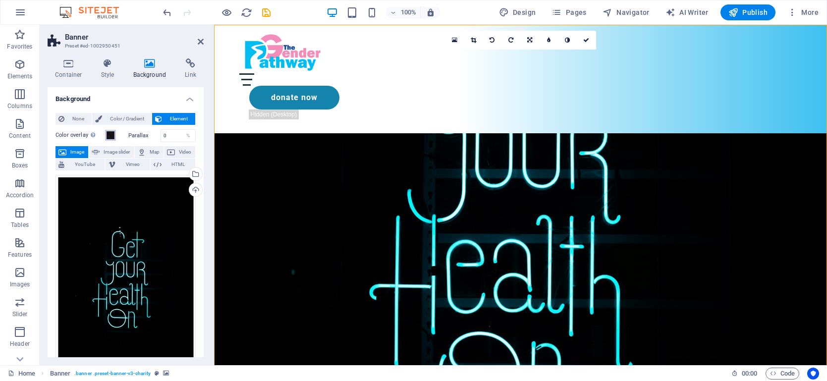
click at [112, 134] on span at bounding box center [111, 135] width 8 height 8
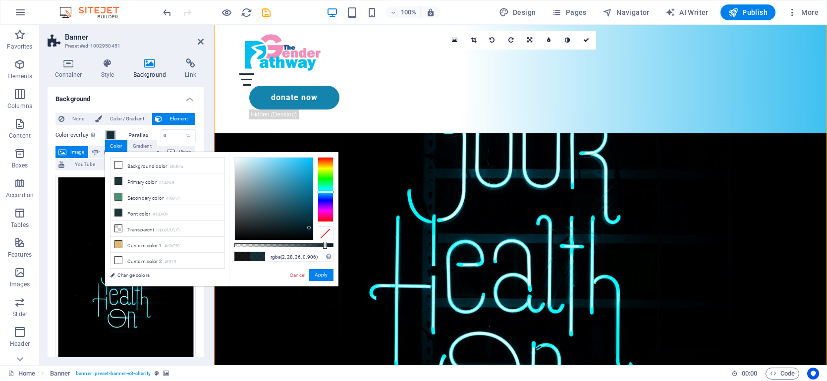
type input "rgba(2, 29, 38, 0.906)"
drag, startPoint x: 234, startPoint y: 239, endPoint x: 309, endPoint y: 228, distance: 75.8
click at [309, 228] on div at bounding box center [308, 227] width 3 height 3
drag, startPoint x: 319, startPoint y: 275, endPoint x: 105, endPoint y: 249, distance: 215.7
click at [319, 275] on button "Apply" at bounding box center [321, 275] width 25 height 12
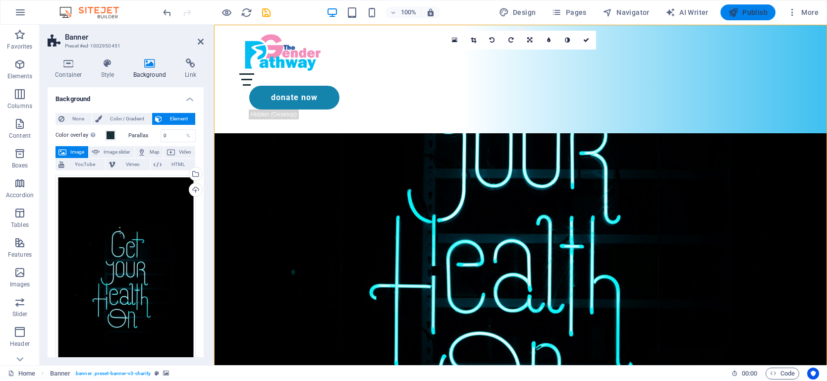
click at [744, 15] on span "Publish" at bounding box center [748, 12] width 39 height 10
checkbox input "false"
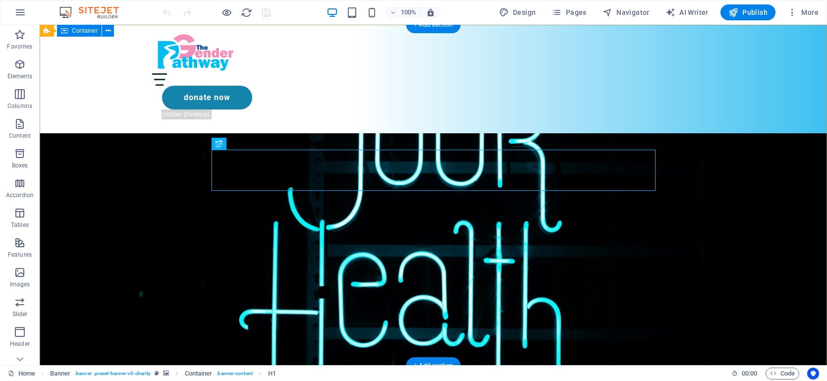
drag, startPoint x: 129, startPoint y: 117, endPoint x: 123, endPoint y: 105, distance: 14.2
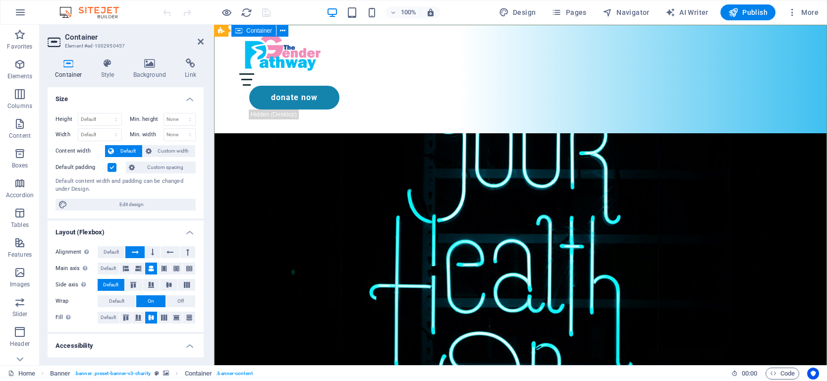
click at [148, 66] on icon at bounding box center [150, 63] width 48 height 10
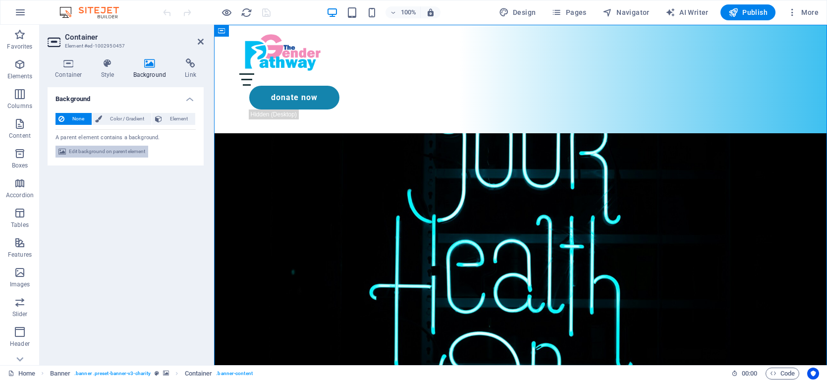
click at [119, 149] on span "Edit background on parent element" at bounding box center [107, 152] width 76 height 12
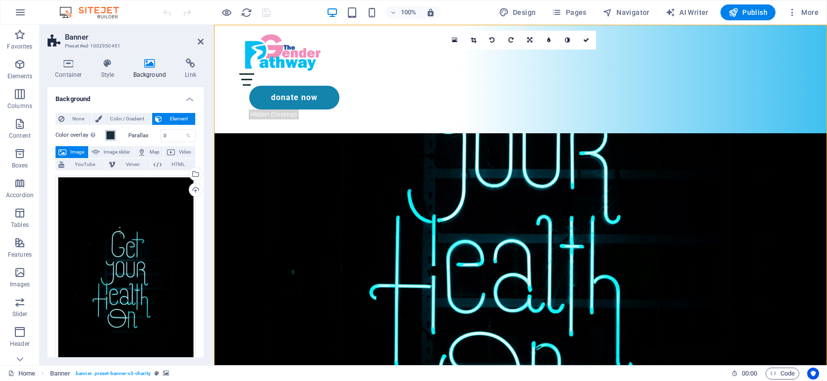
click at [111, 135] on span at bounding box center [111, 135] width 8 height 8
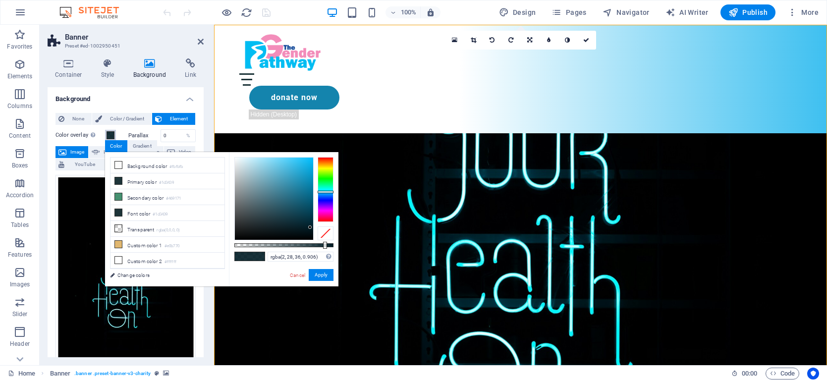
click at [309, 228] on div at bounding box center [274, 199] width 78 height 82
type input "rgba(15, 160, 208, 0.906)"
drag, startPoint x: 308, startPoint y: 208, endPoint x: 307, endPoint y: 173, distance: 35.2
click at [307, 173] on div at bounding box center [306, 172] width 3 height 3
click at [324, 283] on div "rgba(15, 160, 208, 0.906) Supported formats #0852ed rgb(8, 82, 237) rgba(8, 82,…" at bounding box center [284, 291] width 110 height 278
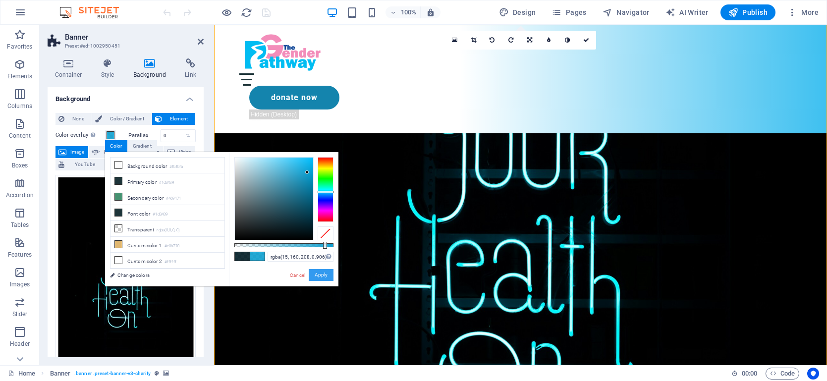
click at [322, 279] on button "Apply" at bounding box center [321, 275] width 25 height 12
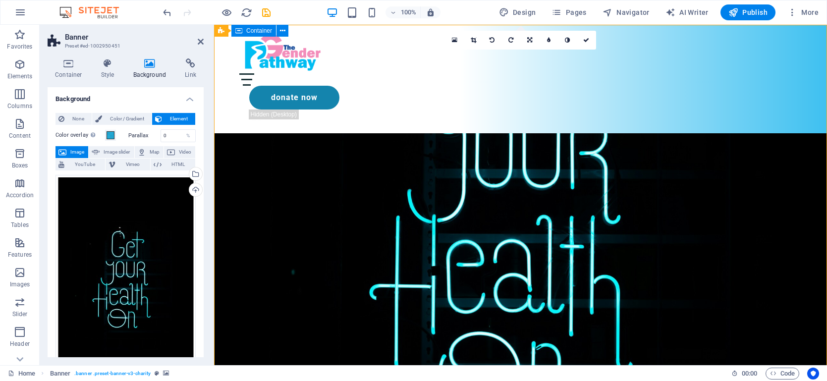
drag, startPoint x: 324, startPoint y: 277, endPoint x: 498, endPoint y: 275, distance: 174.5
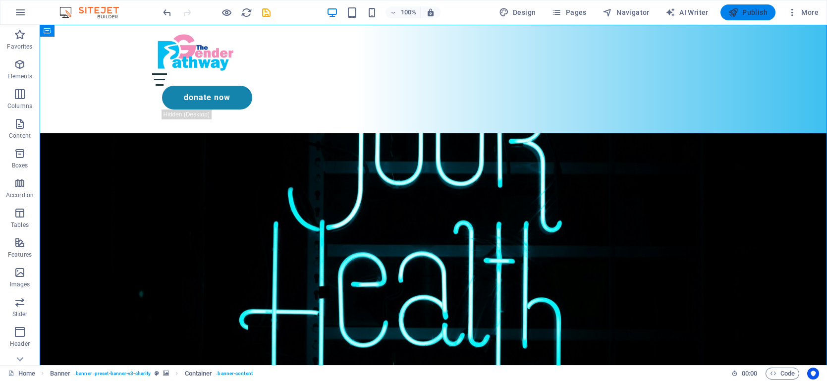
click at [758, 9] on span "Publish" at bounding box center [748, 12] width 39 height 10
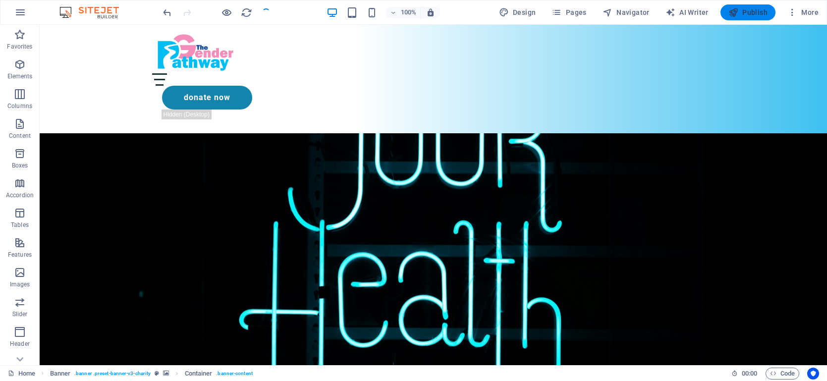
checkbox input "false"
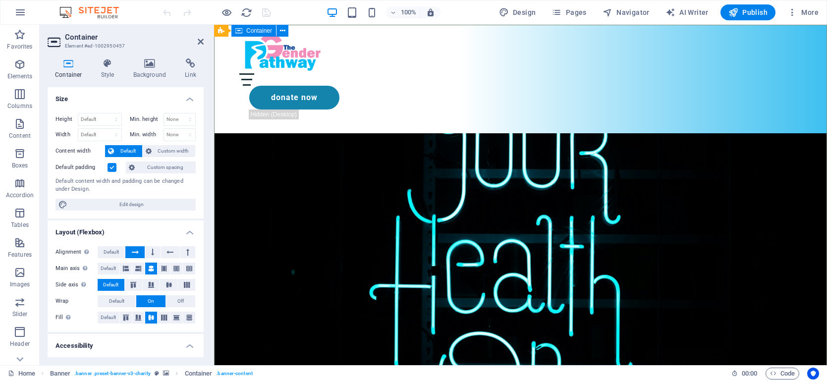
click at [145, 72] on h4 "Background" at bounding box center [152, 68] width 52 height 21
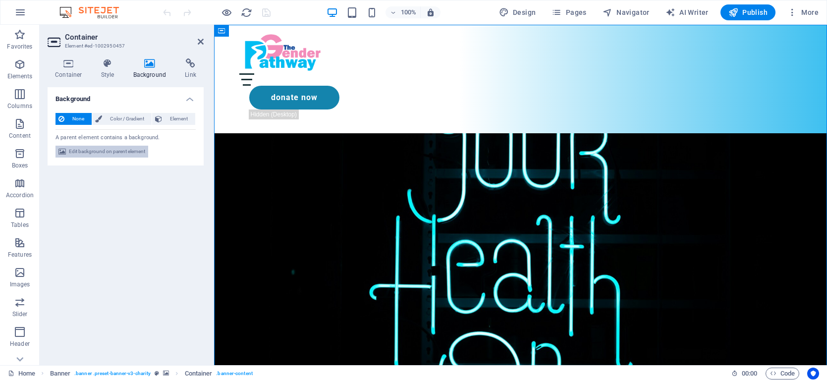
click at [118, 154] on span "Edit background on parent element" at bounding box center [107, 152] width 76 height 12
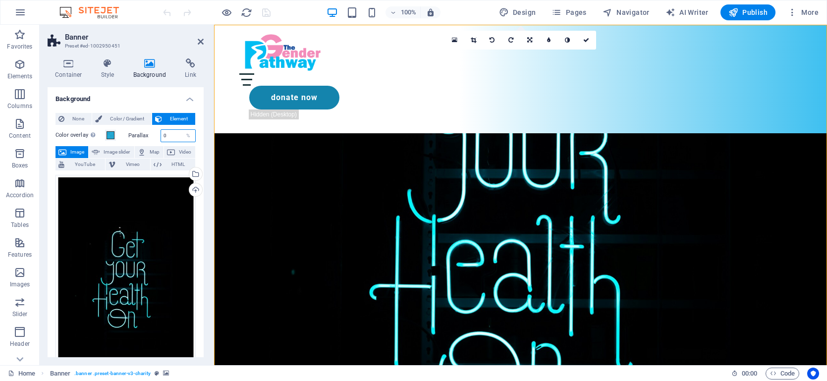
click at [163, 136] on input "0" at bounding box center [178, 136] width 35 height 12
type input "100"
click at [326, 170] on div "Who Are We? We are The Gender Pathway Fund, a community interest company that’s…" at bounding box center [520, 97] width 613 height 145
click at [110, 135] on span at bounding box center [111, 135] width 8 height 8
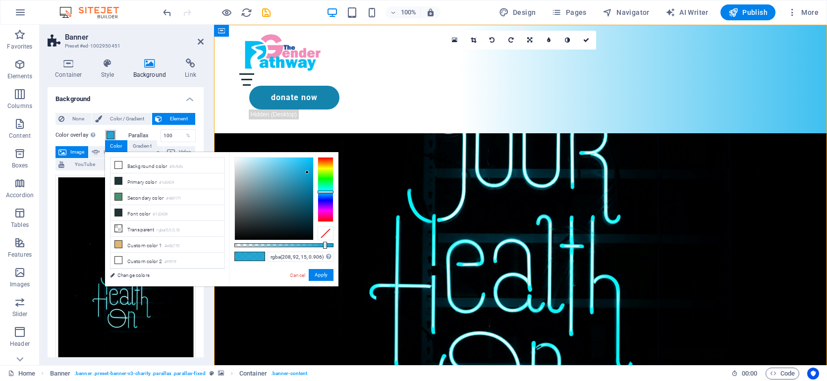
click at [322, 162] on div at bounding box center [326, 189] width 16 height 64
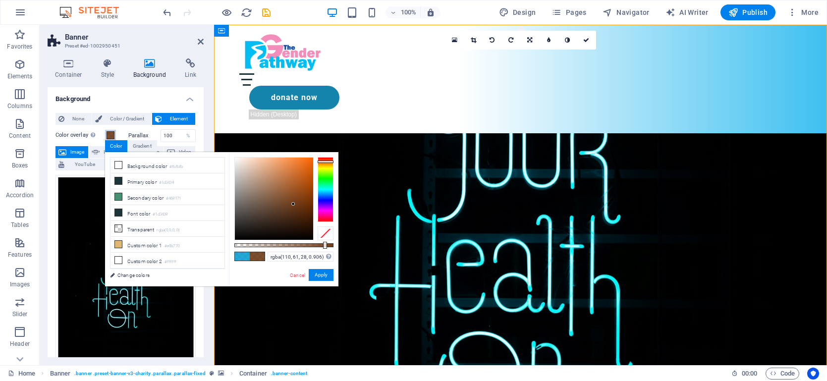
type input "rgba(111, 62, 28, 0.906)"
drag, startPoint x: 308, startPoint y: 173, endPoint x: 293, endPoint y: 204, distance: 34.8
click at [293, 204] on div at bounding box center [292, 203] width 3 height 3
click at [323, 275] on button "Apply" at bounding box center [321, 275] width 25 height 12
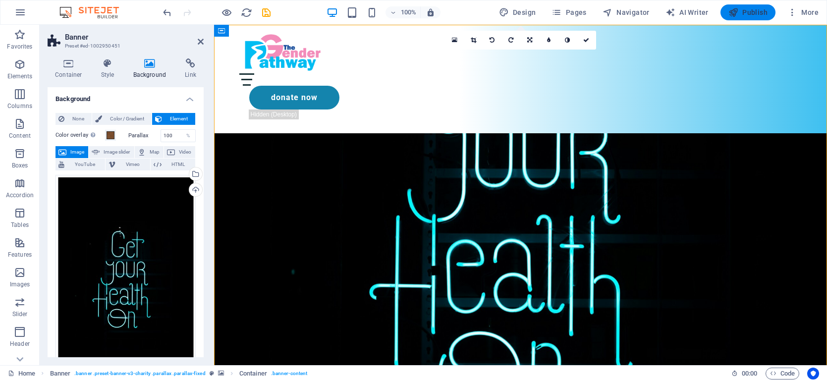
click at [740, 12] on span "Publish" at bounding box center [748, 12] width 39 height 10
checkbox input "false"
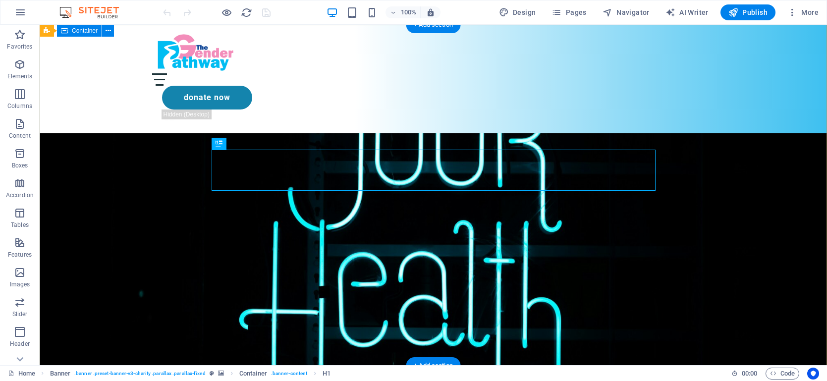
click at [73, 170] on div "Who Are We? We are The Gender Pathway Fund, a community interest company that’s…" at bounding box center [434, 97] width 788 height 145
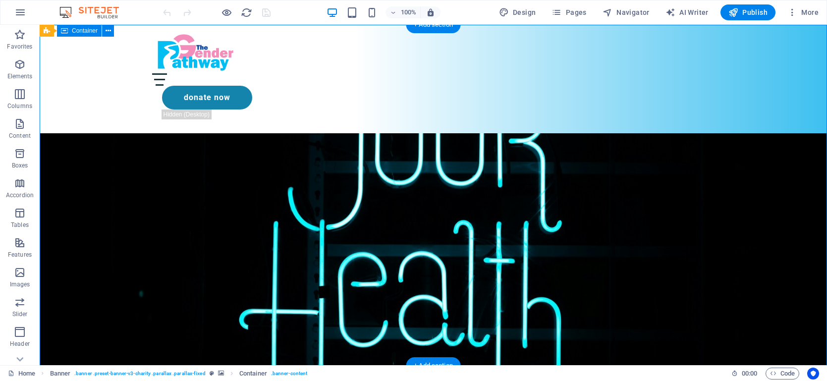
click at [73, 170] on div "Who Are We? We are The Gender Pathway Fund, a community interest company that’s…" at bounding box center [434, 97] width 788 height 145
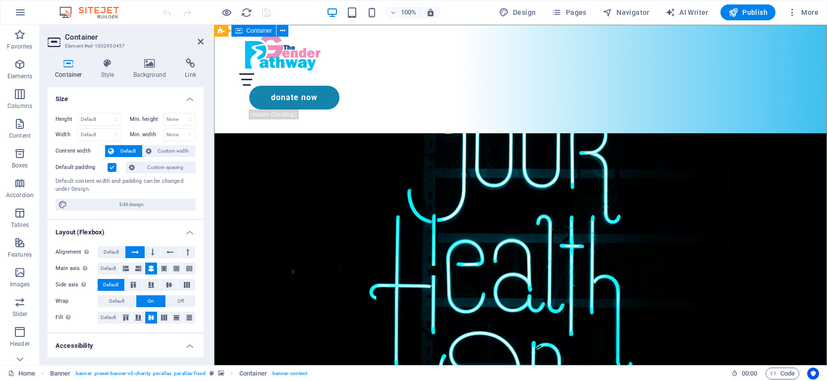
click at [300, 170] on div "Who Are We? We are The Gender Pathway Fund, a community interest company that’s…" at bounding box center [520, 97] width 613 height 145
click at [154, 63] on icon at bounding box center [150, 63] width 48 height 10
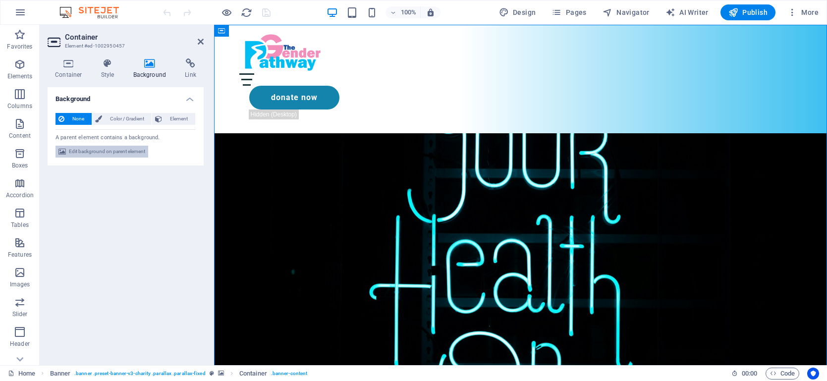
click at [121, 153] on span "Edit background on parent element" at bounding box center [107, 152] width 76 height 12
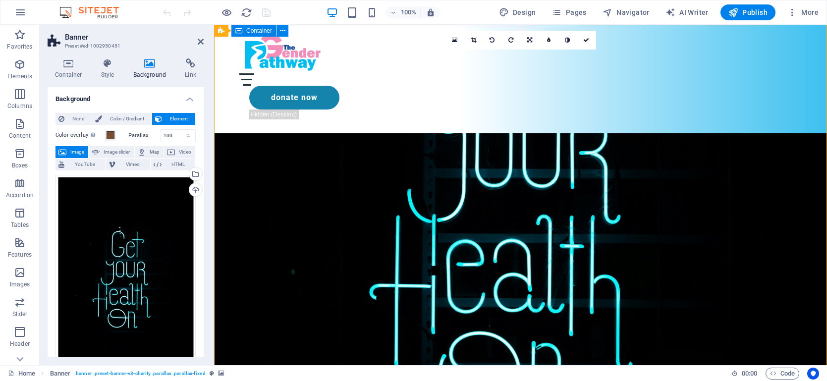
drag, startPoint x: 331, startPoint y: 208, endPoint x: 322, endPoint y: 203, distance: 10.5
click at [330, 170] on div "Who Are We? We are The Gender Pathway Fund, a community interest company that’s…" at bounding box center [520, 97] width 613 height 145
click at [110, 136] on span at bounding box center [111, 135] width 8 height 8
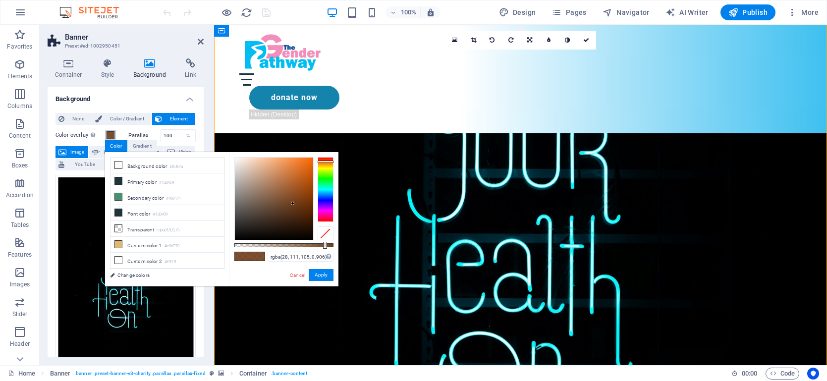
click at [326, 188] on div at bounding box center [326, 189] width 16 height 64
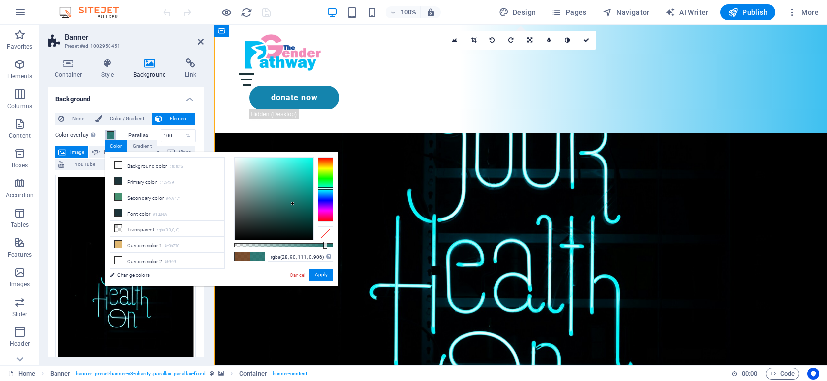
click at [324, 192] on div at bounding box center [326, 189] width 16 height 64
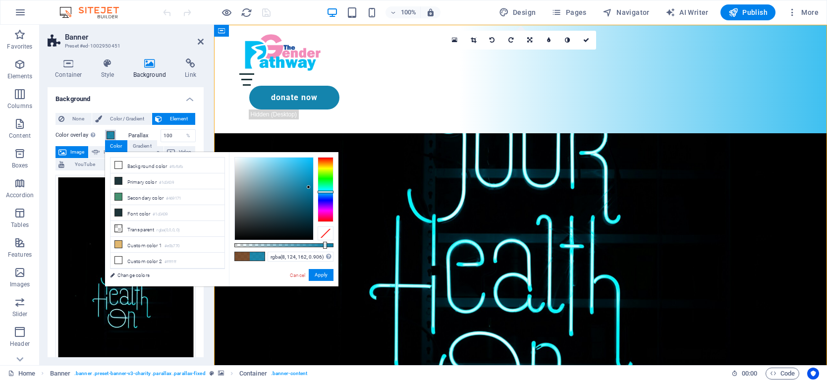
type input "rgba(8, 125, 164, 0.906)"
drag, startPoint x: 292, startPoint y: 204, endPoint x: 309, endPoint y: 187, distance: 23.5
click at [309, 187] on div at bounding box center [308, 186] width 3 height 3
click at [318, 272] on button "Apply" at bounding box center [321, 275] width 25 height 12
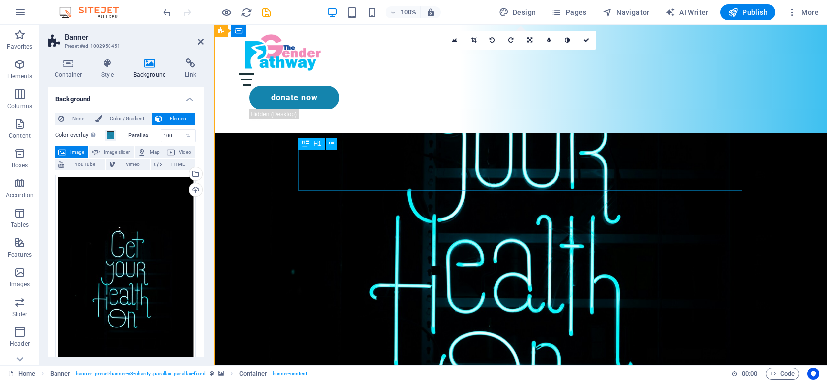
click at [458, 106] on div "Who Are We?" at bounding box center [520, 84] width 555 height 41
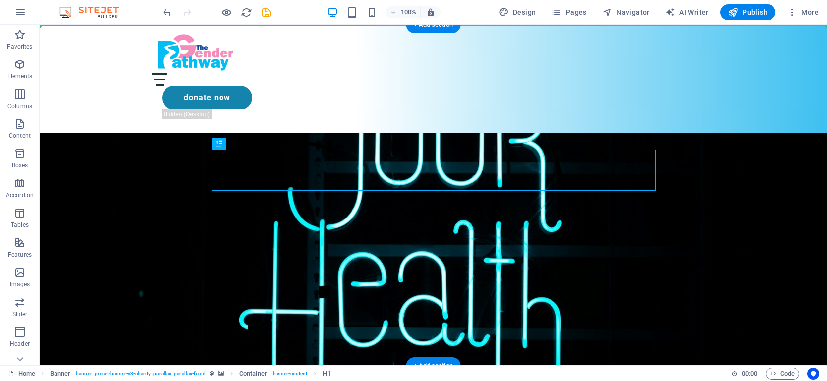
drag, startPoint x: 298, startPoint y: 171, endPoint x: 459, endPoint y: 145, distance: 162.1
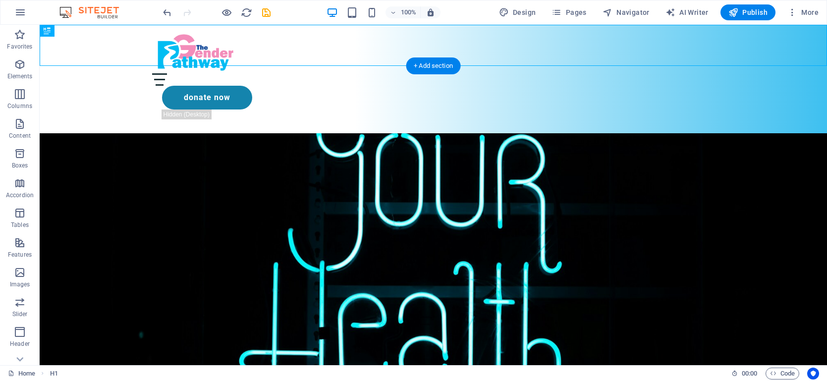
click at [376, 168] on div "We are The Gender Pathway Fund, a community interest company that’s sole purpos…" at bounding box center [434, 118] width 788 height 104
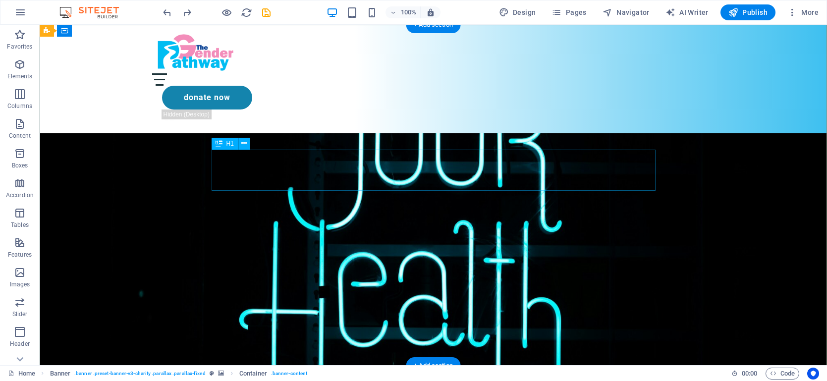
click at [427, 106] on div "Who Are We?" at bounding box center [433, 84] width 555 height 41
click at [390, 106] on div "Who Are We?" at bounding box center [433, 84] width 555 height 41
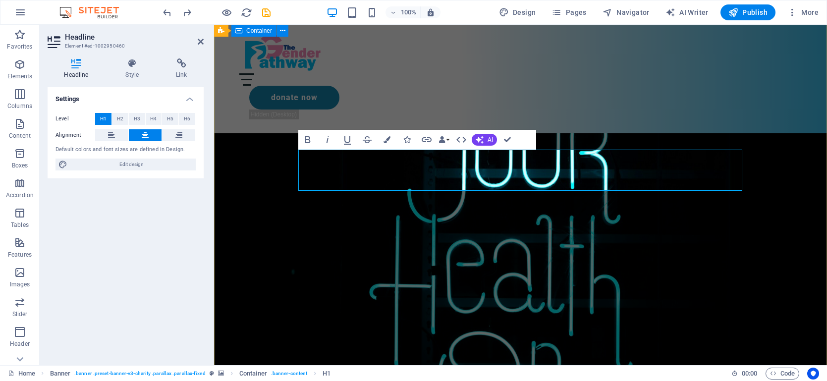
click at [299, 170] on div "Who Are We? We are The Gender Pathway Fund, a community interest company that’s…" at bounding box center [520, 97] width 613 height 145
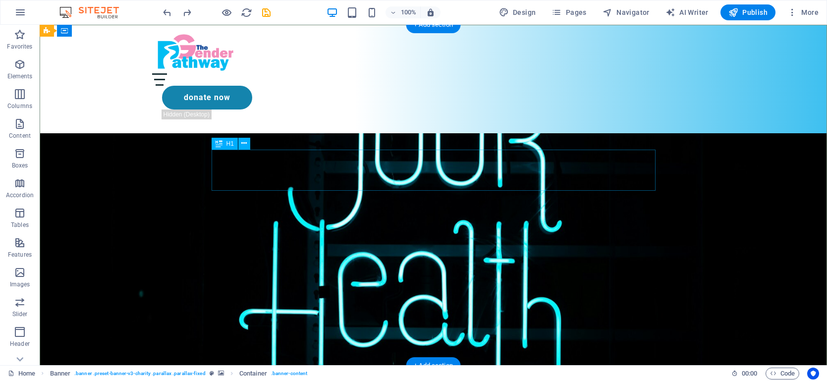
click at [384, 106] on div "Who Are We?" at bounding box center [433, 84] width 555 height 41
click at [374, 111] on div "Who Are We? We are The Gender Pathway Fund, a community interest company that’s…" at bounding box center [434, 97] width 788 height 145
click at [376, 106] on div "Who Are We?" at bounding box center [433, 84] width 555 height 41
click at [381, 118] on div "Who Are We? We are The Gender Pathway Fund, a community interest company that’s…" at bounding box center [434, 97] width 788 height 145
click at [378, 93] on div "Who Are We? We are The Gender Pathway Fund, a community interest company that’s…" at bounding box center [434, 97] width 788 height 145
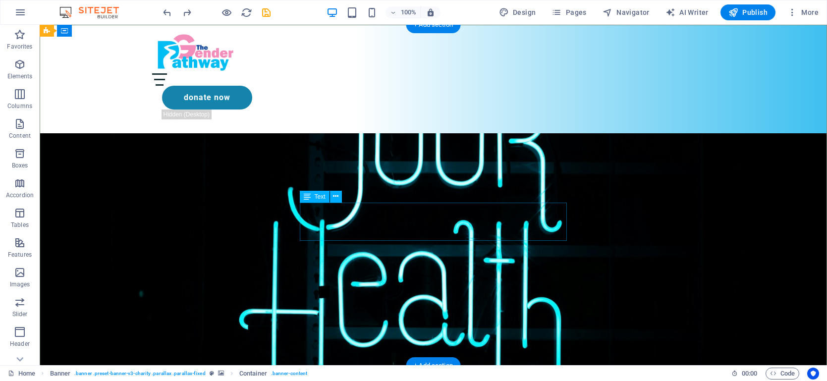
click at [373, 130] on div "We are The Gender Pathway Fund, a community interest company that’s sole purpos…" at bounding box center [433, 123] width 555 height 13
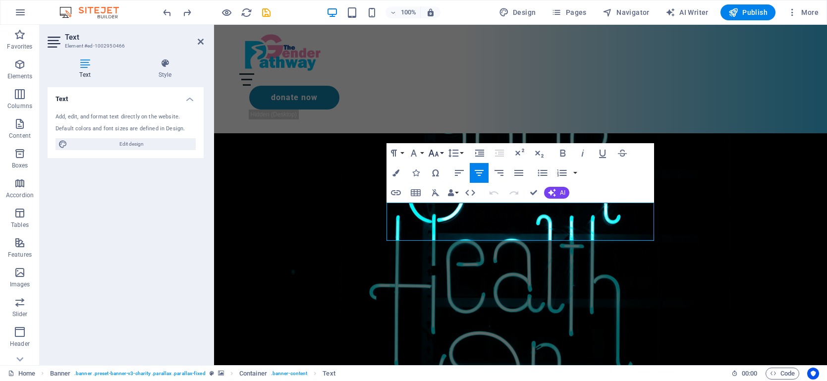
click at [441, 151] on button "Font Size" at bounding box center [435, 153] width 19 height 20
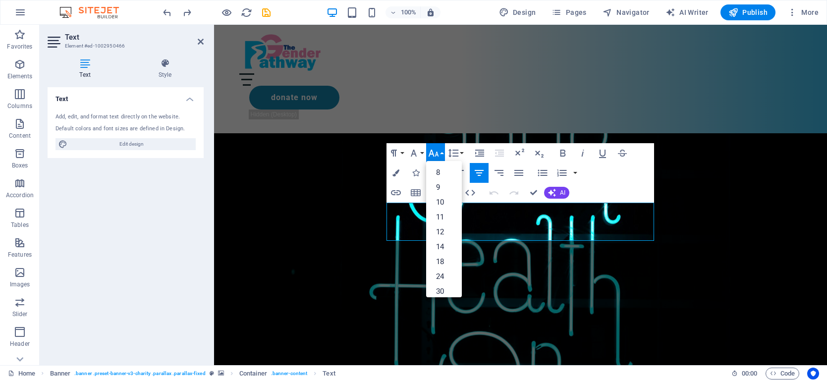
click at [441, 151] on button "Font Size" at bounding box center [435, 153] width 19 height 20
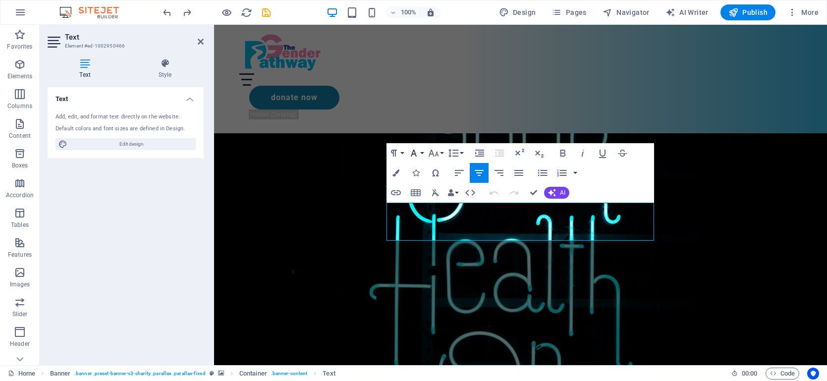
click at [425, 153] on button "Font Family" at bounding box center [416, 153] width 19 height 20
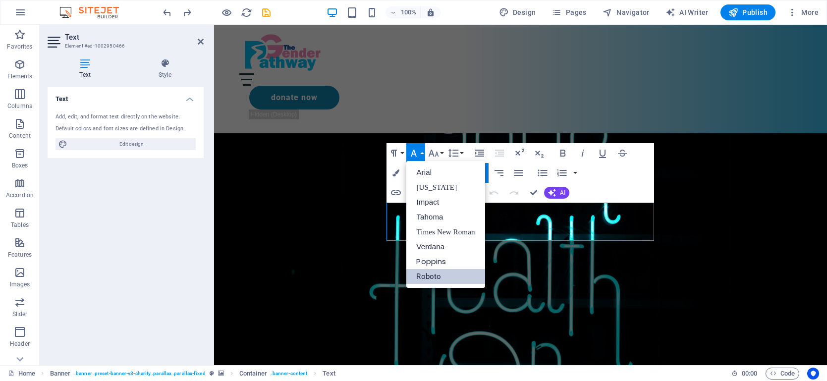
click at [425, 153] on button "Font Family" at bounding box center [416, 153] width 19 height 20
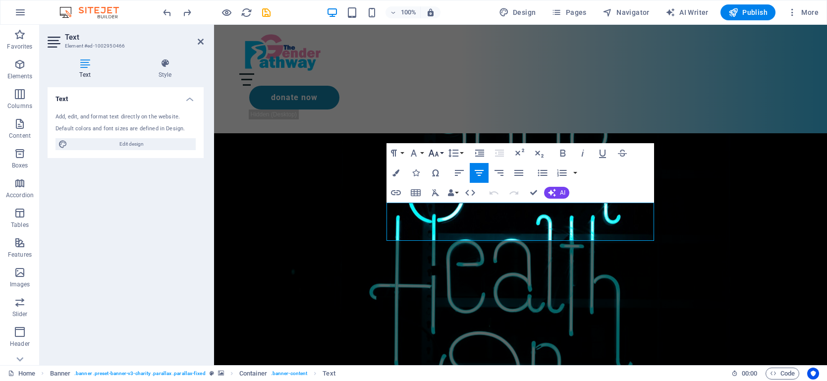
click at [442, 153] on button "Font Size" at bounding box center [435, 153] width 19 height 20
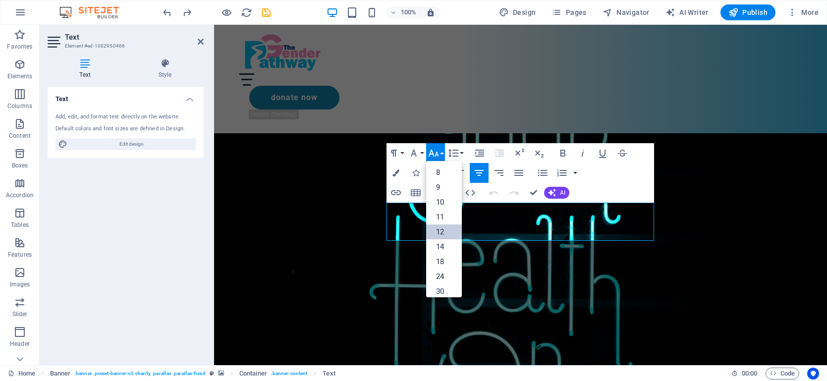
click at [448, 230] on link "12" at bounding box center [444, 232] width 36 height 15
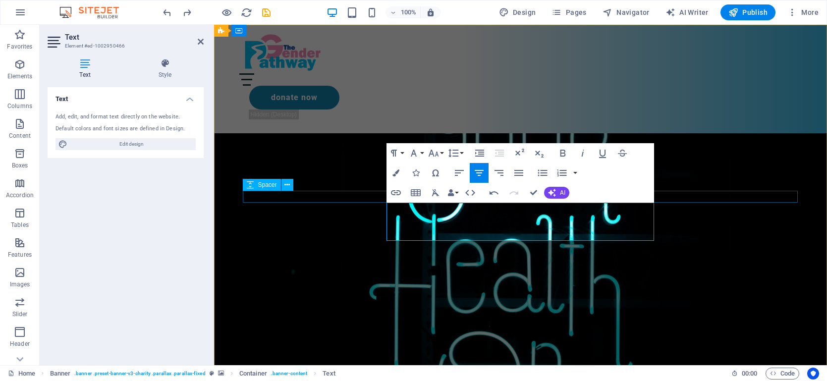
drag, startPoint x: 530, startPoint y: 237, endPoint x: 382, endPoint y: 202, distance: 152.7
click at [382, 170] on div "Who Are We? ​ We are The Gender Pathway Fund, a community interest company that…" at bounding box center [521, 97] width 579 height 145
click at [440, 151] on button "Font Size" at bounding box center [435, 153] width 19 height 20
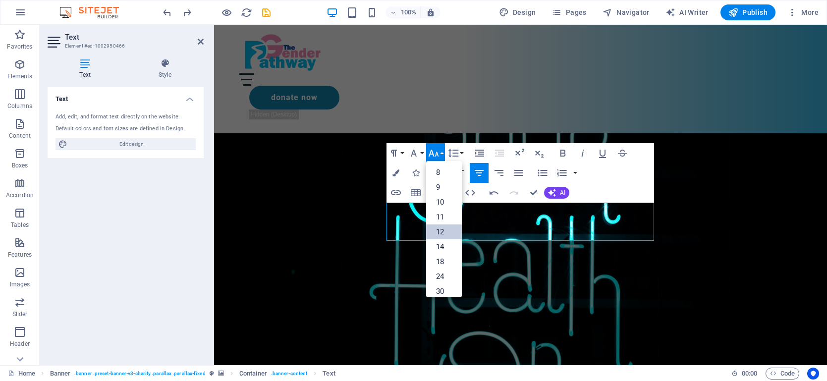
scroll to position [71, 0]
click at [444, 192] on link "18" at bounding box center [444, 190] width 36 height 15
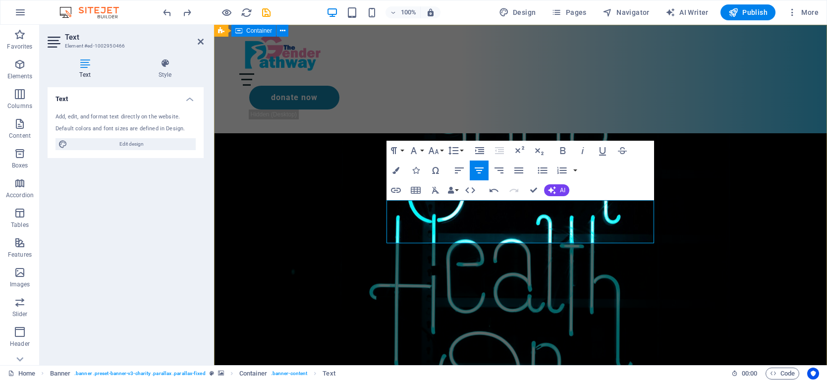
click at [458, 186] on div "Who Are We? ​We are The Gender Pathway Fund, a community interest company that’…" at bounding box center [520, 105] width 613 height 161
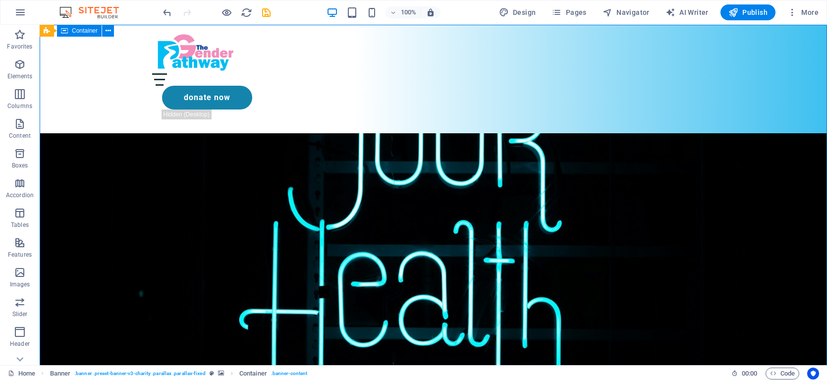
click at [467, 186] on div "Who Are We? We are The Gender Pathway Fund, a community interest company that’s…" at bounding box center [434, 105] width 788 height 161
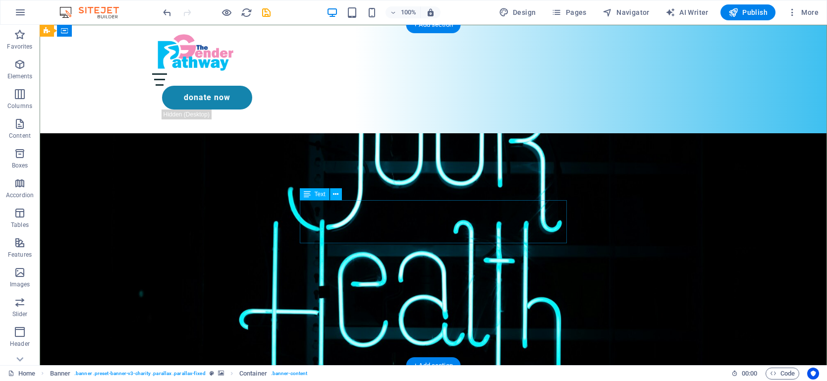
click at [412, 146] on div "We are The Gender Pathway Fund, a community interest company that’s sole purpos…" at bounding box center [433, 131] width 555 height 29
click at [411, 146] on div "We are The Gender Pathway Fund, a community interest company that’s sole purpos…" at bounding box center [433, 131] width 555 height 29
click at [310, 193] on icon at bounding box center [307, 194] width 7 height 12
click at [335, 194] on icon at bounding box center [335, 194] width 5 height 10
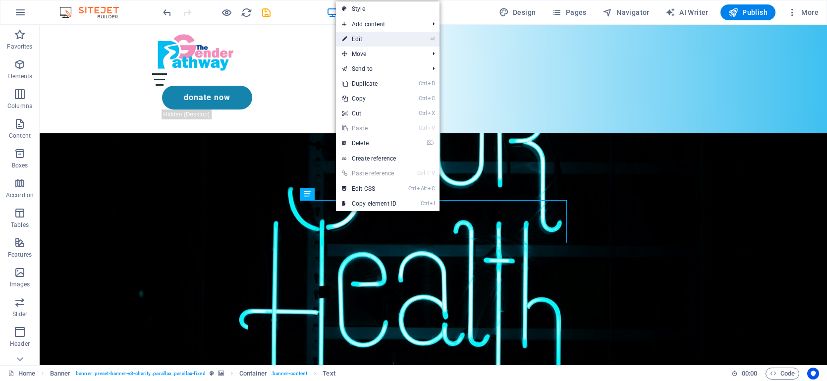
click at [377, 38] on link "⏎ Edit" at bounding box center [369, 39] width 66 height 15
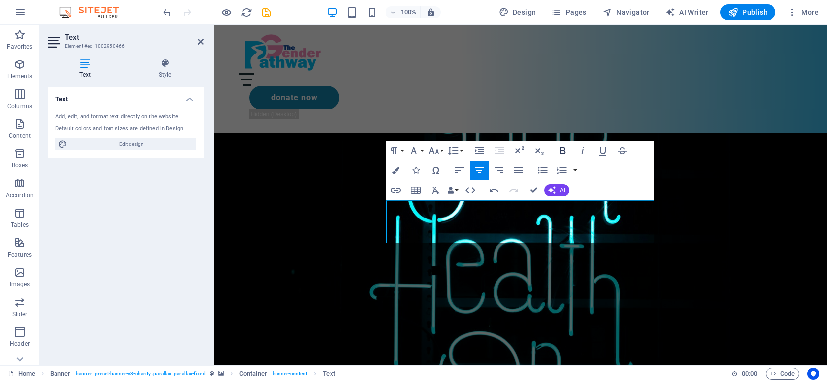
click at [564, 151] on icon "button" at bounding box center [563, 151] width 12 height 12
click at [639, 186] on div "Who Are We? We are The Gender Pathway Fund, a community interest company that’s…" at bounding box center [520, 105] width 613 height 161
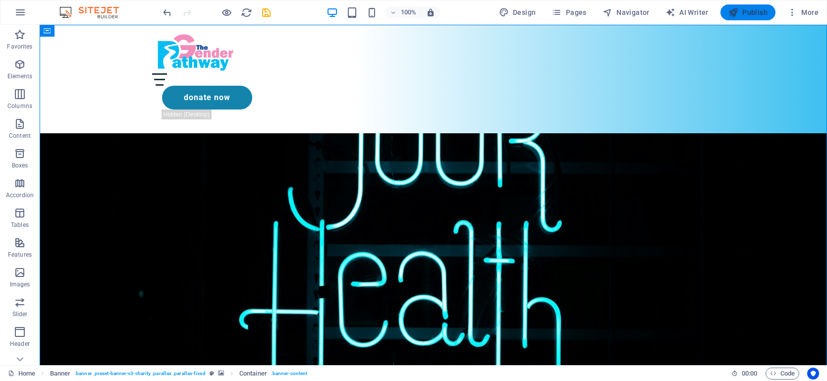
click at [752, 9] on span "Publish" at bounding box center [748, 12] width 39 height 10
checkbox input "false"
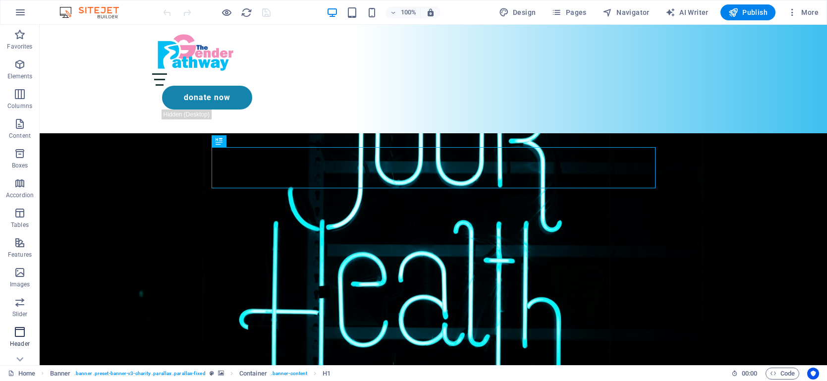
click at [15, 334] on icon "button" at bounding box center [20, 332] width 12 height 12
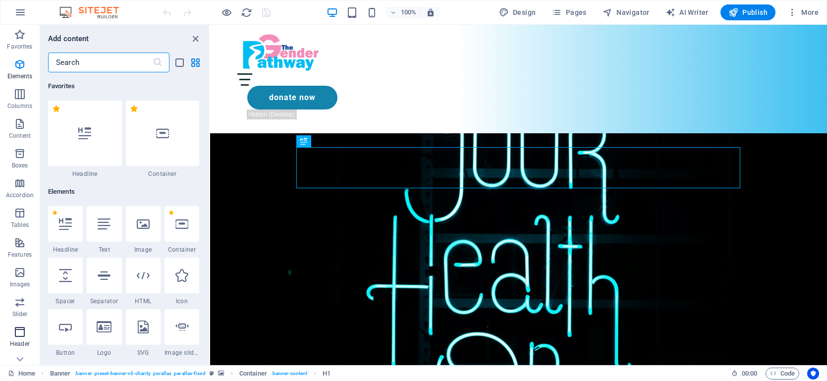
scroll to position [5968, 0]
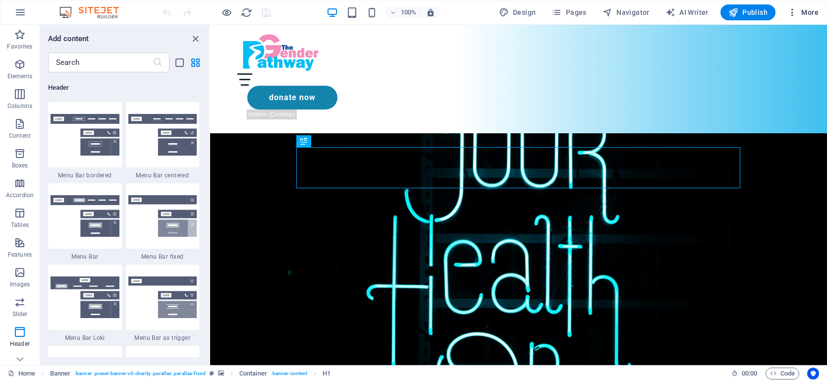
click at [803, 10] on span "More" at bounding box center [803, 12] width 31 height 10
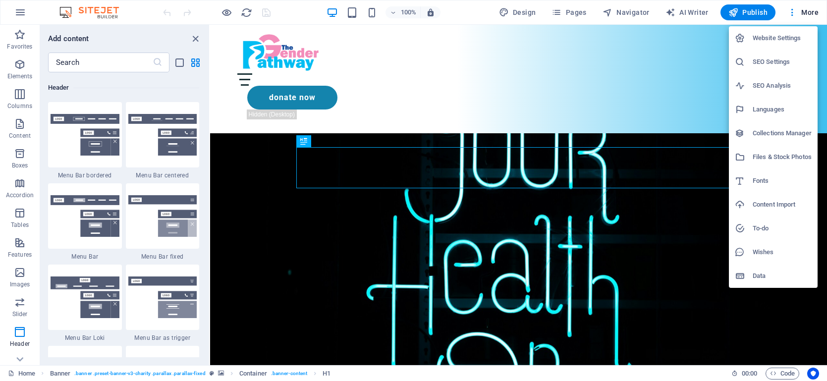
click at [782, 37] on h6 "Website Settings" at bounding box center [782, 38] width 59 height 12
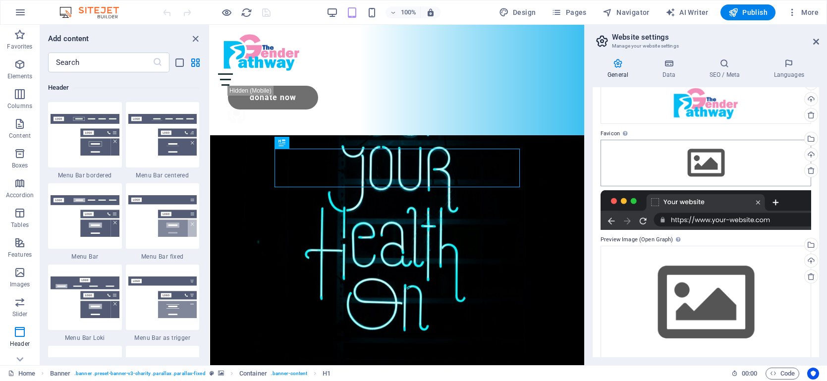
scroll to position [0, 0]
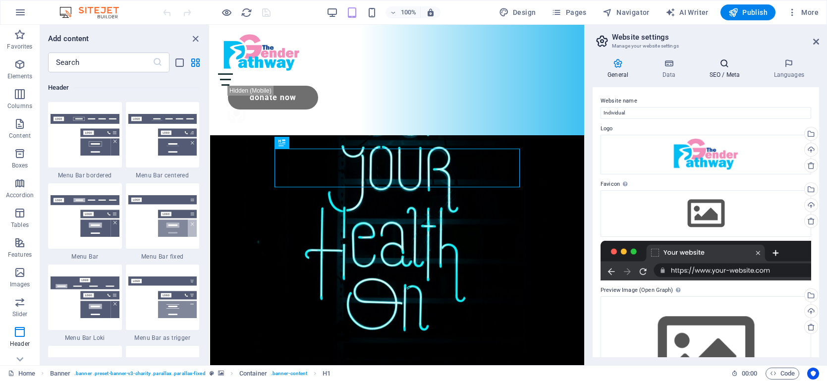
click at [727, 73] on h4 "SEO / Meta" at bounding box center [727, 68] width 64 height 21
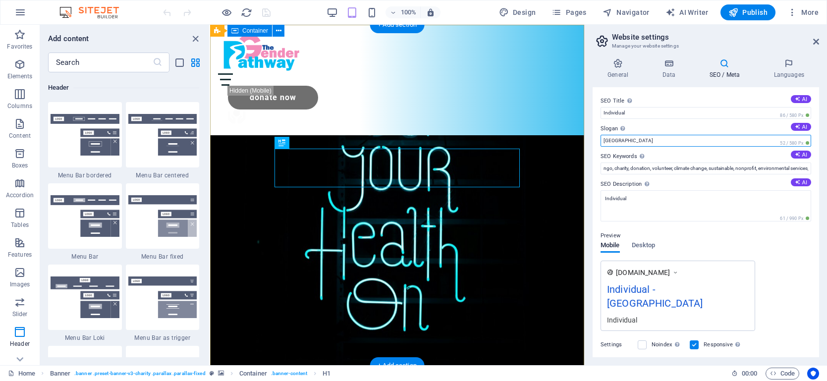
drag, startPoint x: 846, startPoint y: 163, endPoint x: 582, endPoint y: 136, distance: 265.6
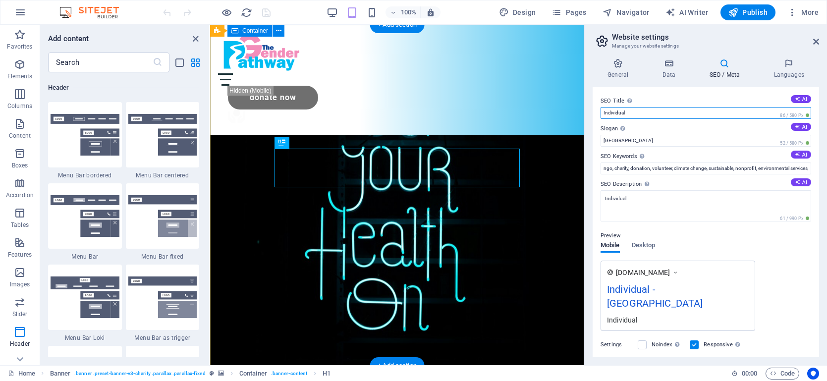
drag, startPoint x: 927, startPoint y: 139, endPoint x: 568, endPoint y: 114, distance: 360.3
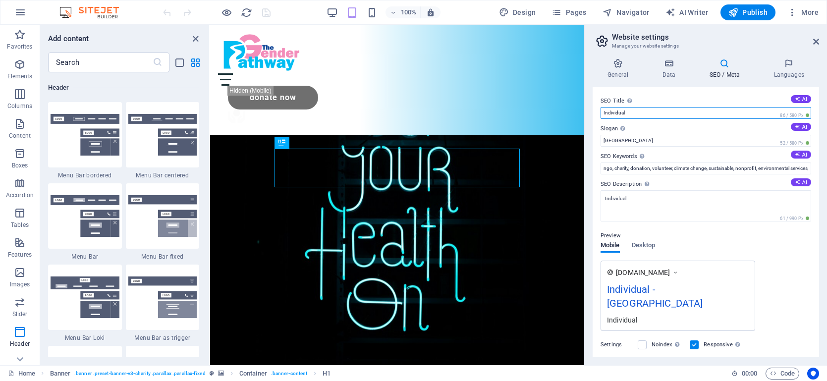
click at [648, 113] on input "Individual" at bounding box center [706, 113] width 211 height 12
type input "I"
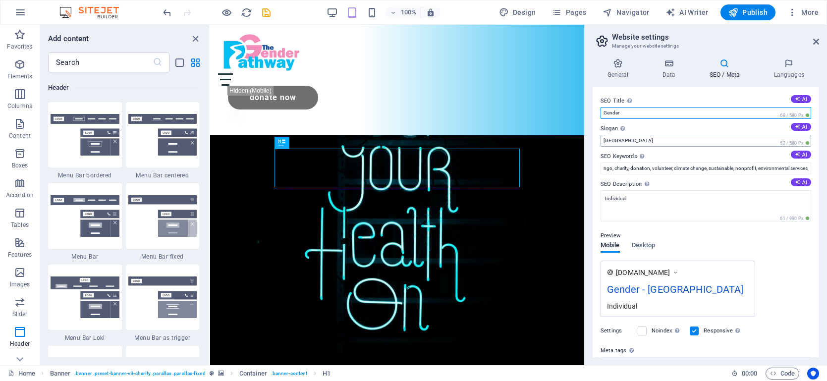
type input "Gender"
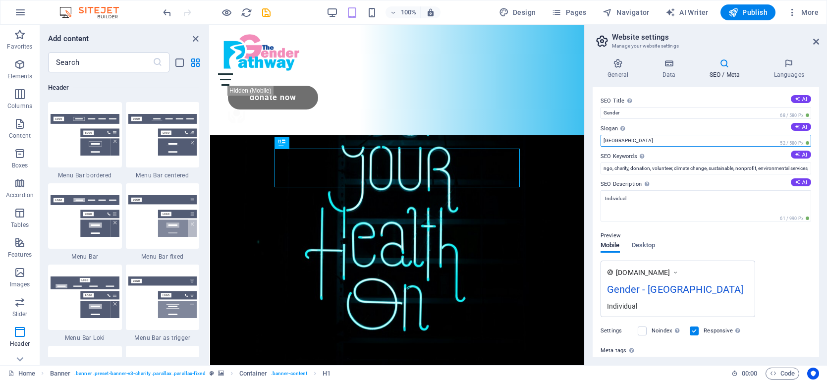
drag, startPoint x: 629, startPoint y: 140, endPoint x: 595, endPoint y: 140, distance: 33.7
click at [595, 140] on div "SEO Title The title of your website - make it something that stands out in sear…" at bounding box center [706, 222] width 227 height 270
type input "Pathway Fund"
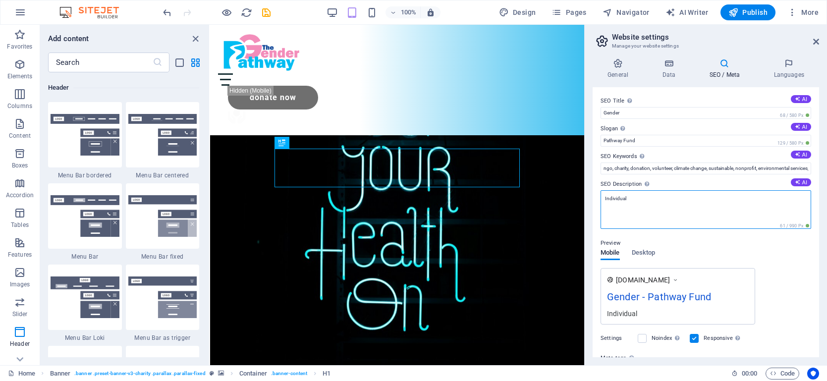
drag, startPoint x: 640, startPoint y: 193, endPoint x: 597, endPoint y: 199, distance: 42.5
click at [597, 199] on div "SEO Title The title of your website - make it something that stands out in sear…" at bounding box center [706, 222] width 227 height 270
type textarea "Gender Pathway"
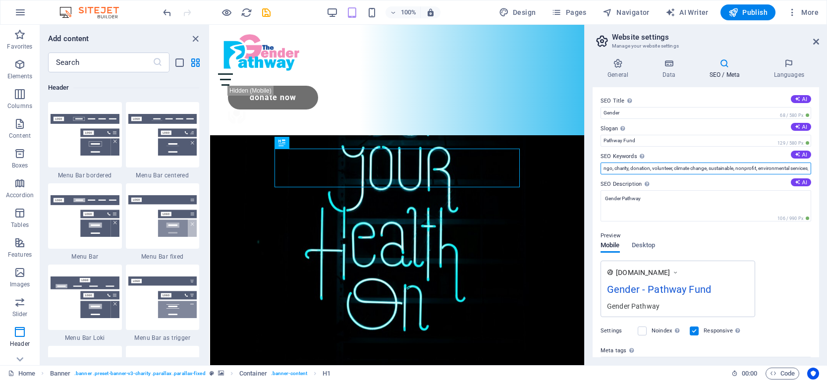
click at [742, 169] on input "ngo, charity, donation, volunteer, climate change, sustainable, nonprofit, envi…" at bounding box center [706, 169] width 211 height 12
drag, startPoint x: 612, startPoint y: 169, endPoint x: 592, endPoint y: 162, distance: 21.5
click at [599, 162] on div "SEO Title The title of your website - make it something that stands out in sear…" at bounding box center [706, 222] width 227 height 270
drag, startPoint x: 713, startPoint y: 168, endPoint x: 791, endPoint y: 169, distance: 77.3
click at [791, 169] on input "[DEMOGRAPHIC_DATA], [DEMOGRAPHIC_DATA], trans health, charity, donation, volunt…" at bounding box center [706, 169] width 211 height 12
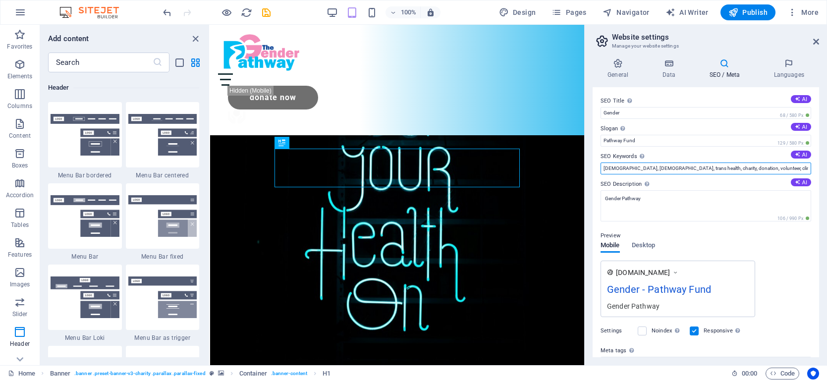
drag, startPoint x: 799, startPoint y: 169, endPoint x: 735, endPoint y: 169, distance: 64.0
click at [735, 169] on input "[DEMOGRAPHIC_DATA], [DEMOGRAPHIC_DATA], trans health, charity, donation, volunt…" at bounding box center [706, 169] width 211 height 12
drag, startPoint x: 762, startPoint y: 167, endPoint x: 823, endPoint y: 176, distance: 61.7
click at [823, 176] on div "General Data SEO / Meta Languages Website name Individual Logo Drag files here,…" at bounding box center [706, 208] width 242 height 315
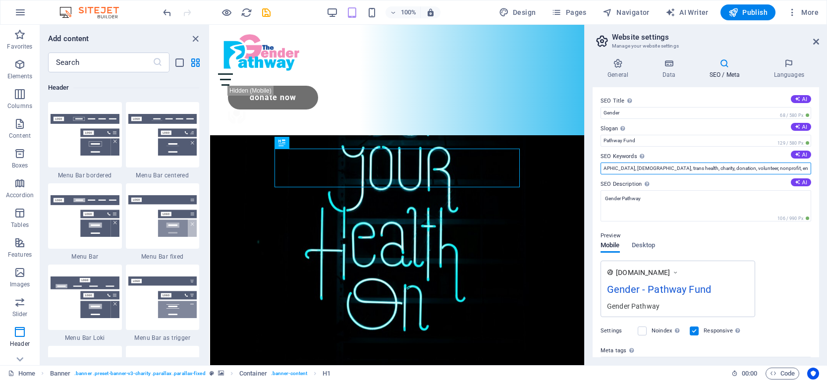
scroll to position [0, 0]
type input "[DEMOGRAPHIC_DATA], [DEMOGRAPHIC_DATA], trans health, charity, donation, volunt…"
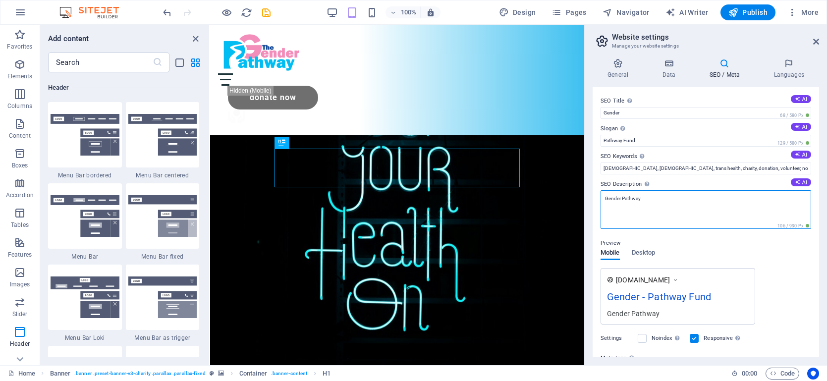
click at [701, 210] on textarea "Gender Pathway" at bounding box center [706, 209] width 211 height 39
click at [753, 9] on span "Publish" at bounding box center [748, 12] width 39 height 10
